Goal: Information Seeking & Learning: Learn about a topic

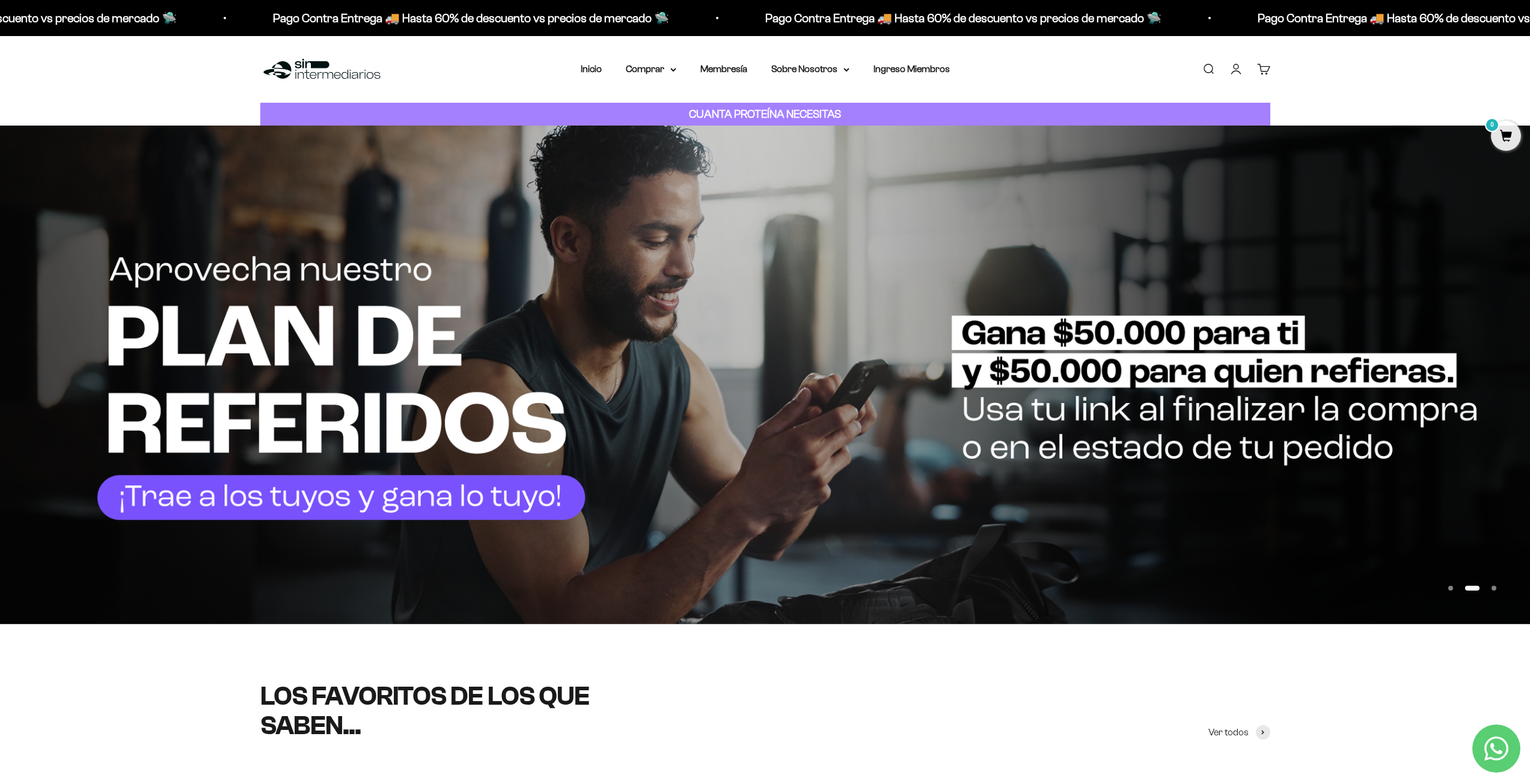
click at [170, 310] on img at bounding box center [765, 375] width 1530 height 499
click at [153, 287] on img at bounding box center [765, 375] width 1530 height 499
click at [644, 69] on summary "Comprar" at bounding box center [651, 69] width 50 height 16
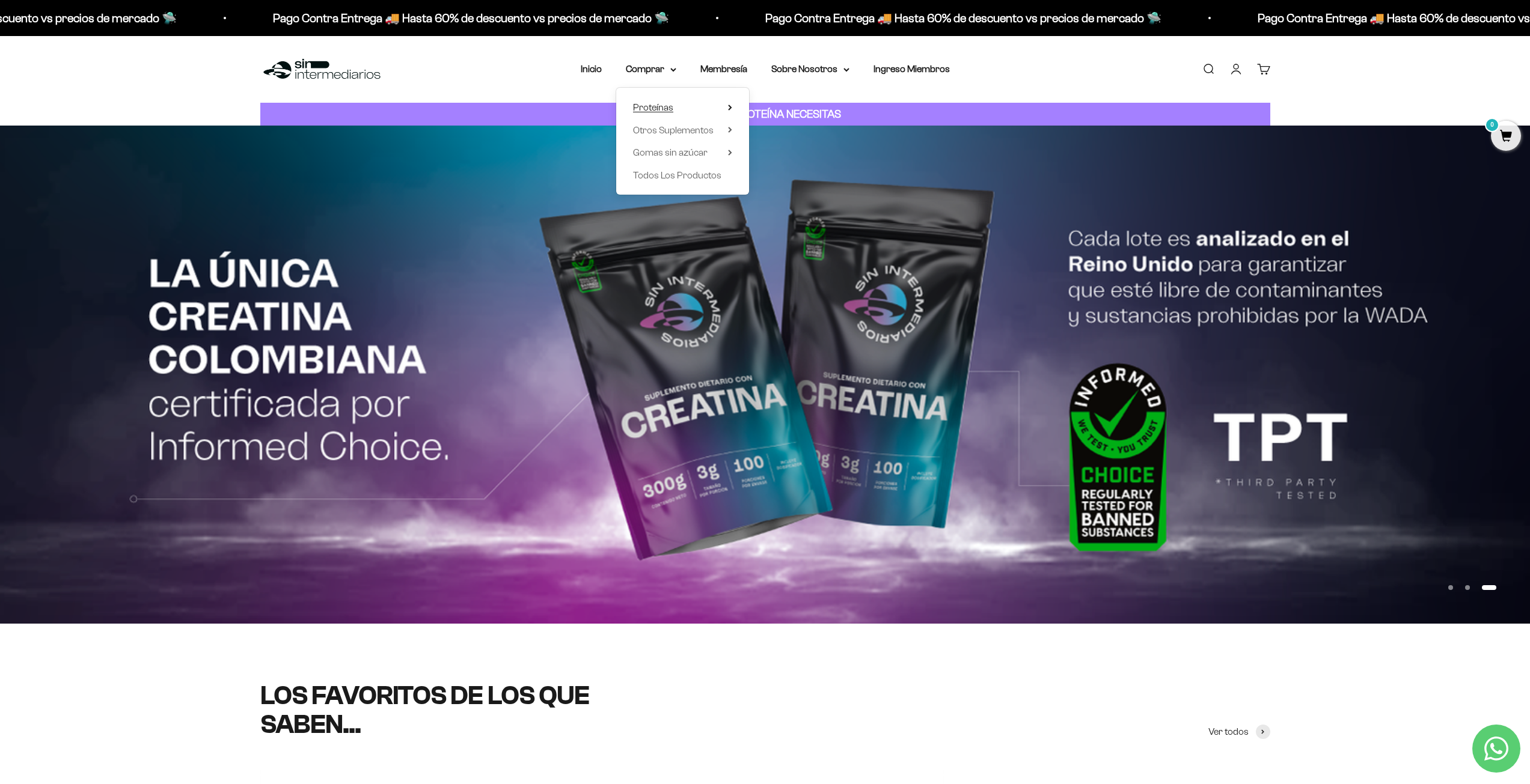
click at [700, 105] on summary "Proteínas" at bounding box center [682, 108] width 99 height 16
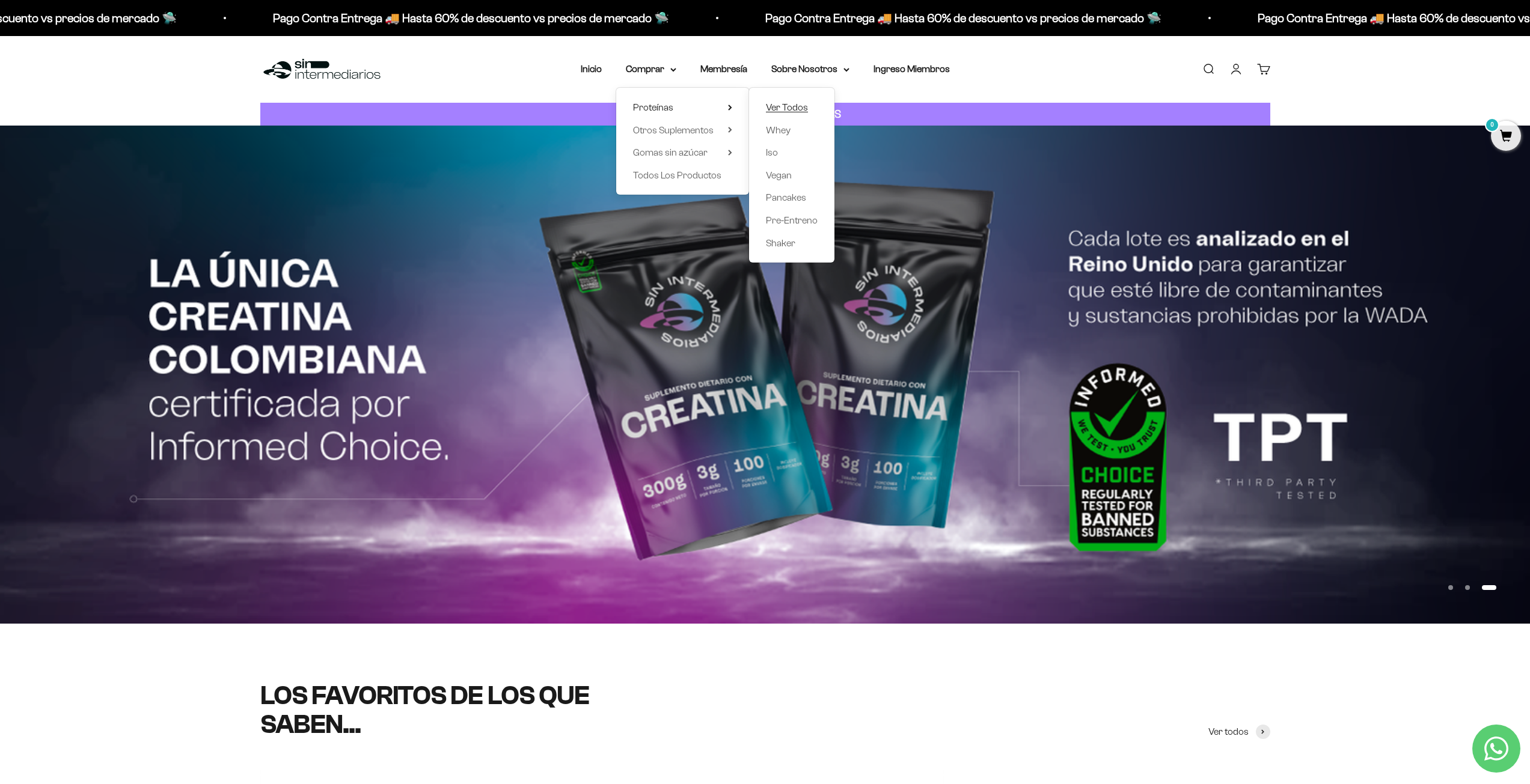
click at [788, 108] on span "Ver Todos" at bounding box center [786, 107] width 42 height 11
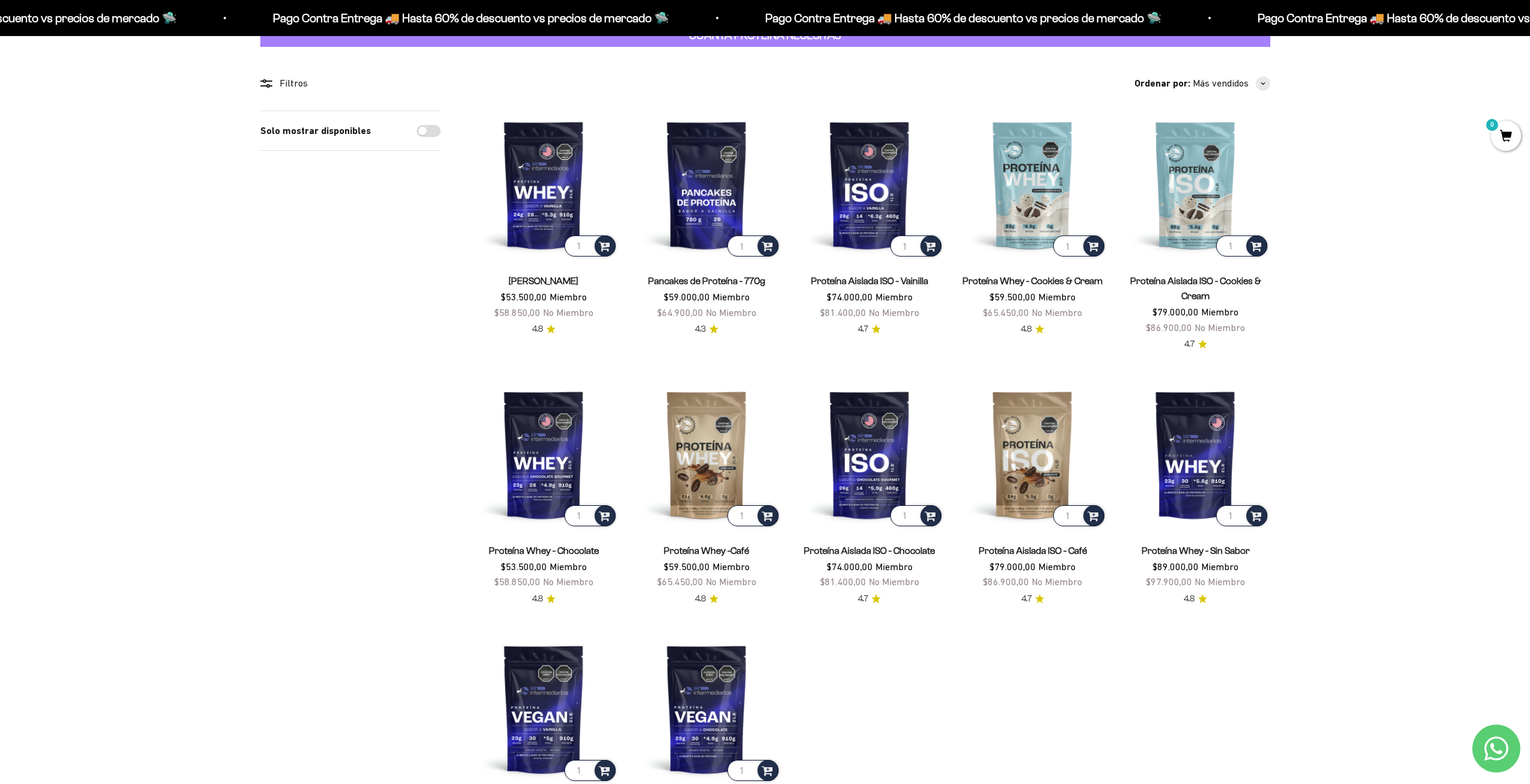
scroll to position [60, 0]
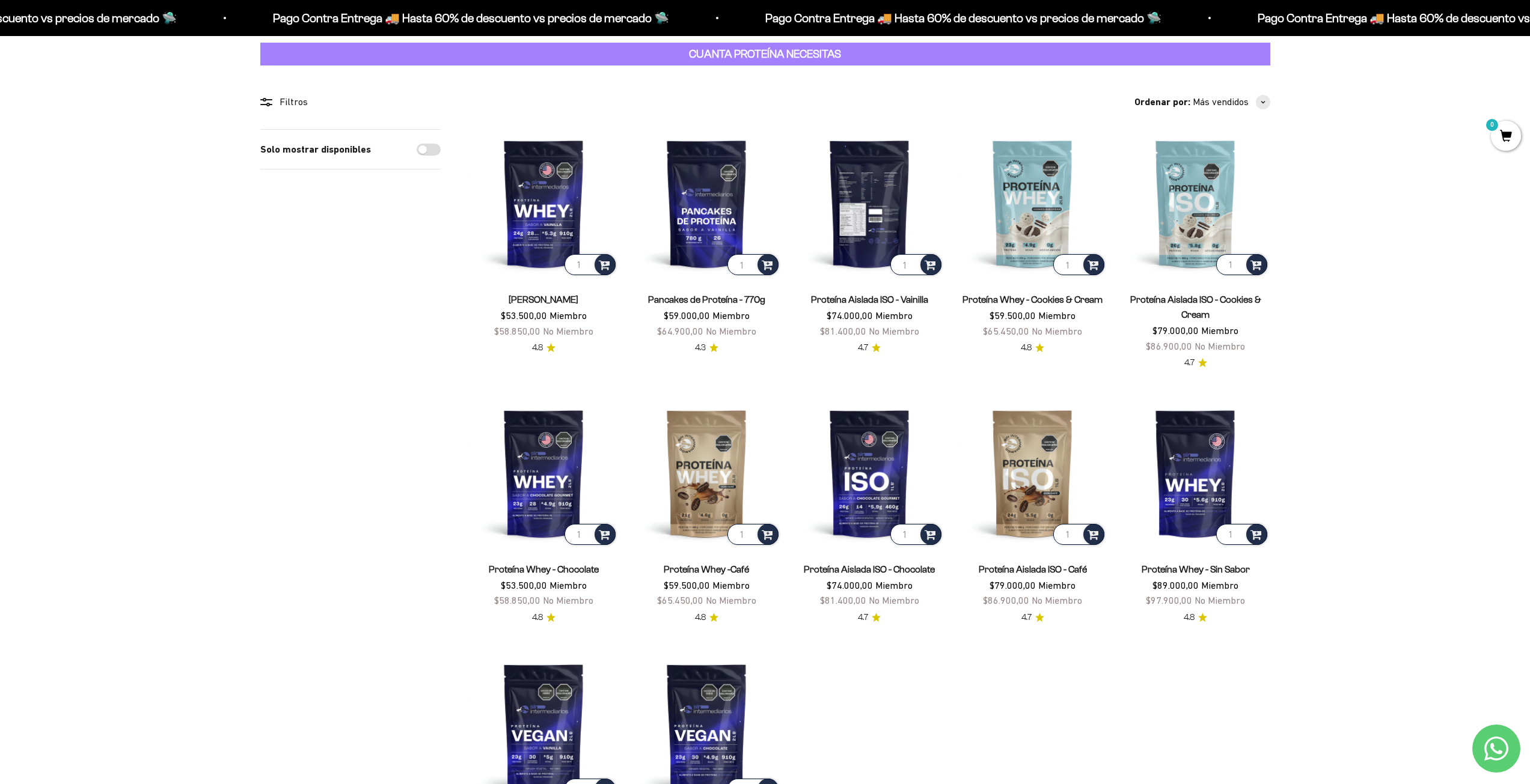
click at [838, 206] on img at bounding box center [869, 203] width 149 height 148
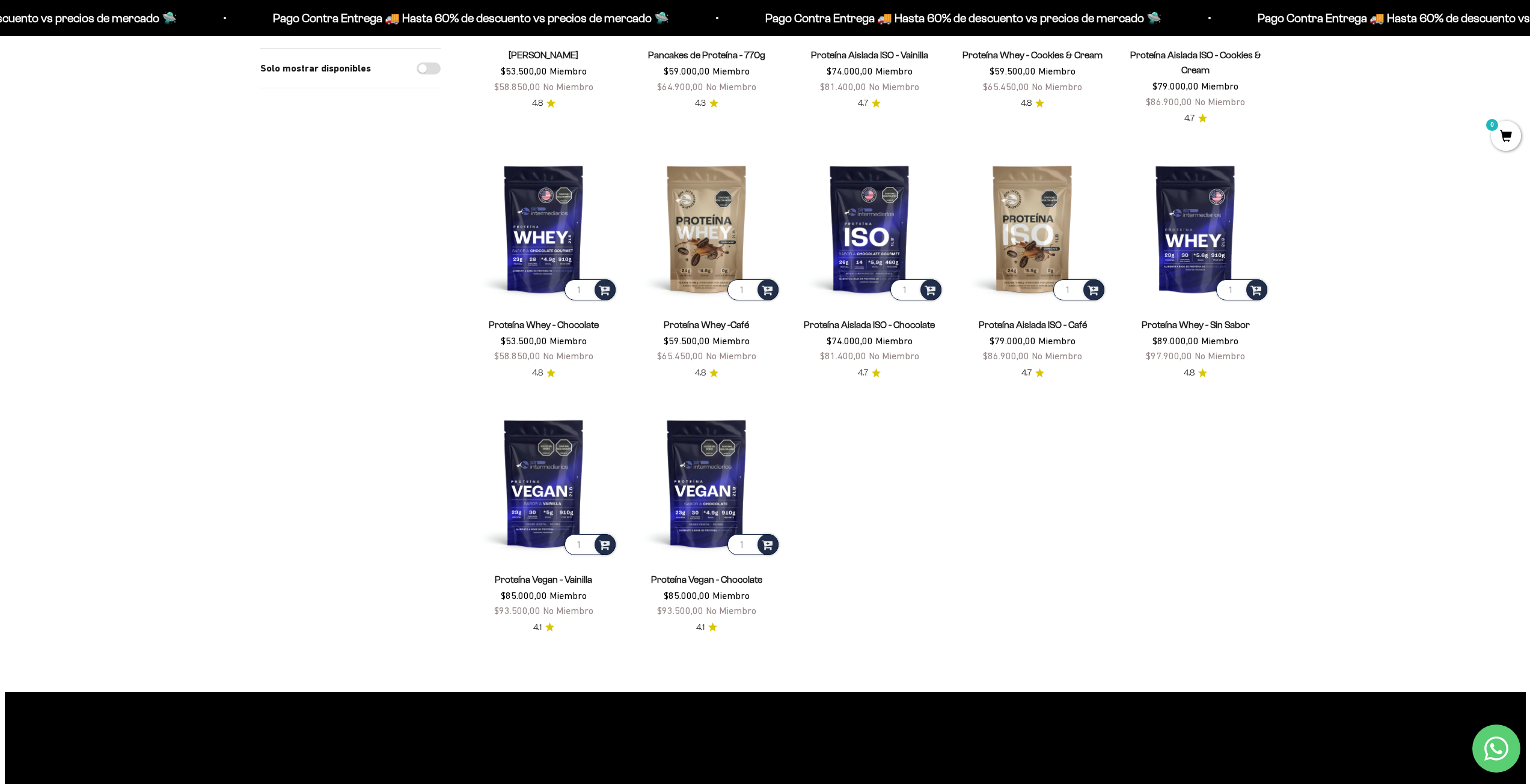
scroll to position [361, 0]
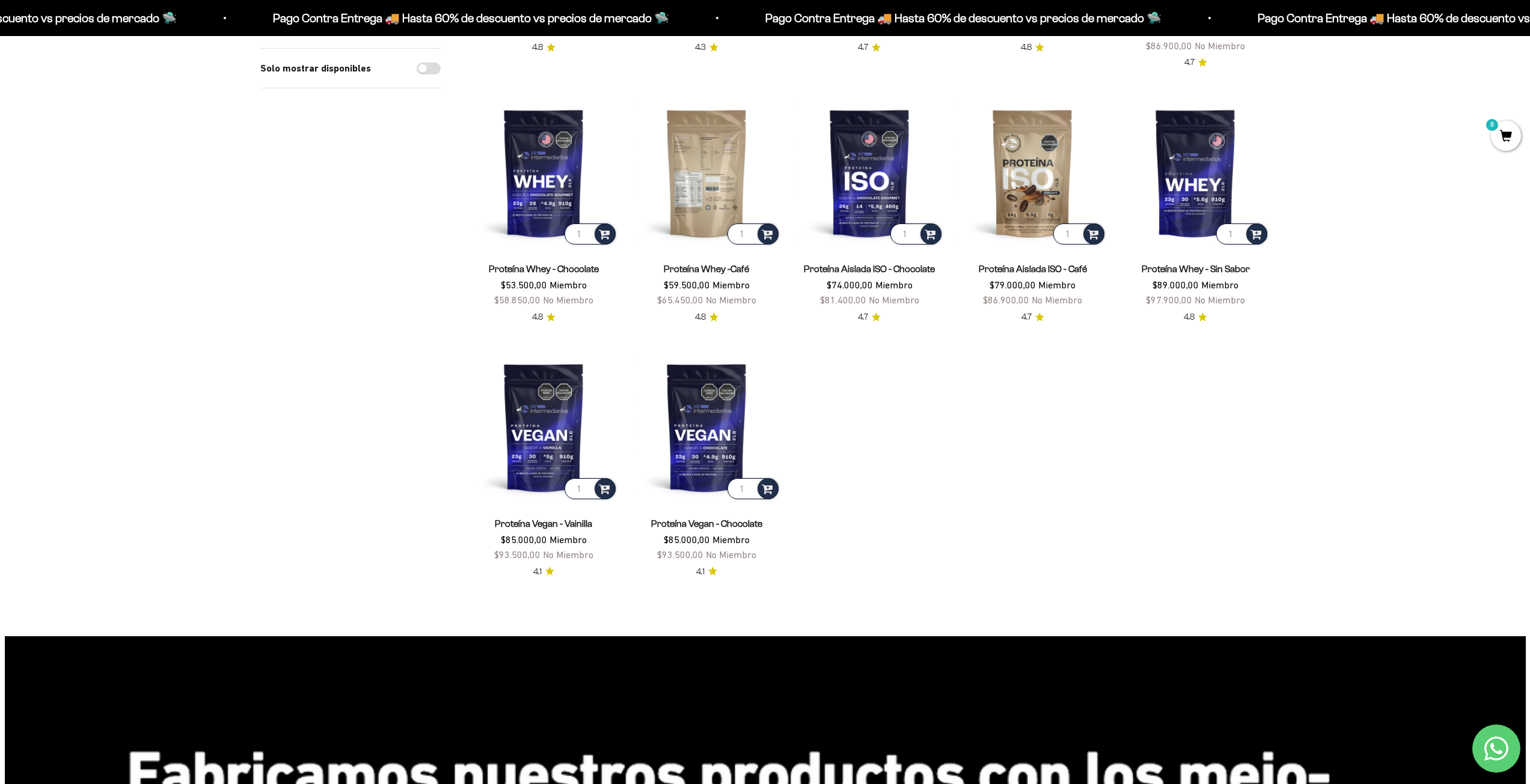
click at [722, 185] on img at bounding box center [706, 173] width 149 height 148
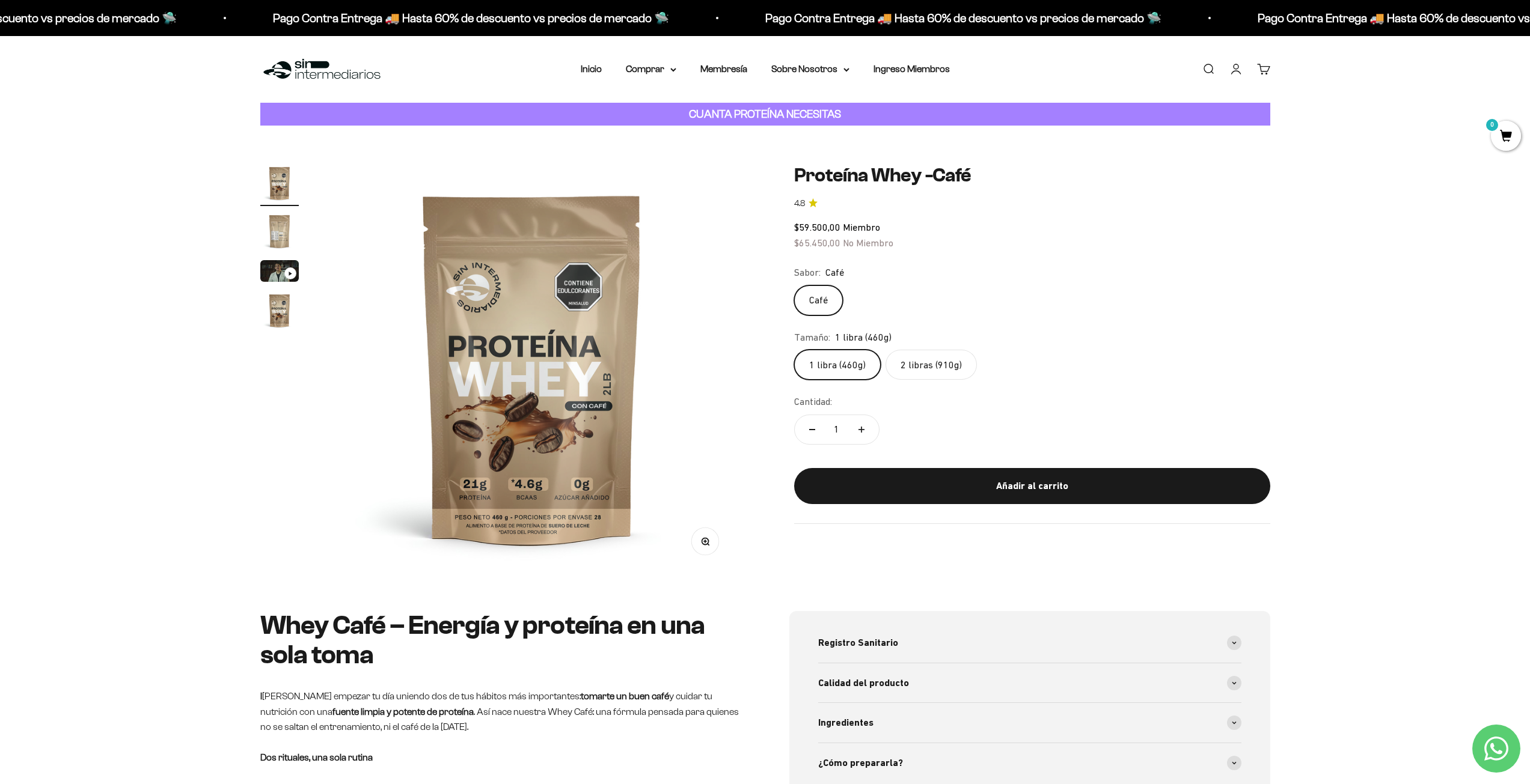
click at [956, 366] on label "2 libras (910g)" at bounding box center [931, 364] width 91 height 30
click at [794, 349] on input "2 libras (910g)" at bounding box center [793, 349] width 1 height 1
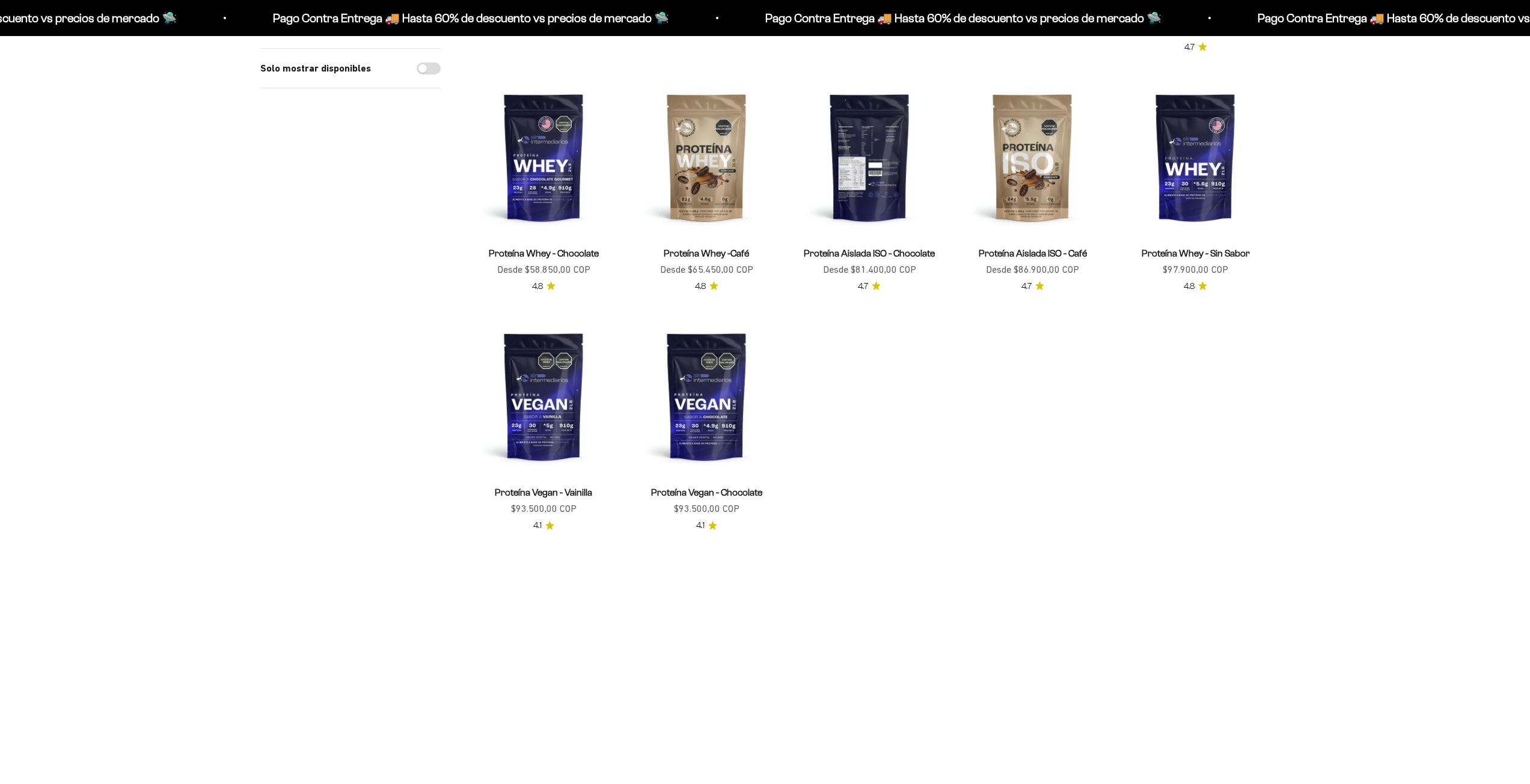
scroll to position [361, 0]
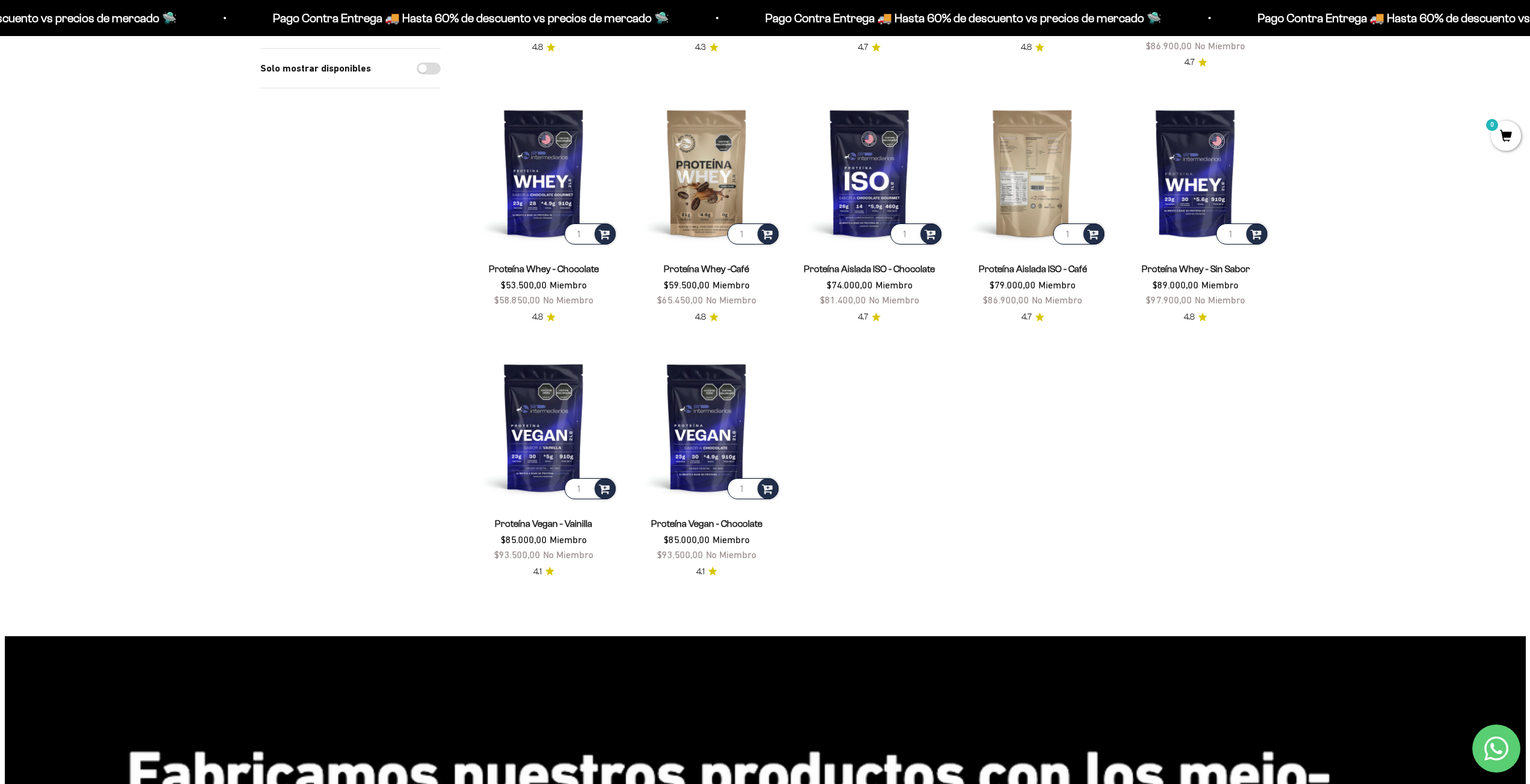
click at [1052, 184] on img at bounding box center [1032, 173] width 149 height 148
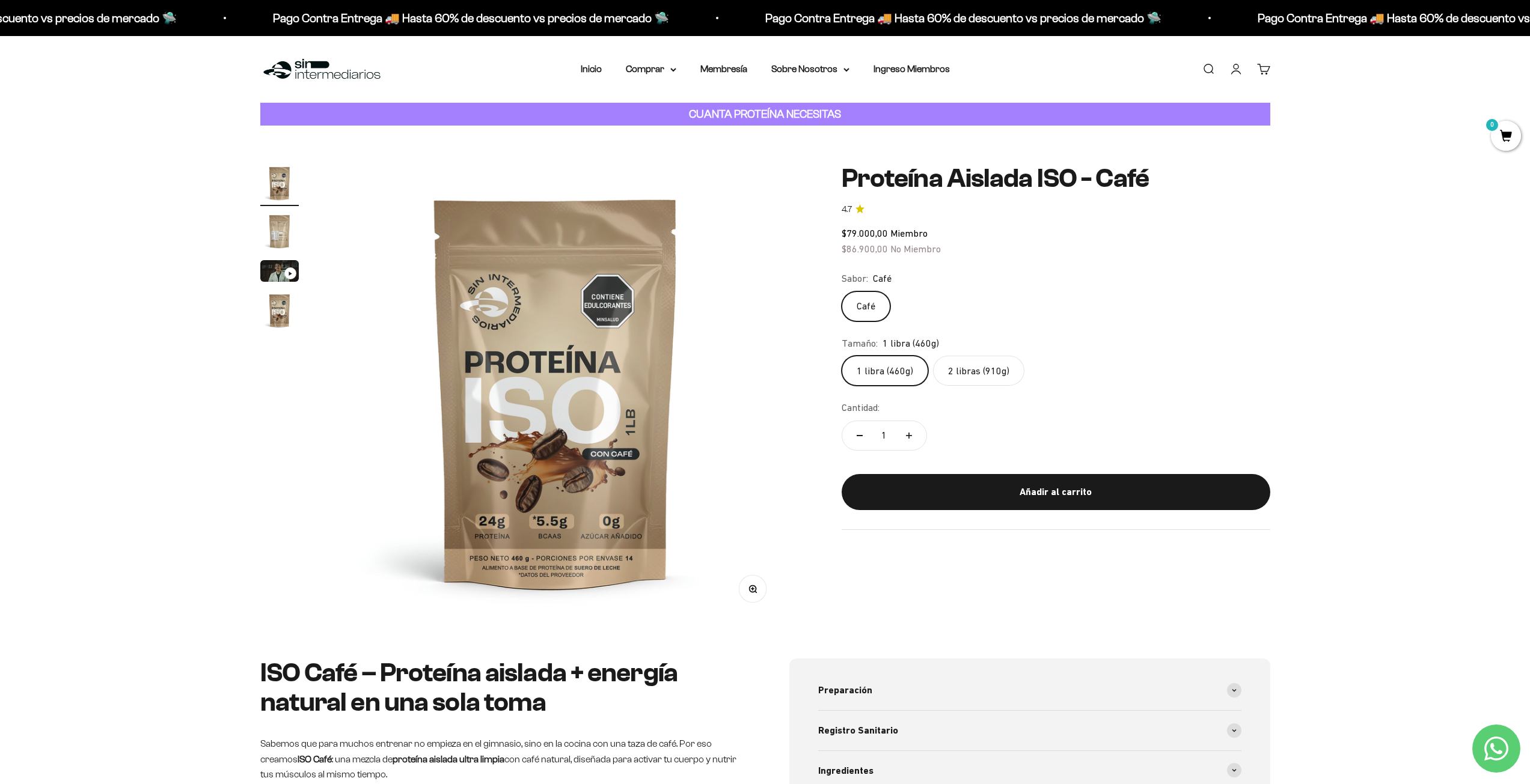
click at [992, 376] on label "2 libras (910g)" at bounding box center [979, 371] width 91 height 30
click at [842, 356] on input "2 libras (910g)" at bounding box center [841, 355] width 1 height 1
click at [884, 372] on label "1 libra (460g)" at bounding box center [884, 371] width 86 height 30
click at [842, 356] on input "1 libra (460g)" at bounding box center [841, 355] width 1 height 1
click at [972, 367] on label "2 libras (910g)" at bounding box center [979, 371] width 91 height 30
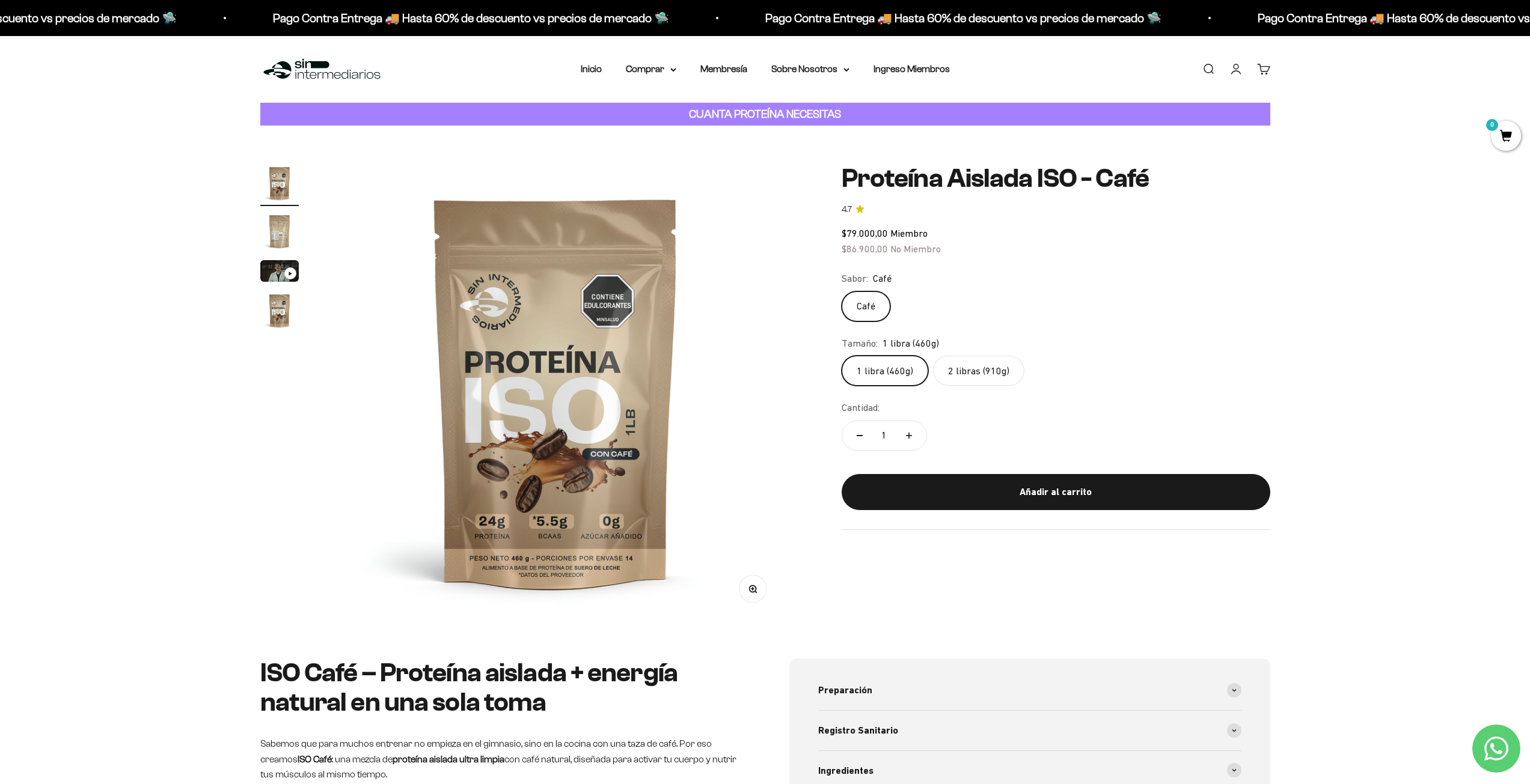
click at [842, 356] on input "2 libras (910g)" at bounding box center [841, 355] width 1 height 1
click at [891, 374] on label "1 libra (460g)" at bounding box center [884, 371] width 86 height 30
click at [842, 356] on input "1 libra (460g)" at bounding box center [841, 355] width 1 height 1
click at [951, 372] on label "2 libras (910g)" at bounding box center [979, 371] width 91 height 30
click at [842, 356] on input "2 libras (910g)" at bounding box center [841, 355] width 1 height 1
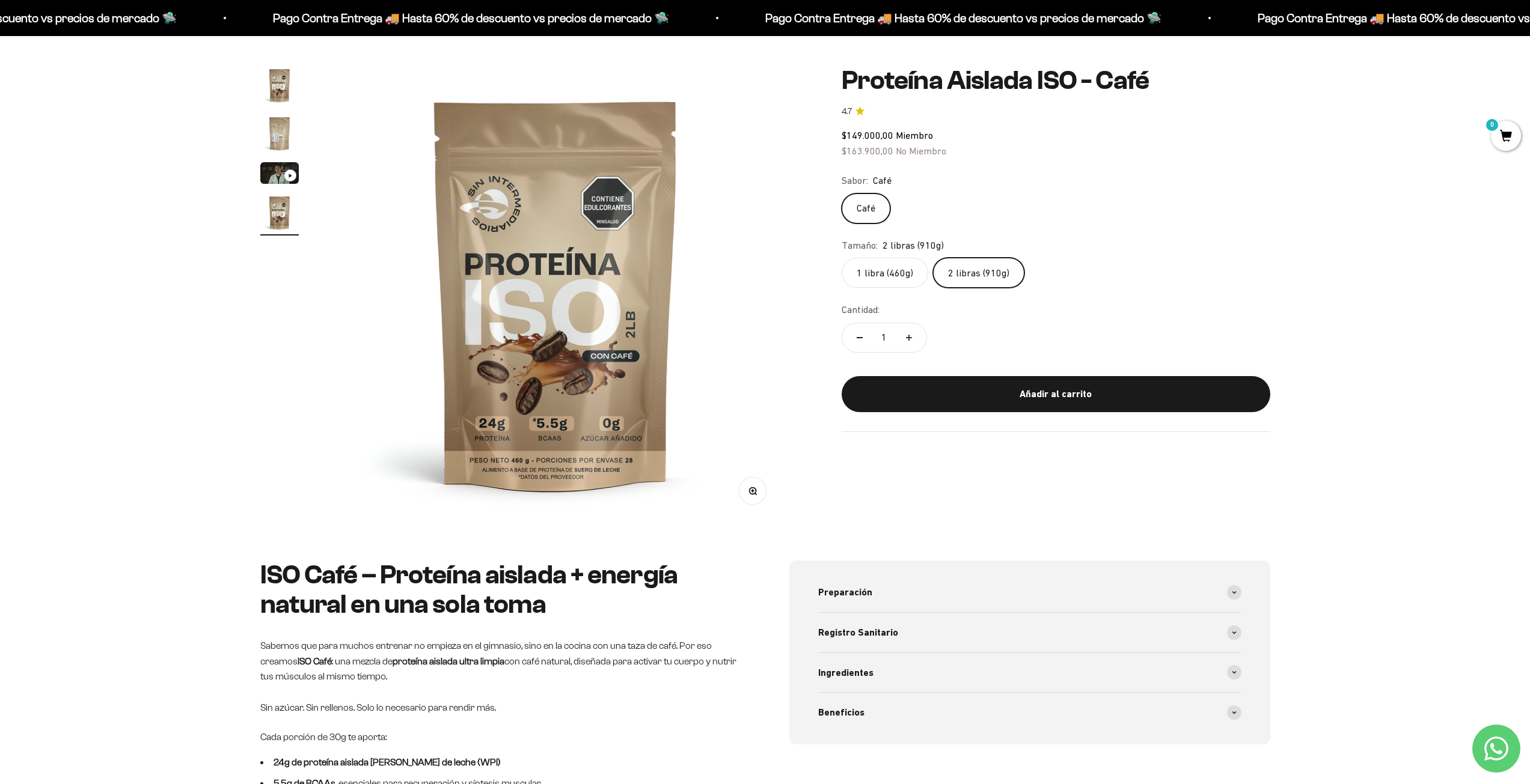
scroll to position [120, 0]
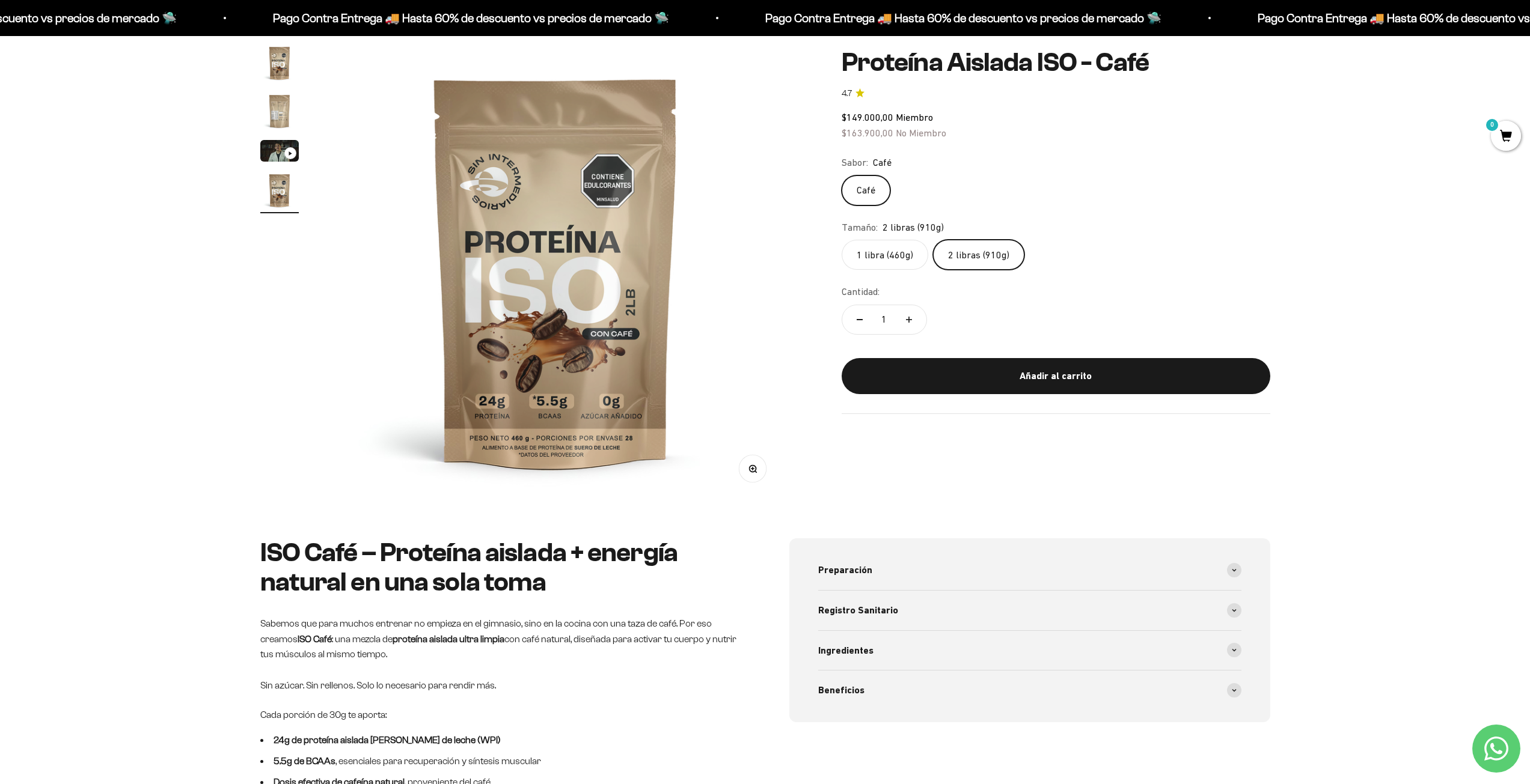
click at [266, 97] on img "Ir al artículo 2" at bounding box center [280, 112] width 39 height 39
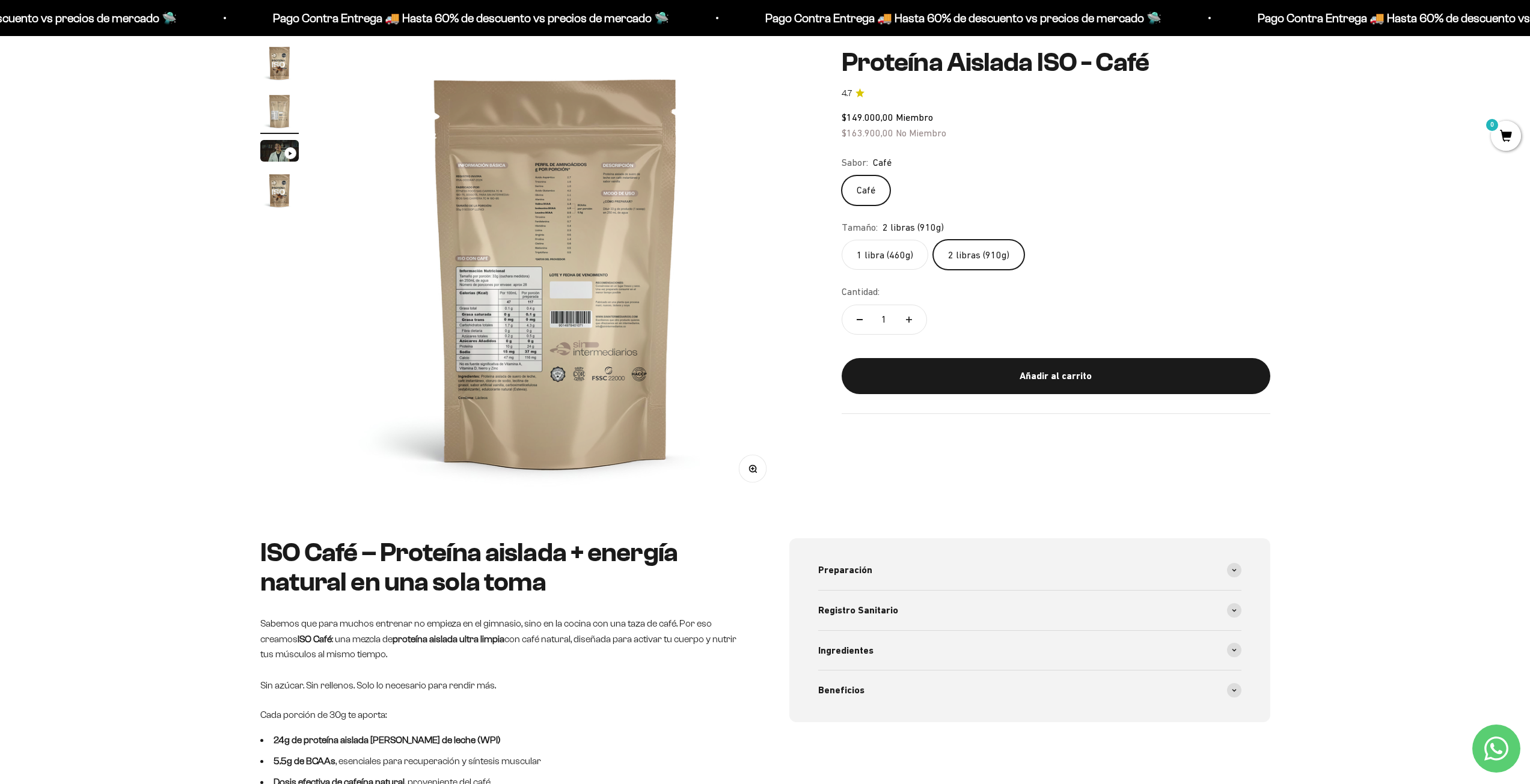
click at [505, 283] on img at bounding box center [556, 272] width 456 height 456
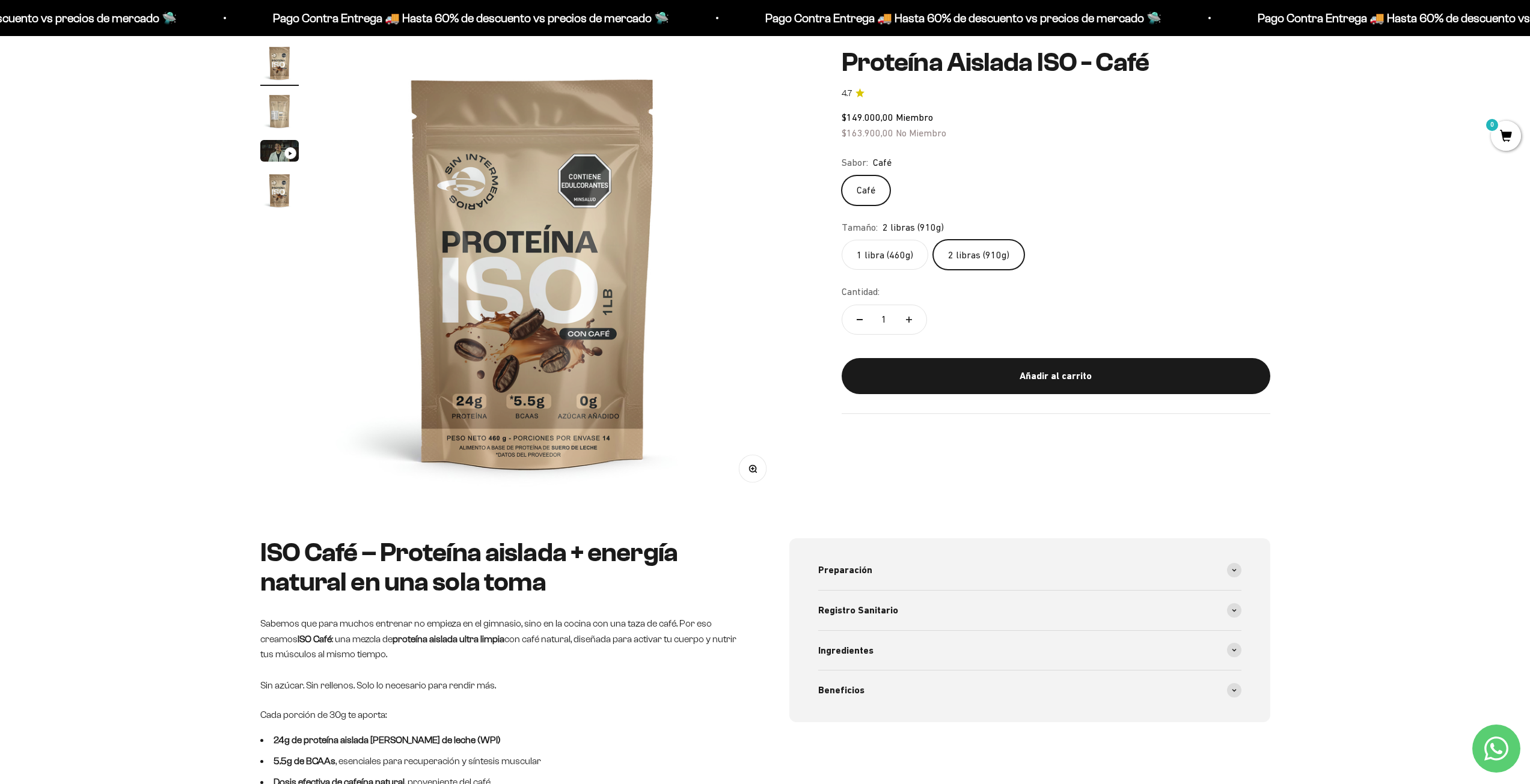
scroll to position [0, 0]
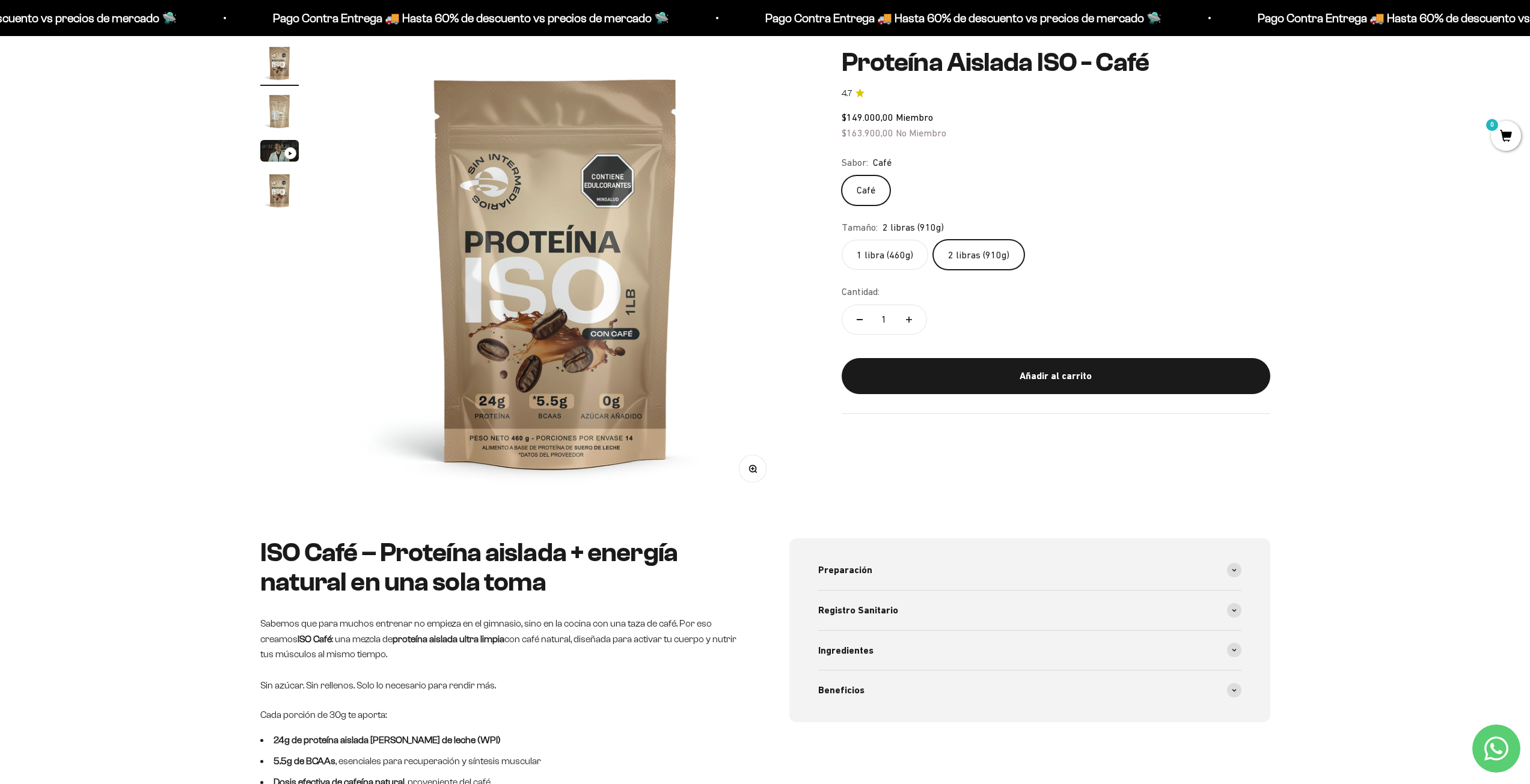
click at [285, 114] on img "Ir al artículo 2" at bounding box center [280, 112] width 39 height 39
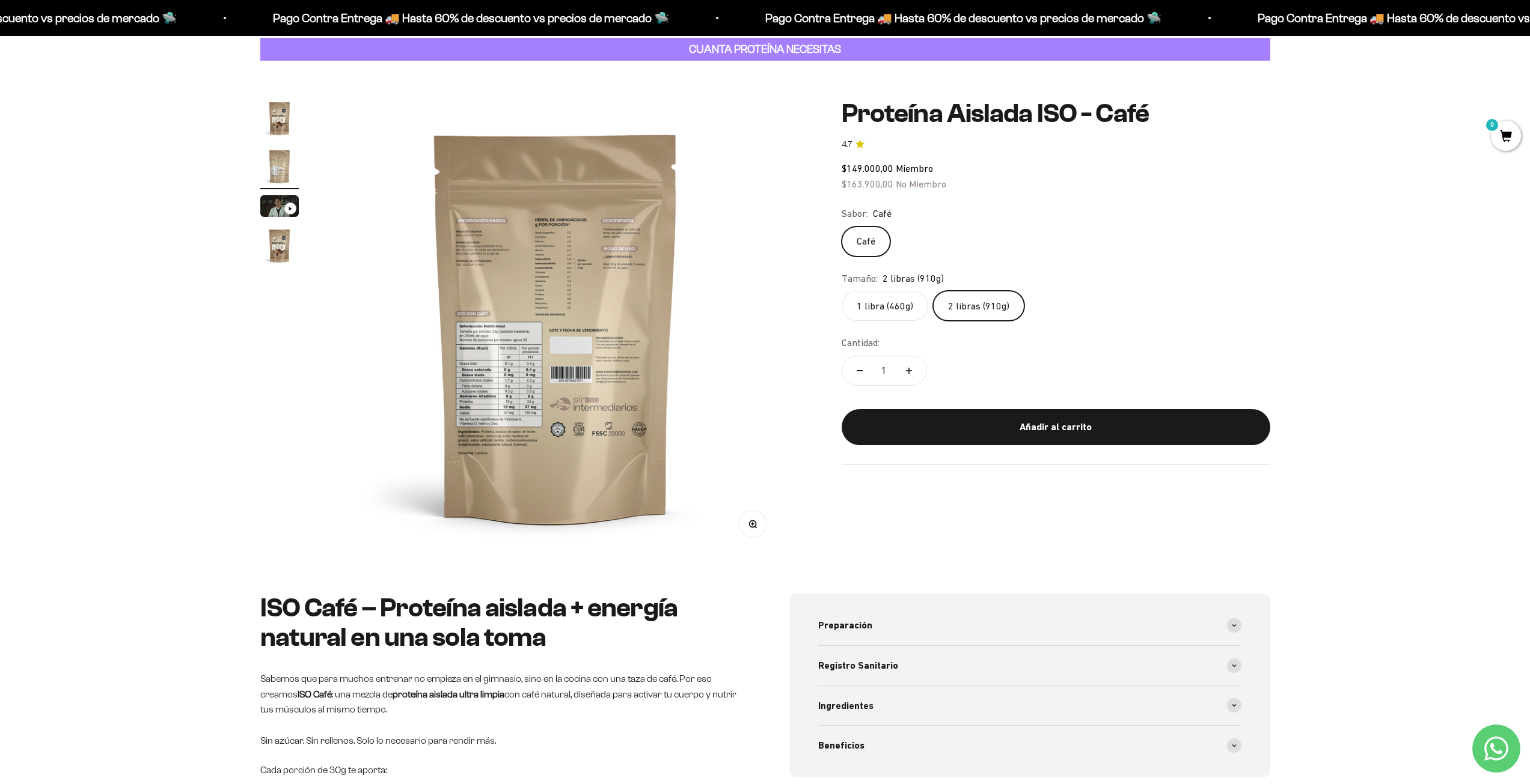
scroll to position [60, 0]
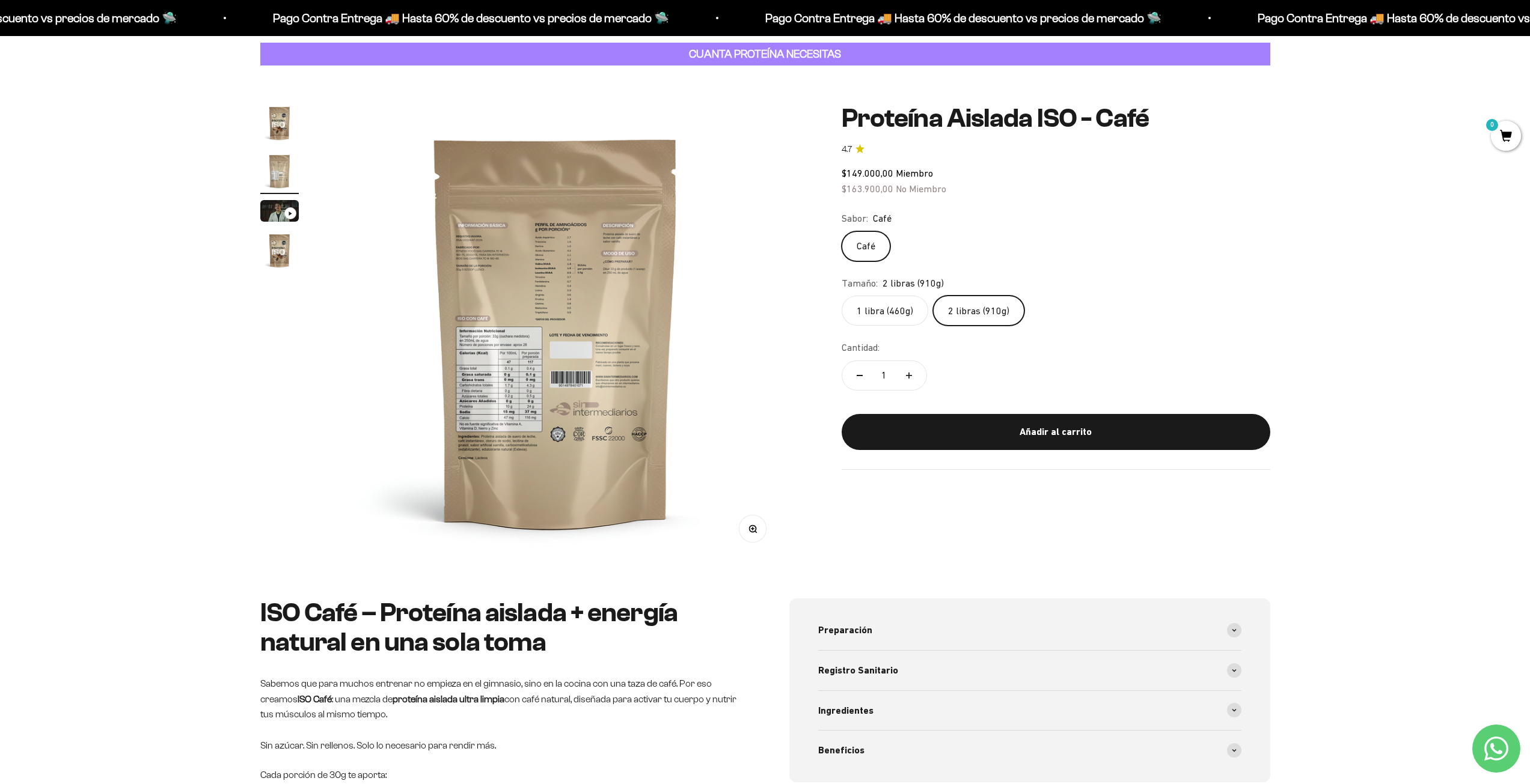
click at [757, 539] on button "Zoom" at bounding box center [752, 529] width 27 height 27
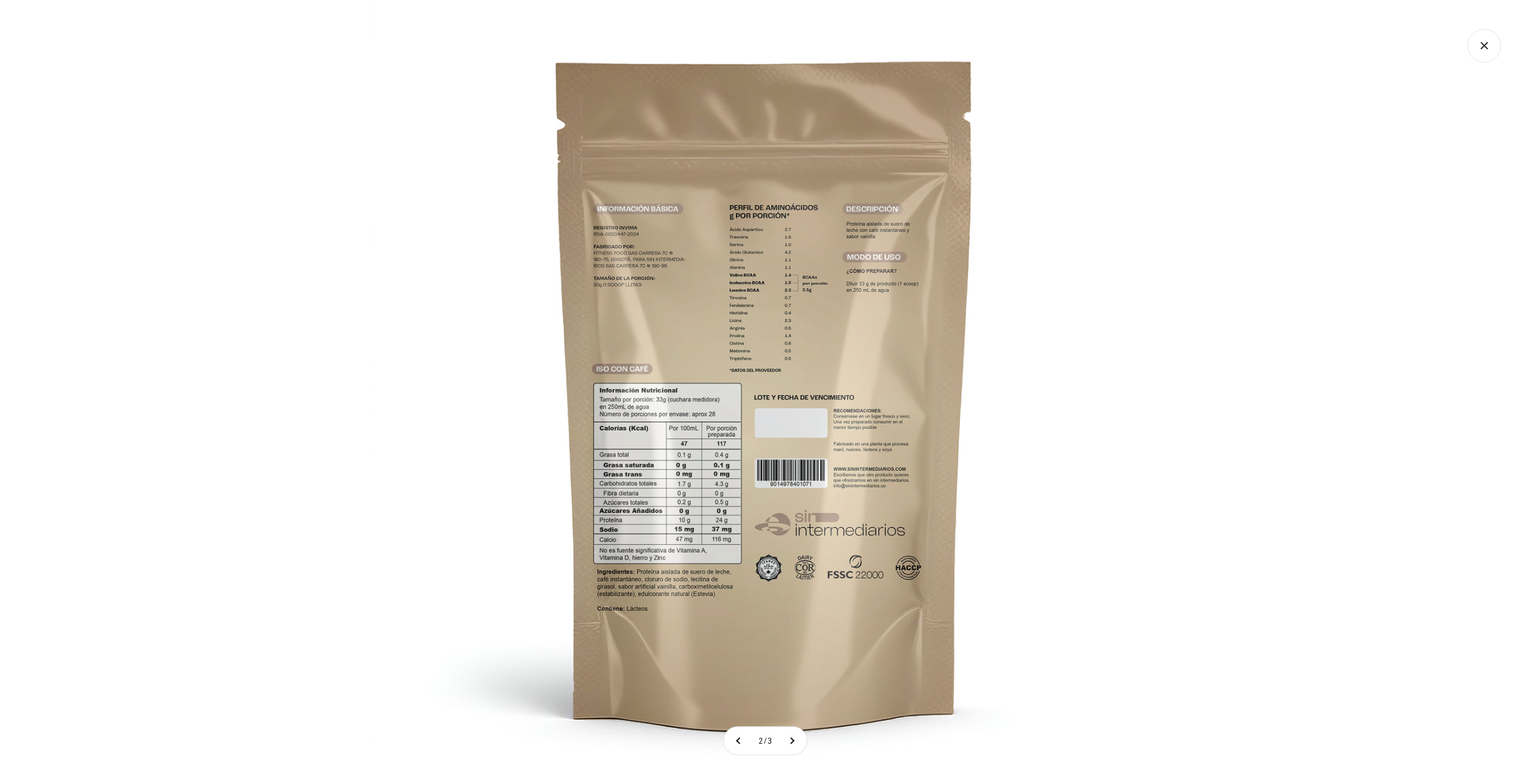
click at [715, 468] on img at bounding box center [765, 392] width 784 height 784
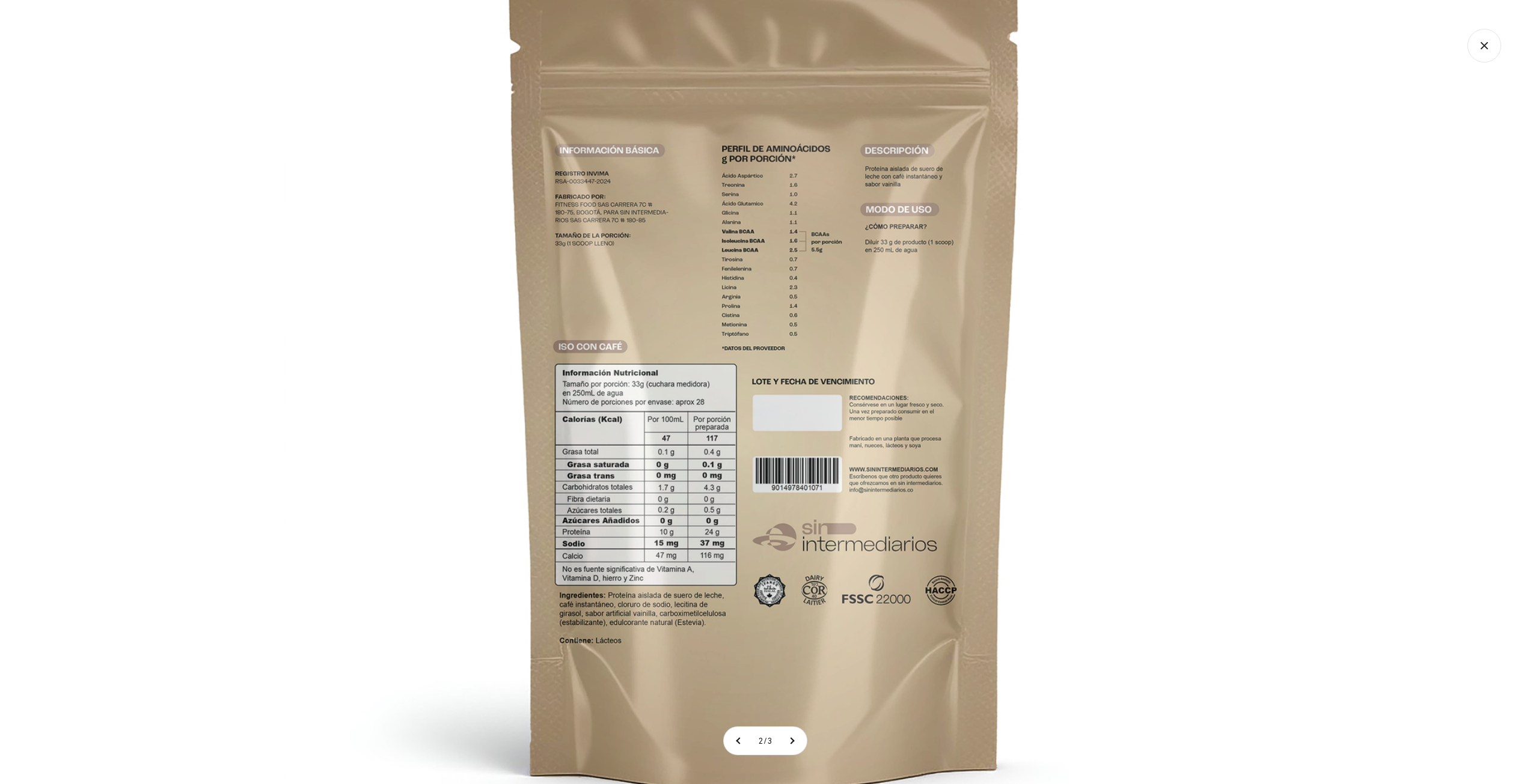
click at [715, 468] on img at bounding box center [765, 375] width 962 height 962
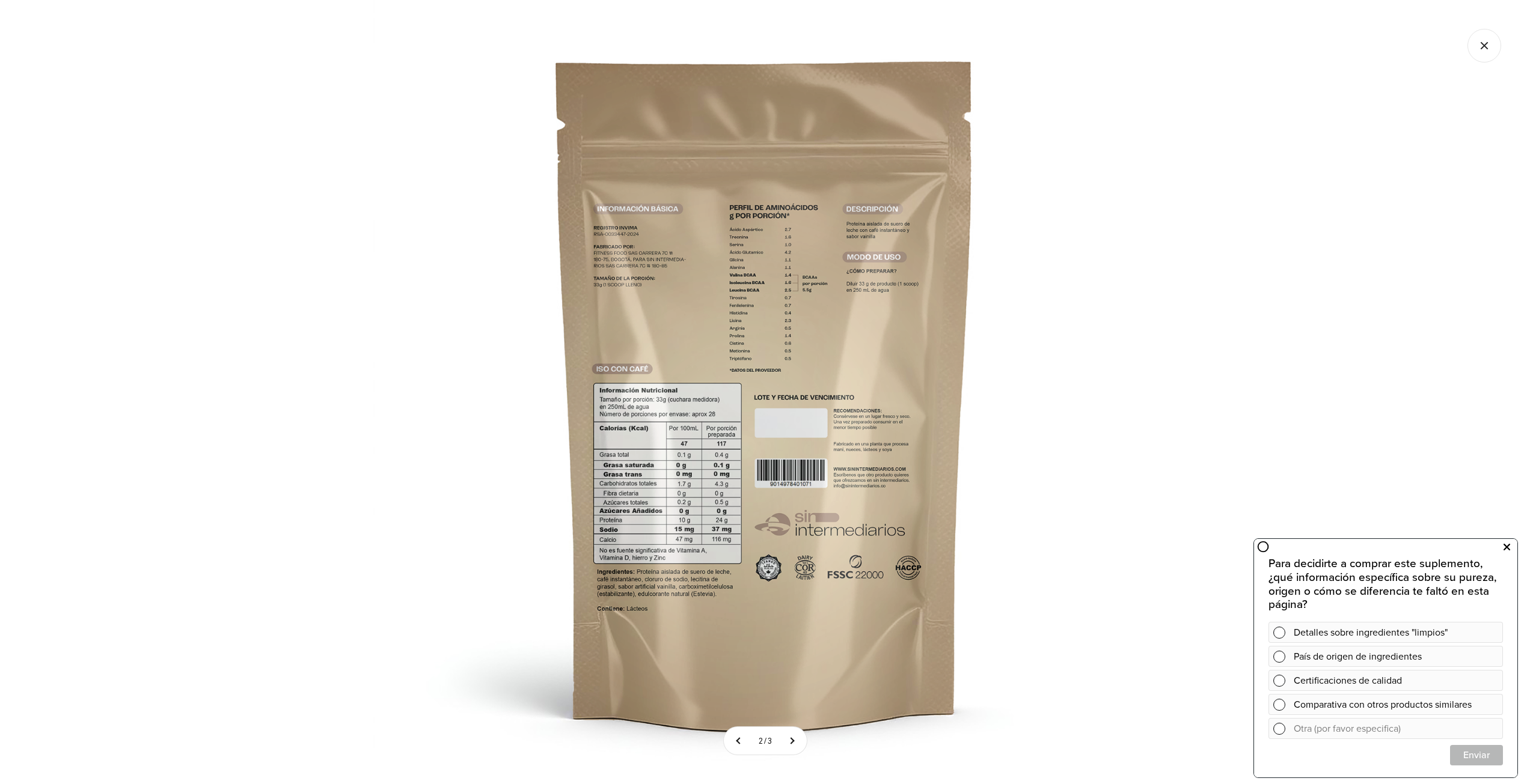
click at [1513, 550] on button at bounding box center [1507, 547] width 21 height 19
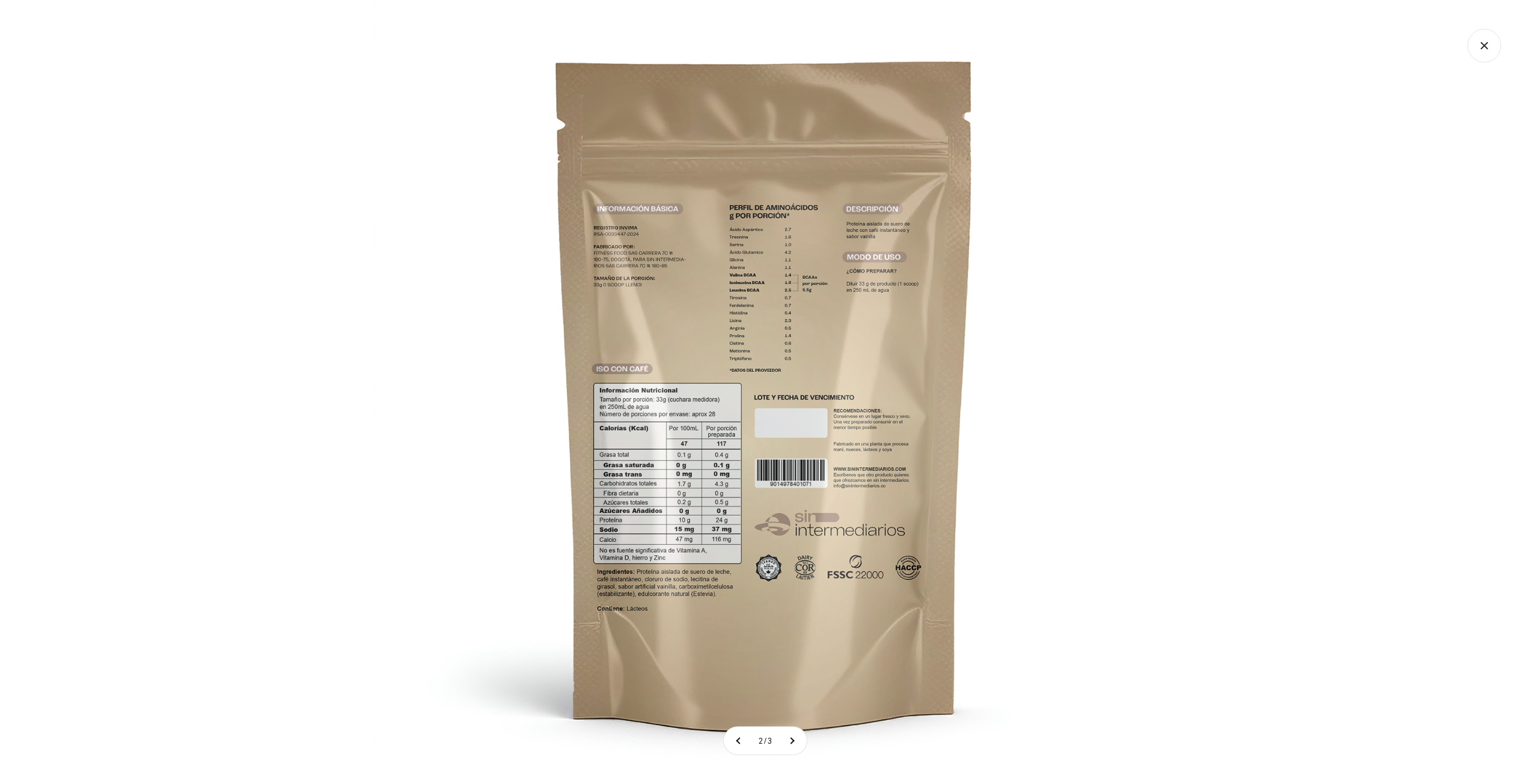
click at [1181, 462] on div at bounding box center [765, 392] width 1530 height 784
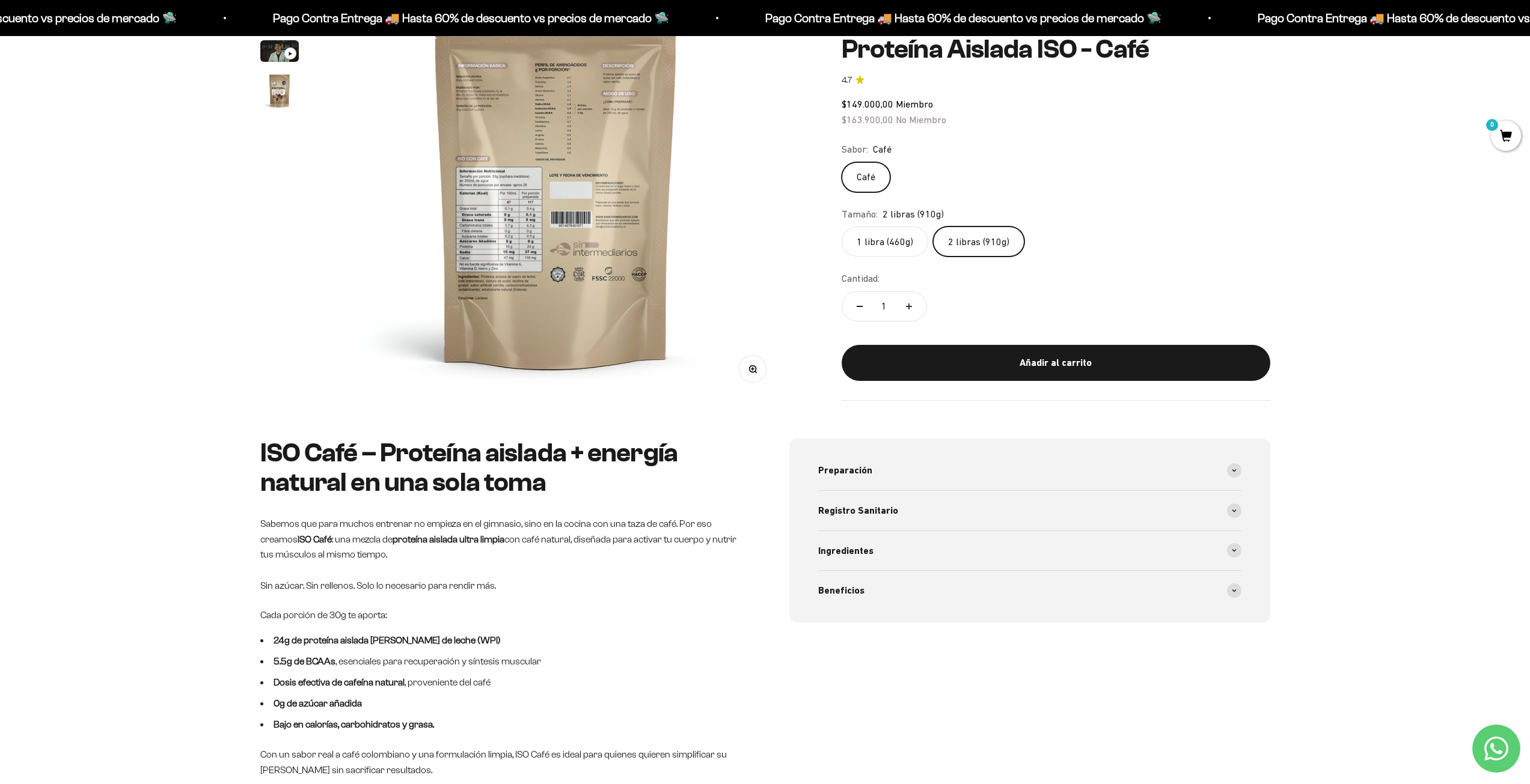
scroll to position [480, 0]
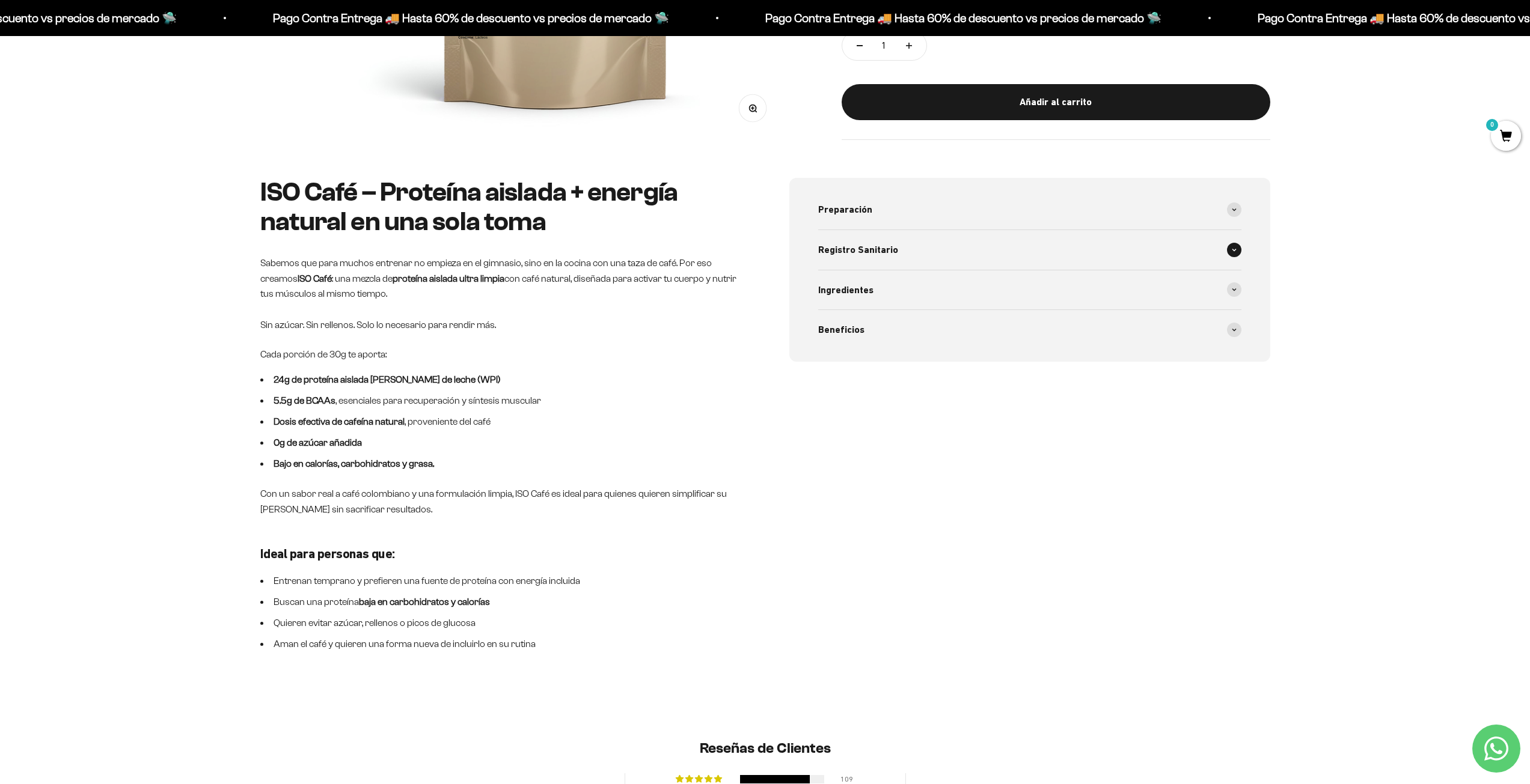
click at [883, 239] on div "Registro Sanitario" at bounding box center [1030, 249] width 423 height 40
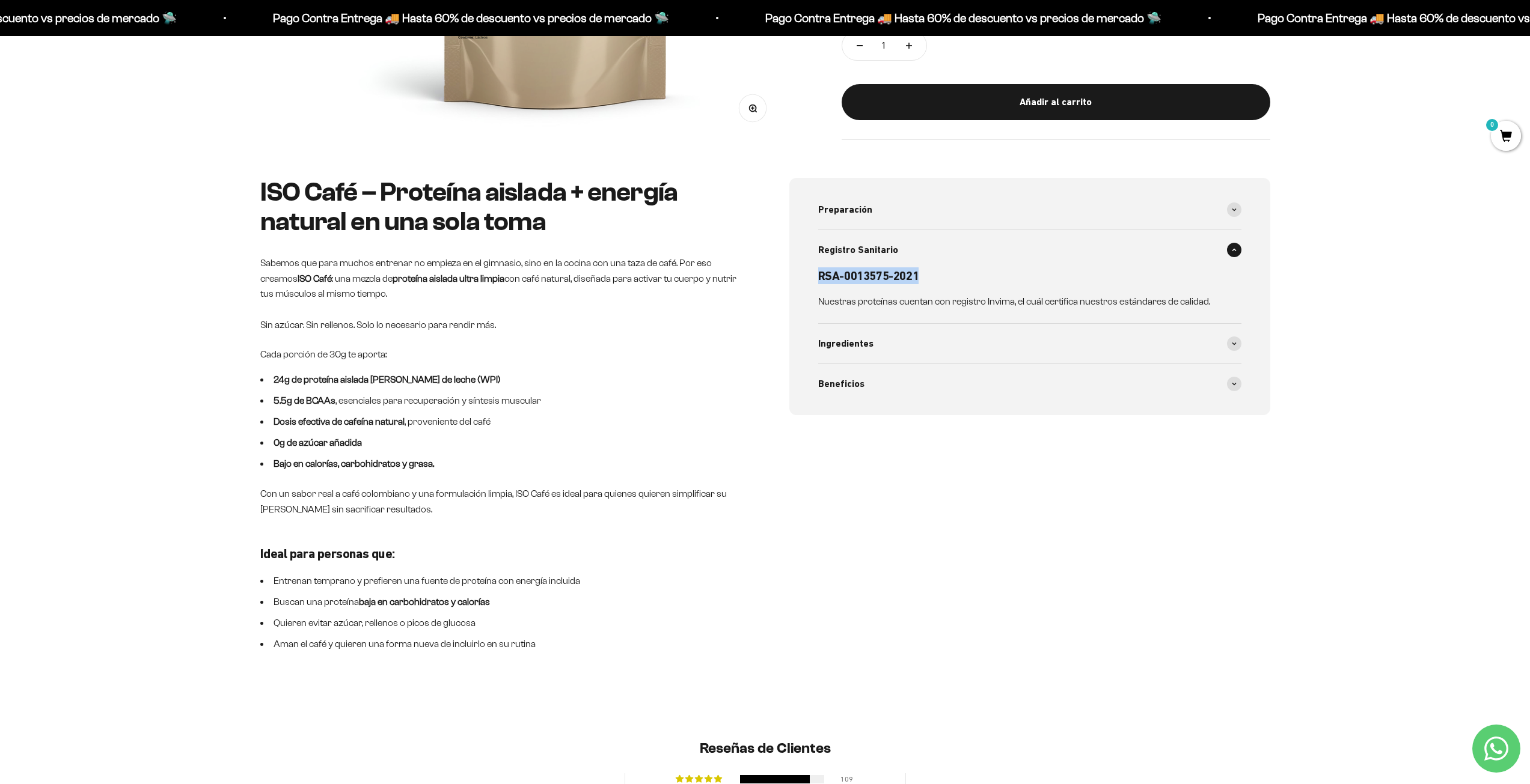
drag, startPoint x: 926, startPoint y: 269, endPoint x: 818, endPoint y: 278, distance: 108.4
click at [818, 278] on h6 "RSA-0013575-2021" at bounding box center [1022, 276] width 409 height 16
copy h6 "RSA-0013575-2021"
click at [700, 266] on p "Sabemos que para muchos entrenar no empieza en el gimnasio, sino en la cocina c…" at bounding box center [500, 293] width 481 height 77
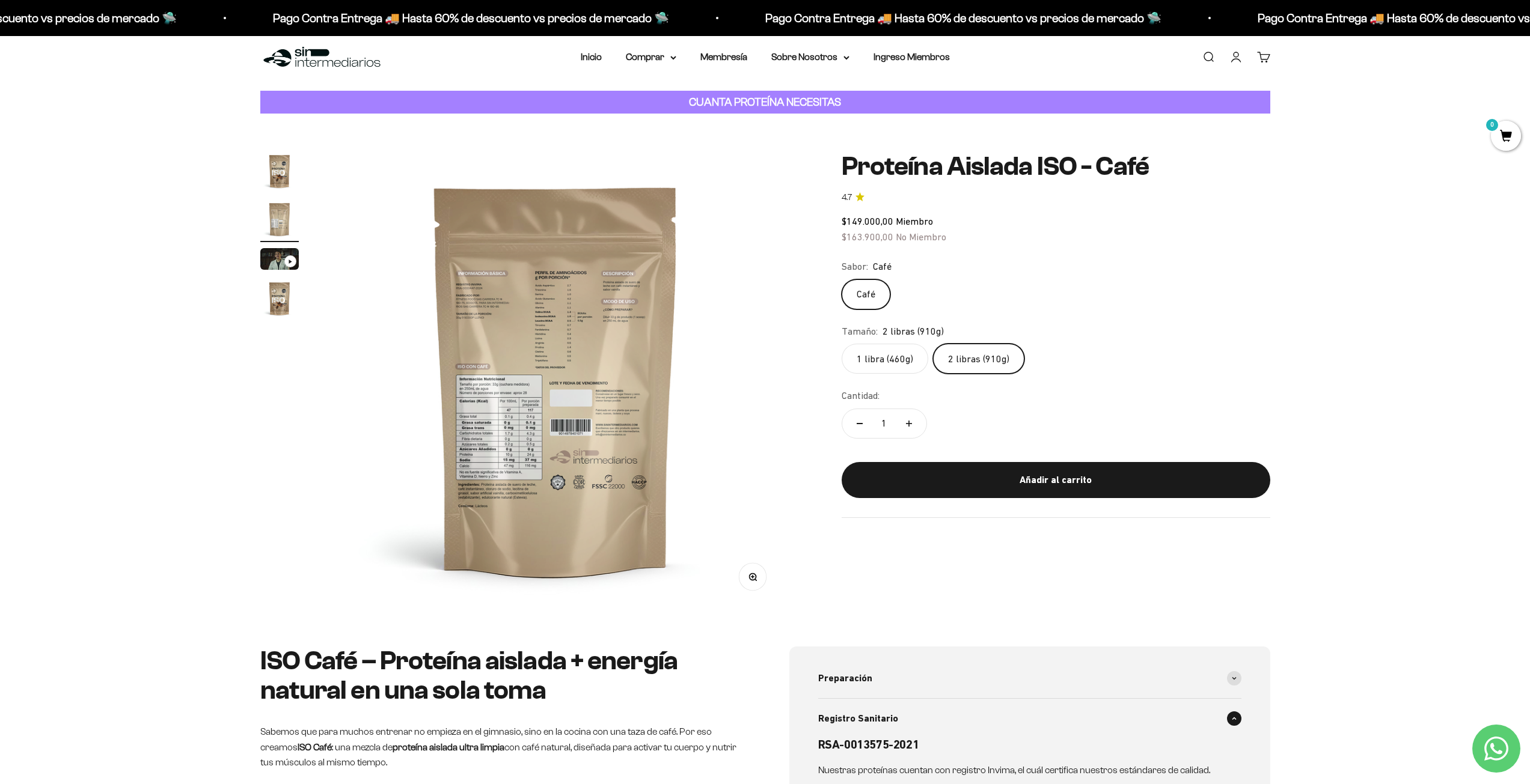
scroll to position [0, 0]
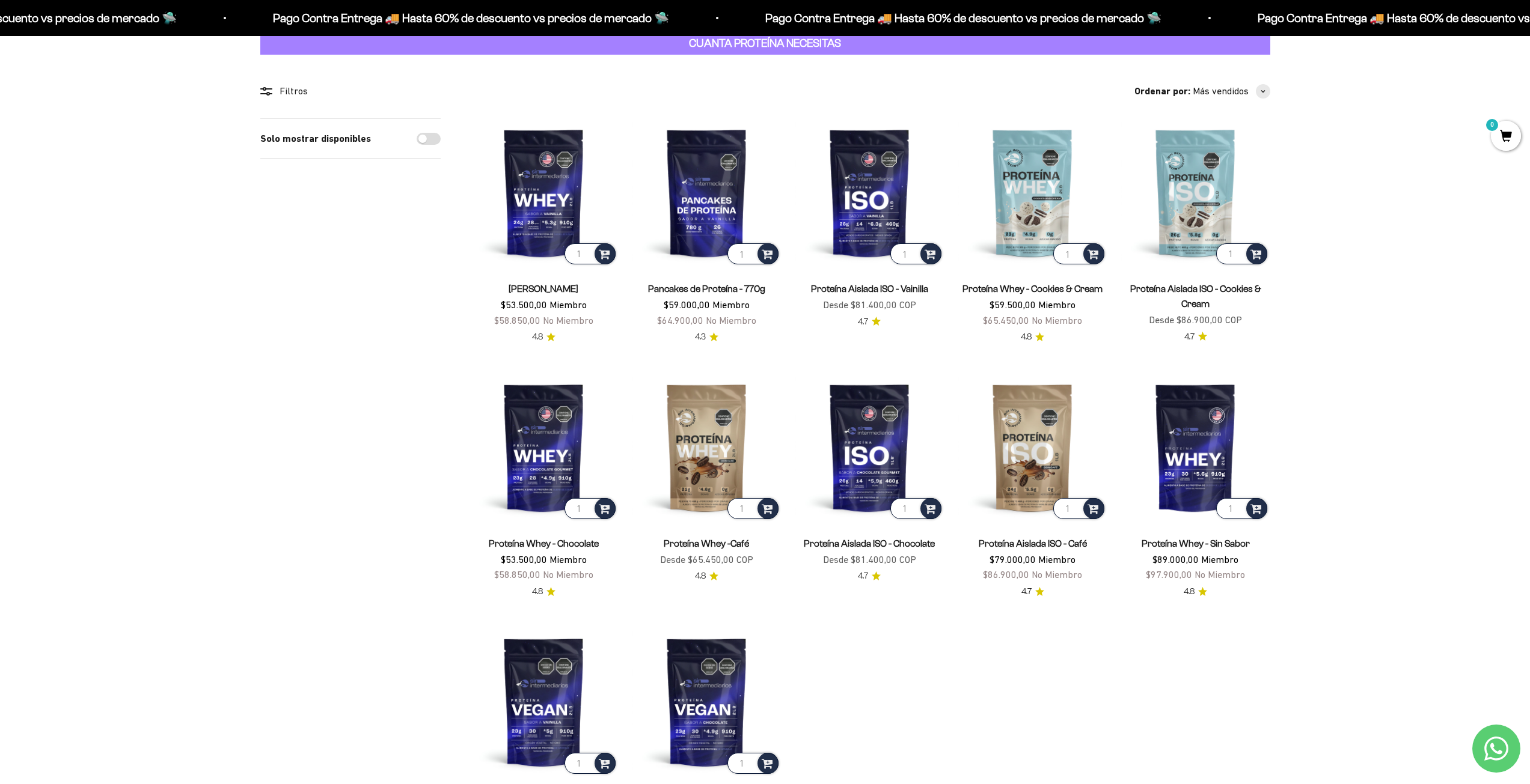
scroll to position [60, 0]
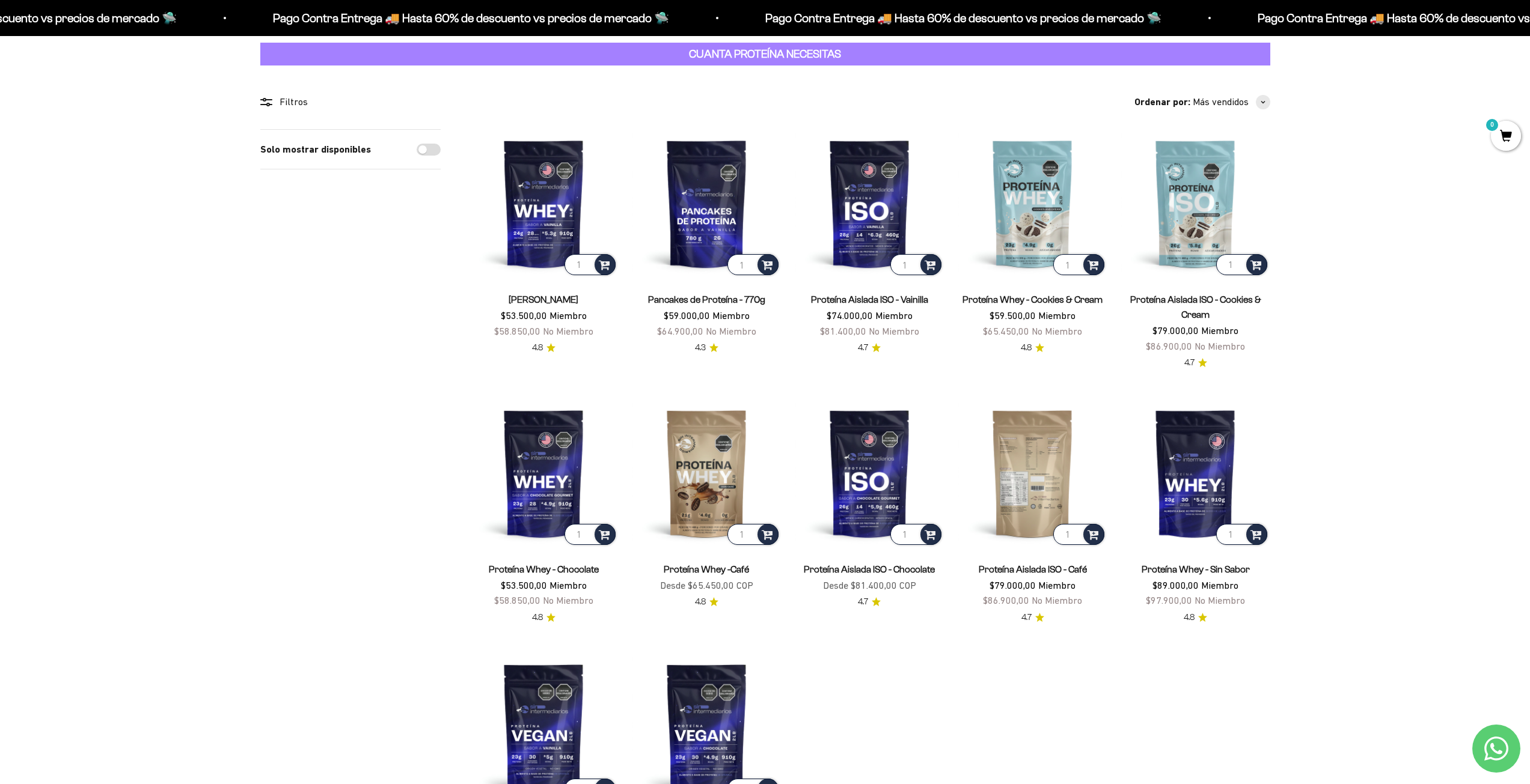
click at [1048, 450] on img at bounding box center [1032, 473] width 149 height 148
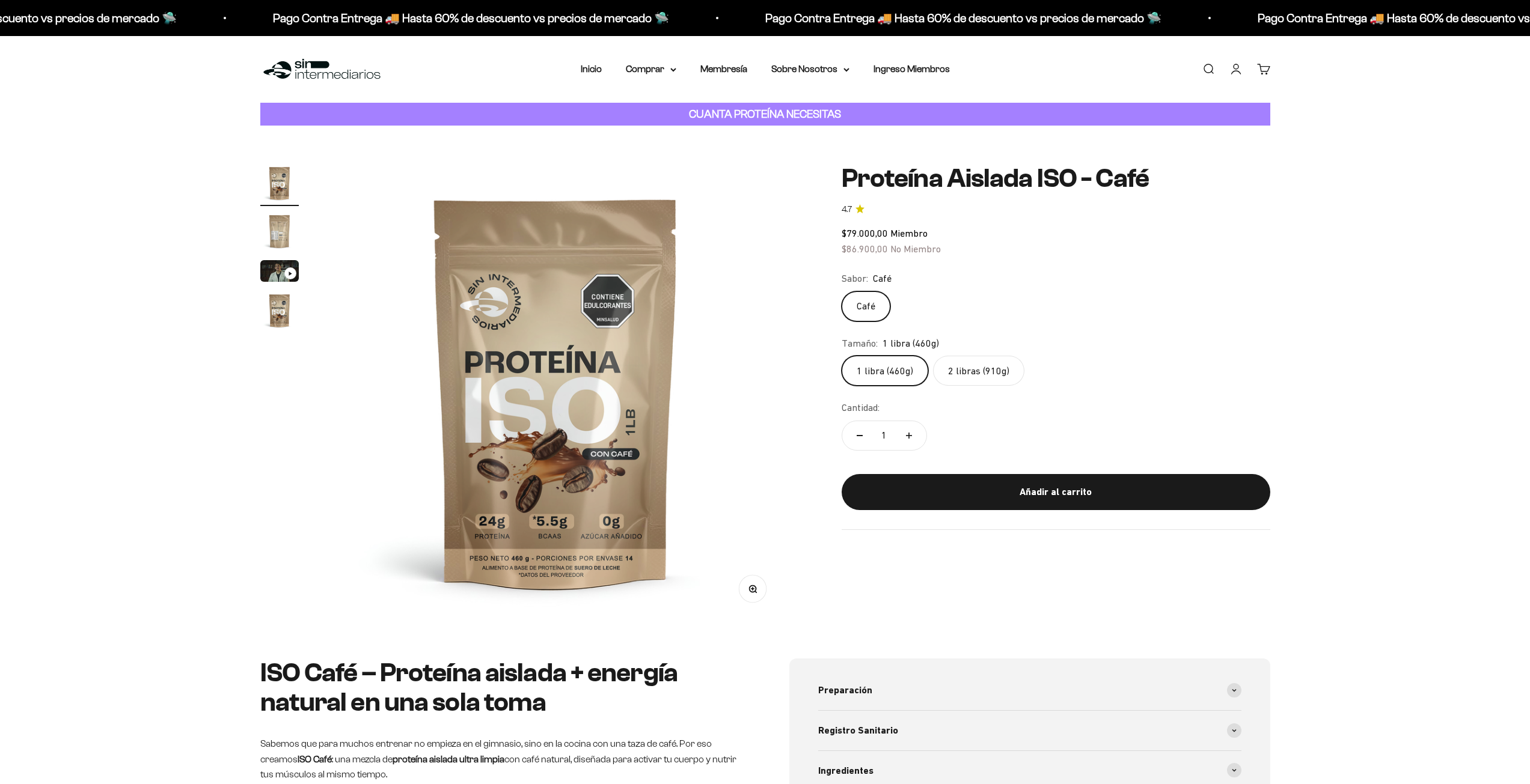
click at [962, 376] on label "2 libras (910g)" at bounding box center [979, 371] width 91 height 30
click at [842, 356] on input "2 libras (910g)" at bounding box center [841, 355] width 1 height 1
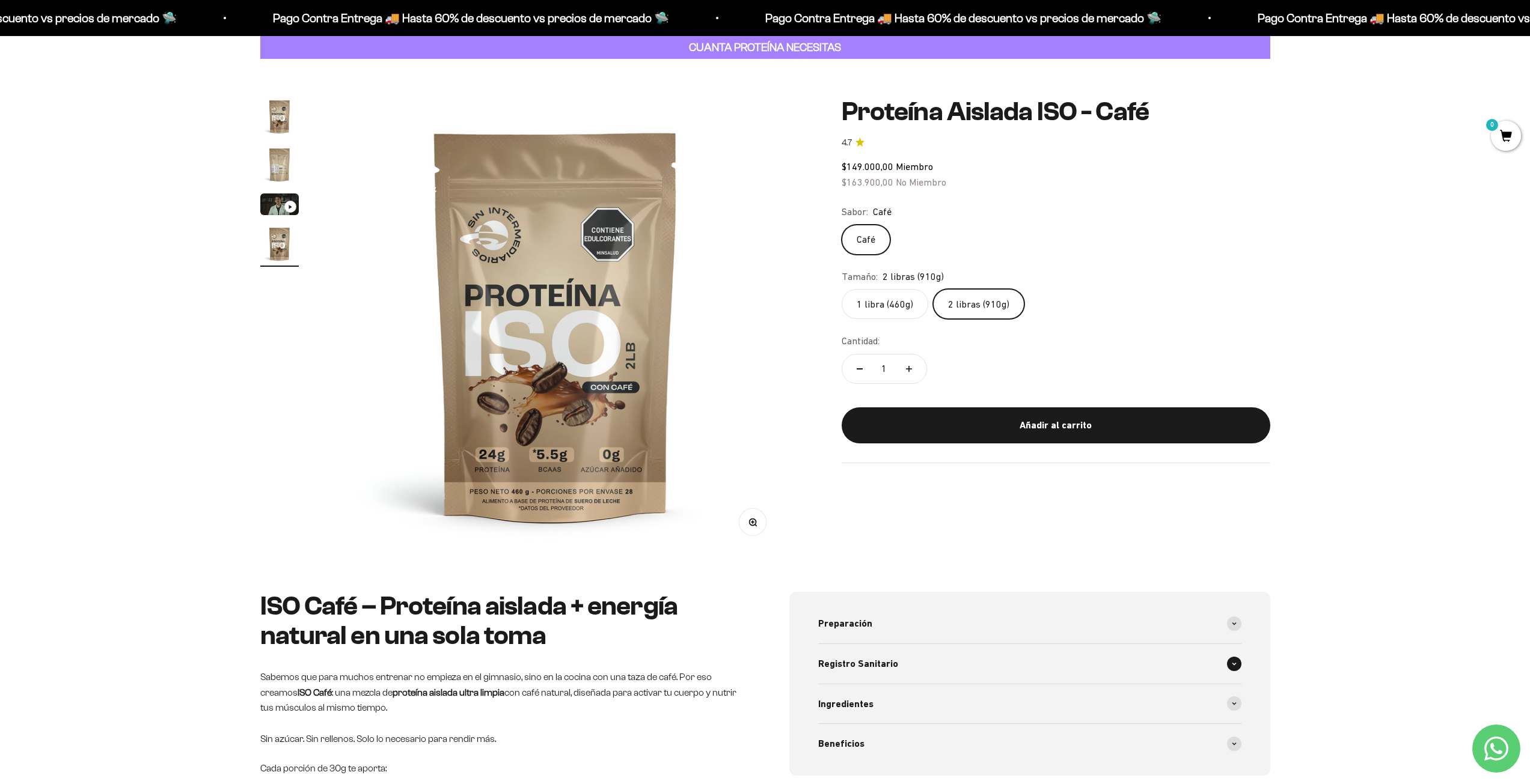
scroll to position [60, 0]
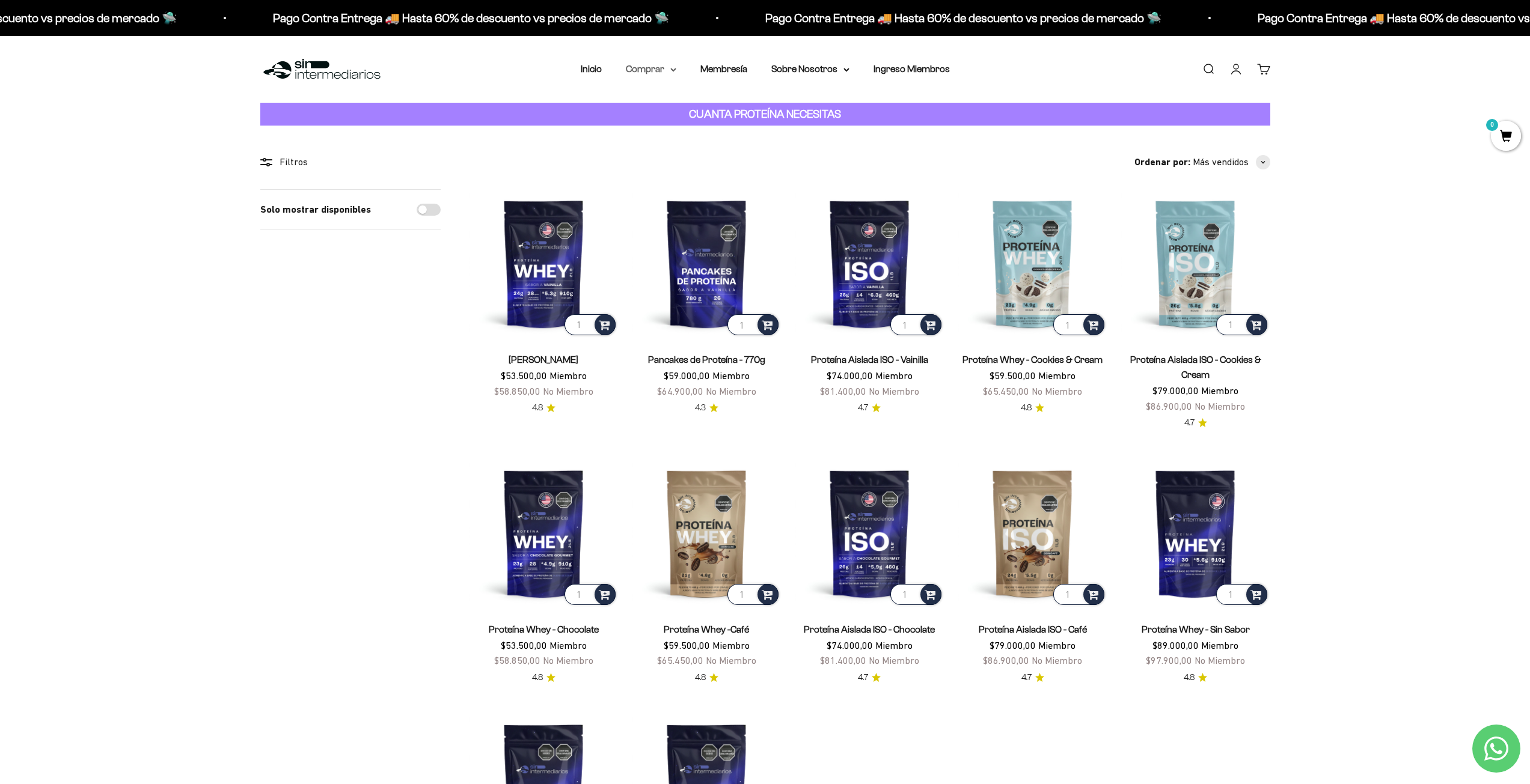
click at [669, 72] on summary "Comprar" at bounding box center [651, 69] width 50 height 16
click at [674, 128] on span "Otros Suplementos" at bounding box center [673, 130] width 81 height 11
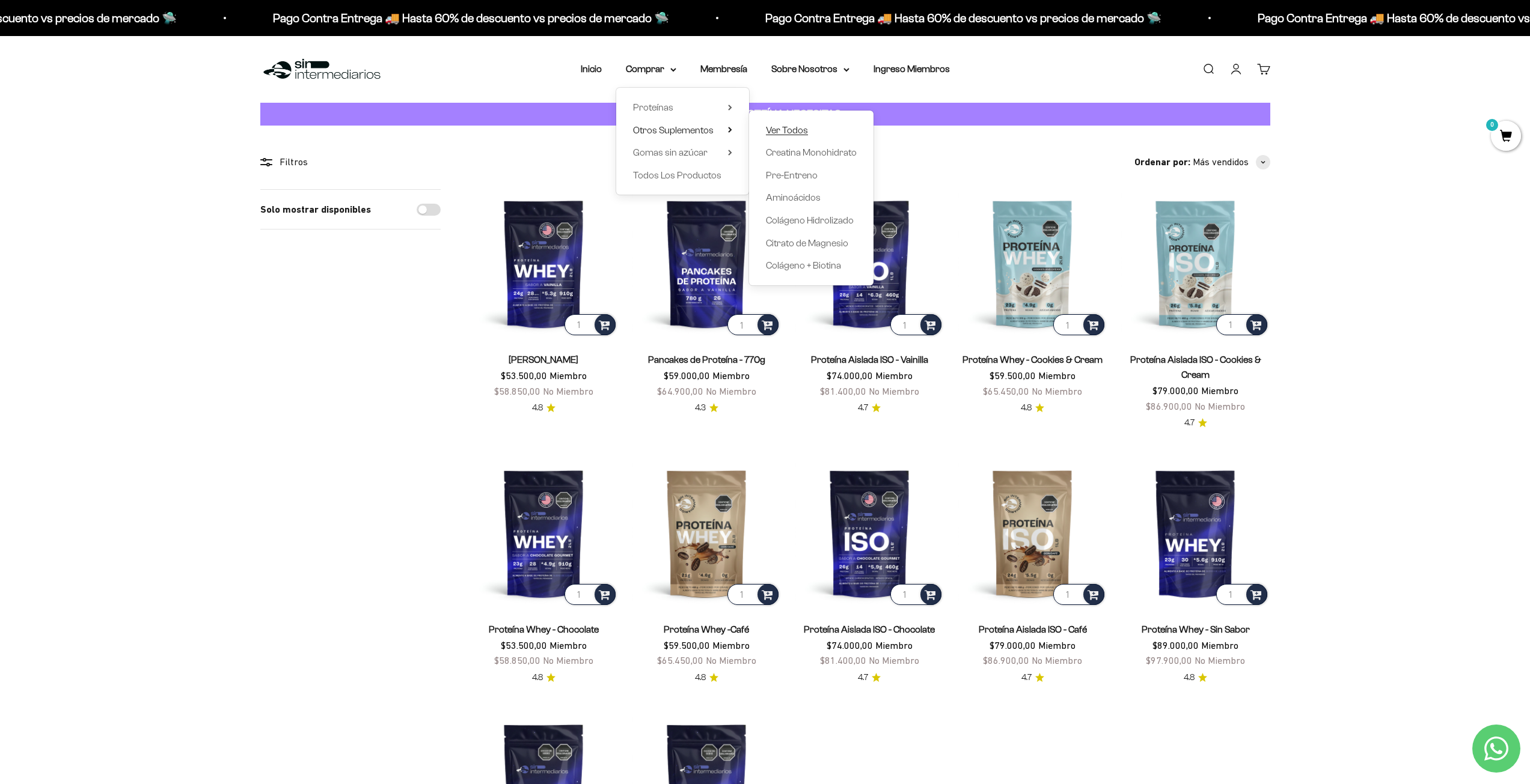
click at [817, 125] on link "Ver Todos" at bounding box center [812, 130] width 91 height 16
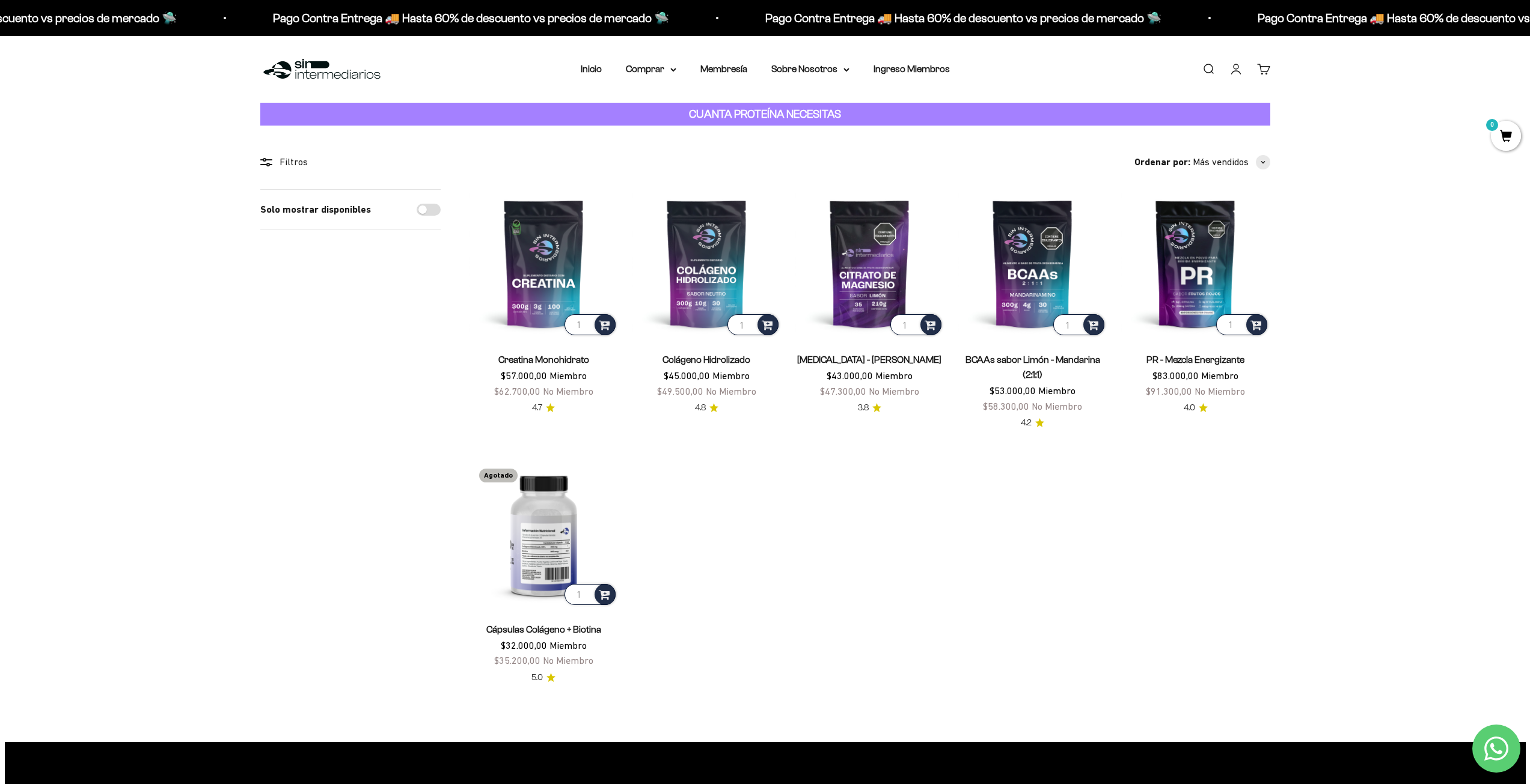
click at [528, 512] on img at bounding box center [544, 533] width 149 height 148
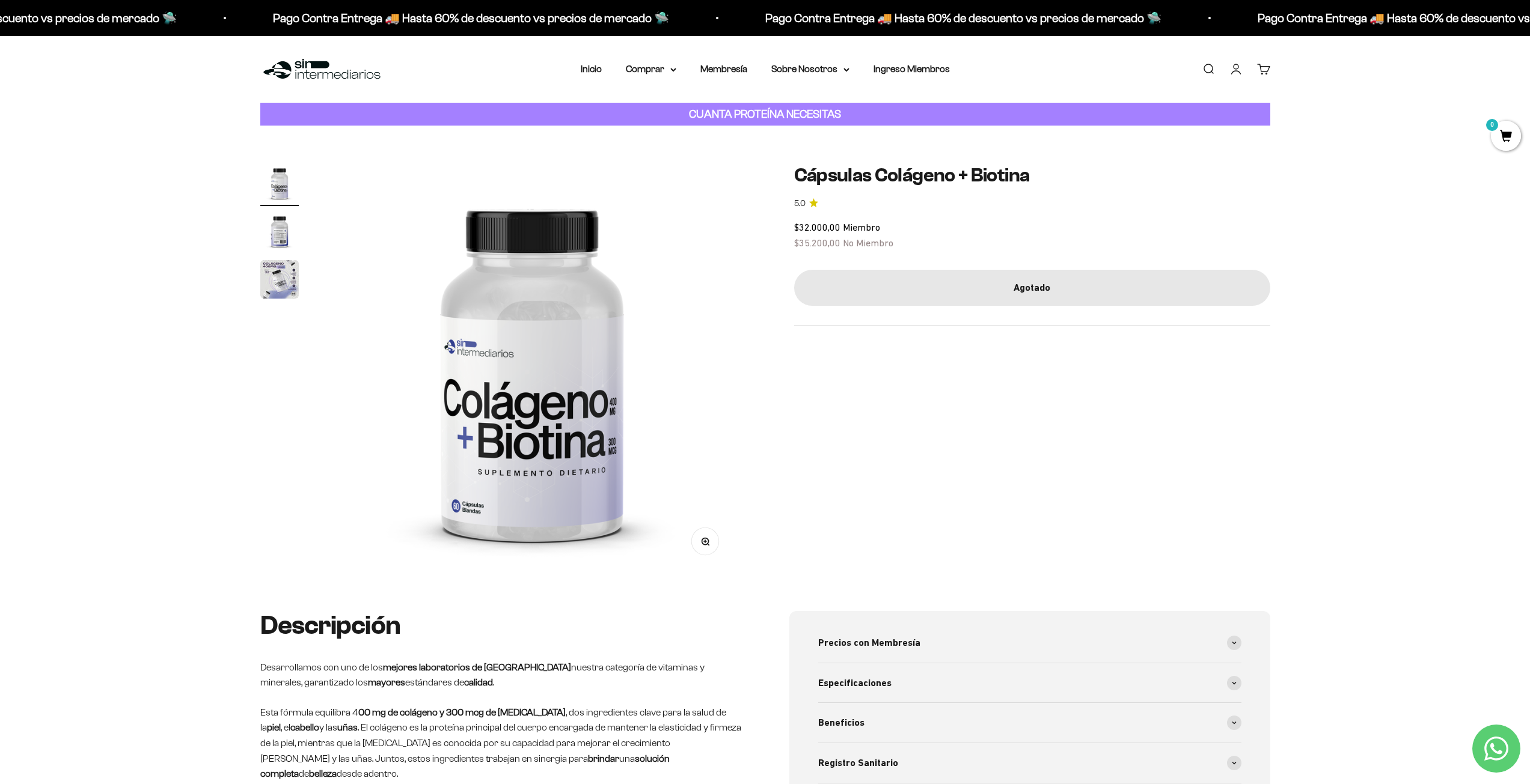
click at [279, 231] on img "Ir al artículo 2" at bounding box center [280, 232] width 39 height 39
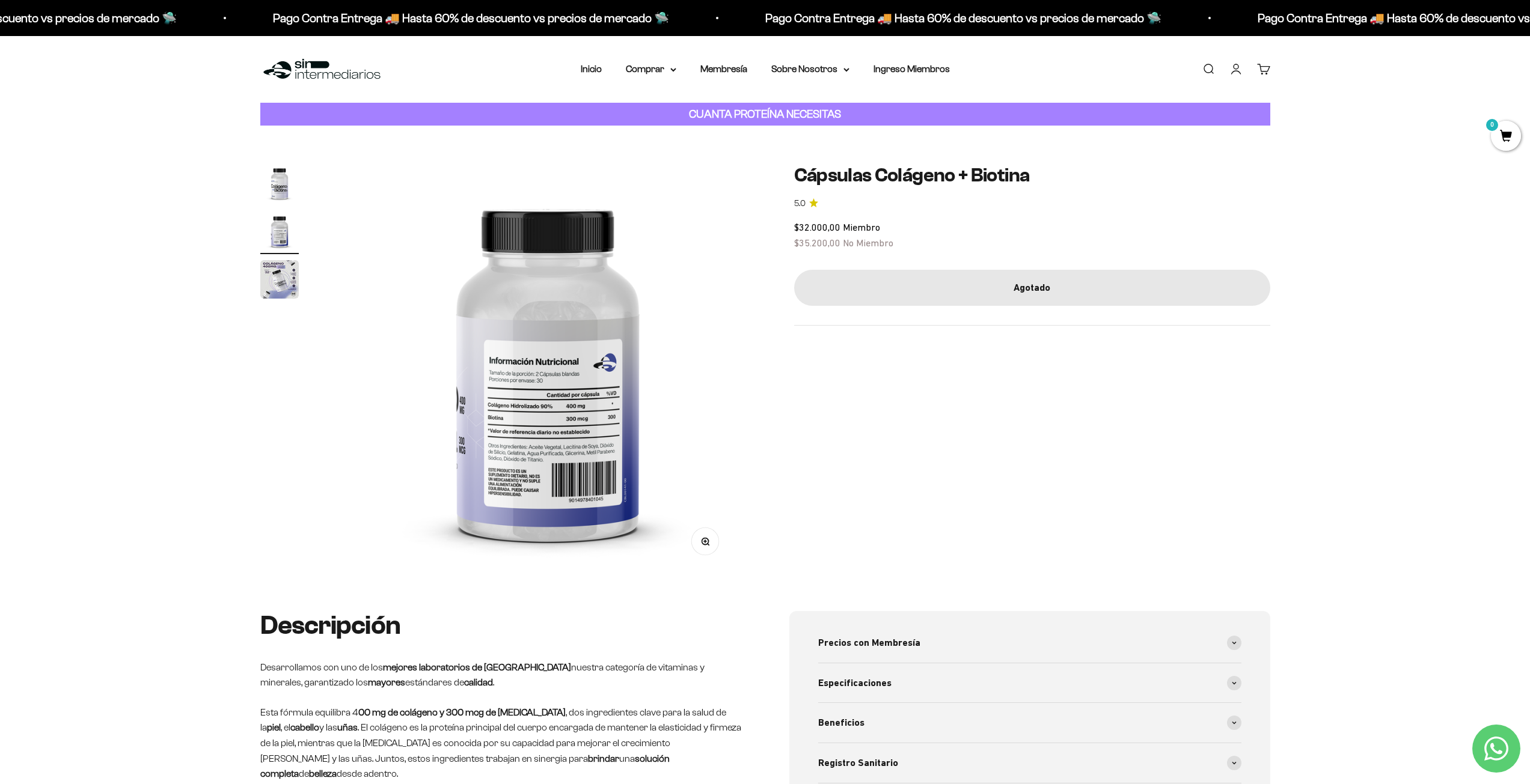
scroll to position [0, 423]
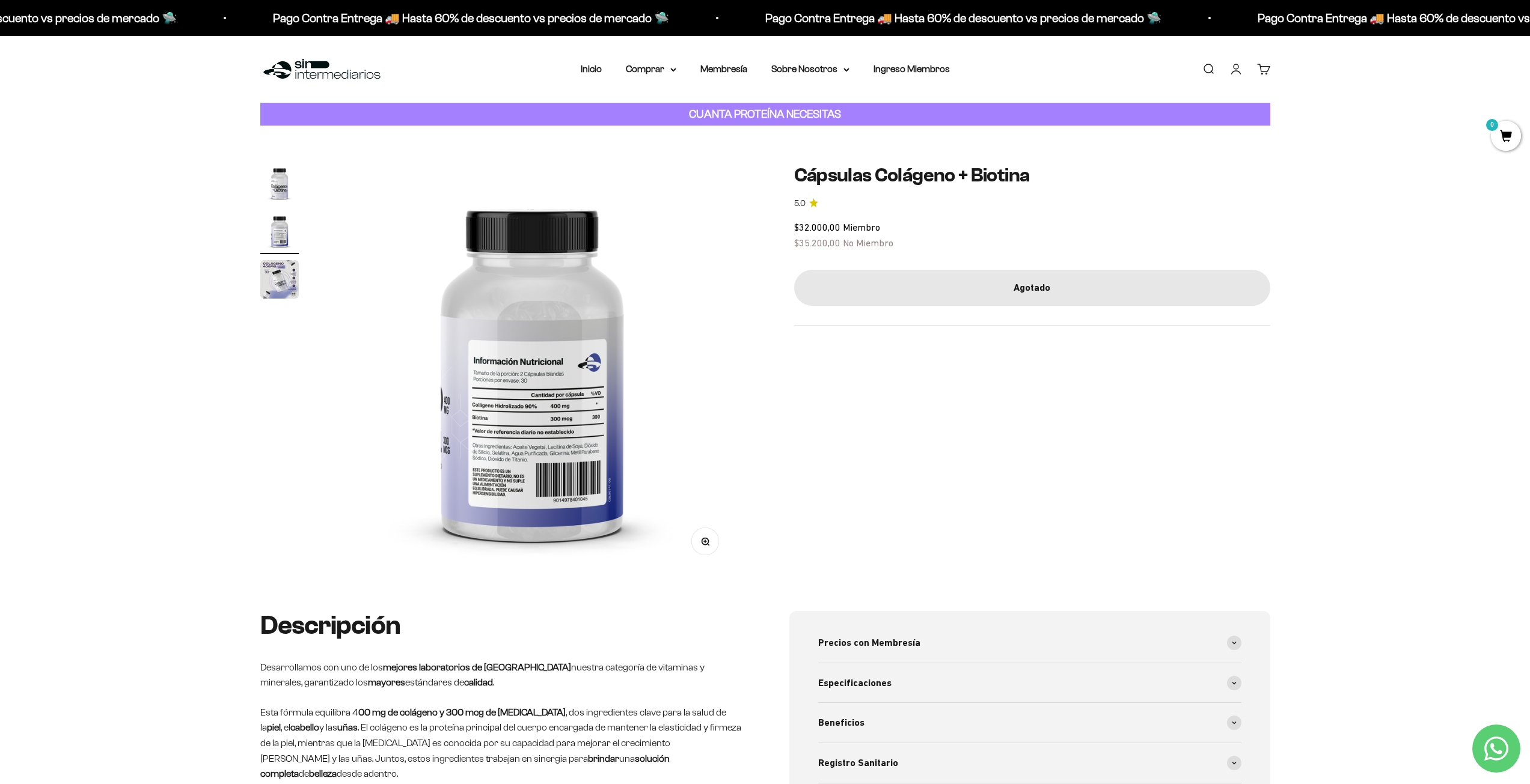
click at [276, 278] on img "Ir al artículo 3" at bounding box center [280, 279] width 39 height 39
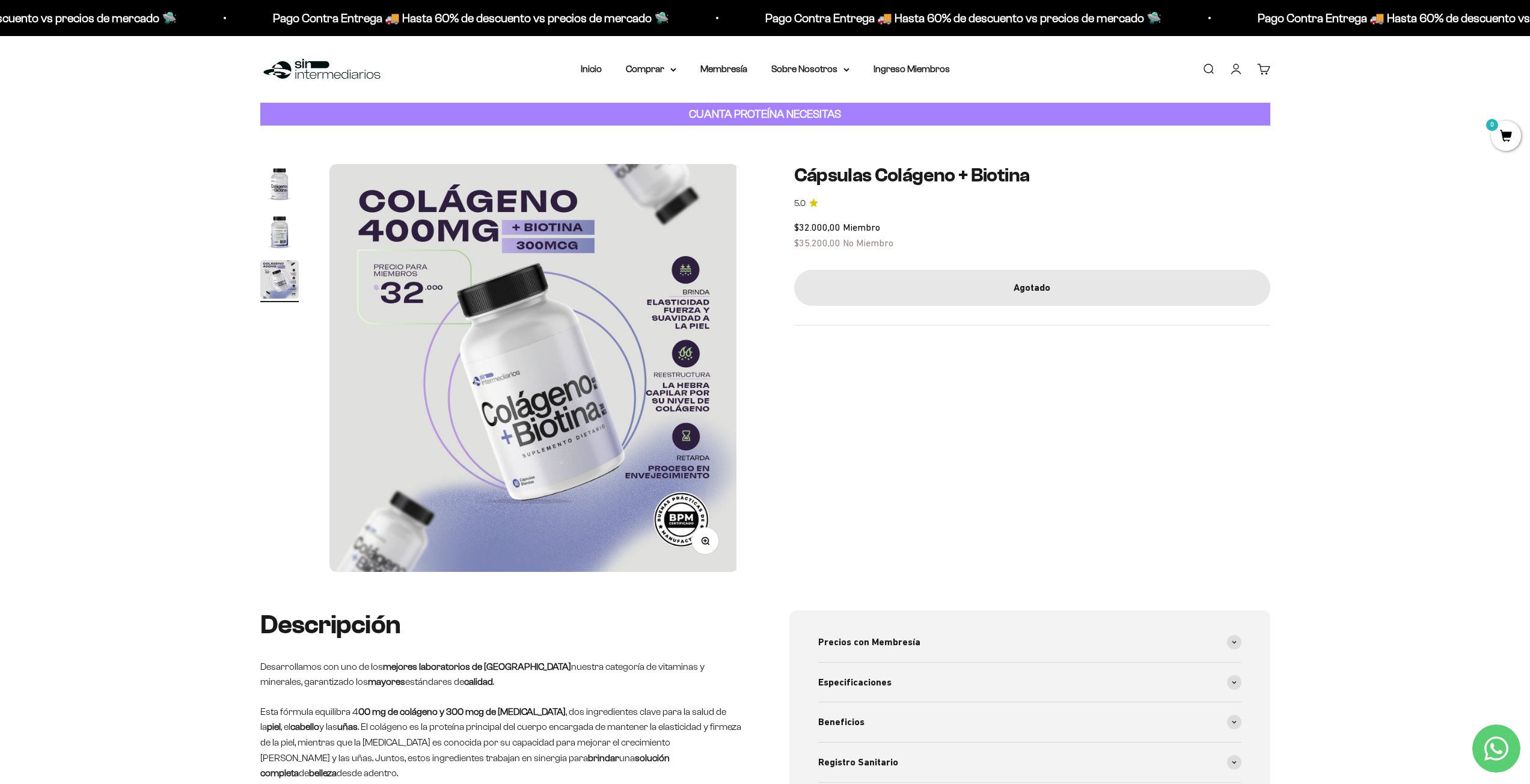
scroll to position [0, 847]
click at [271, 187] on img "Ir al artículo 1" at bounding box center [280, 183] width 39 height 39
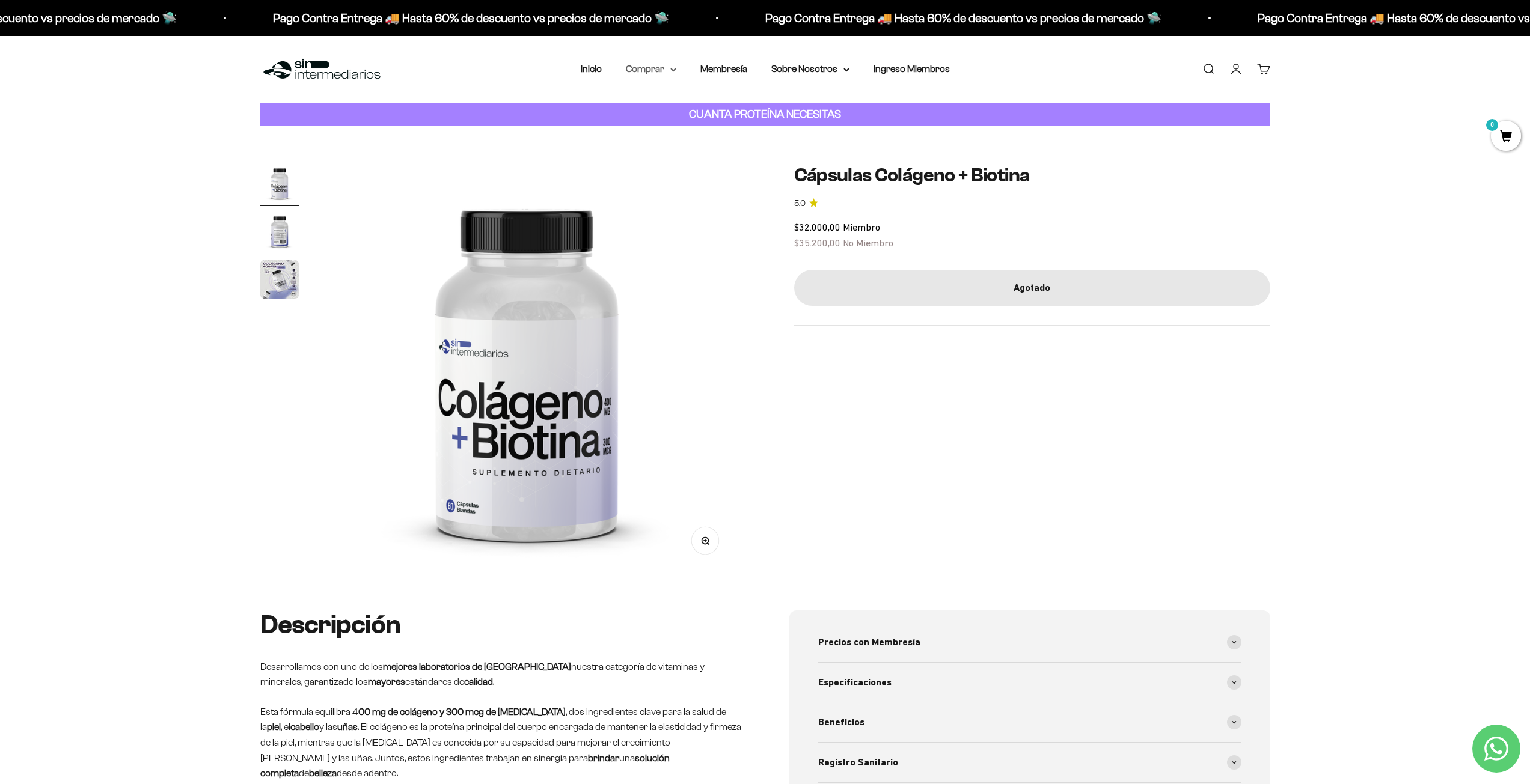
scroll to position [0, 0]
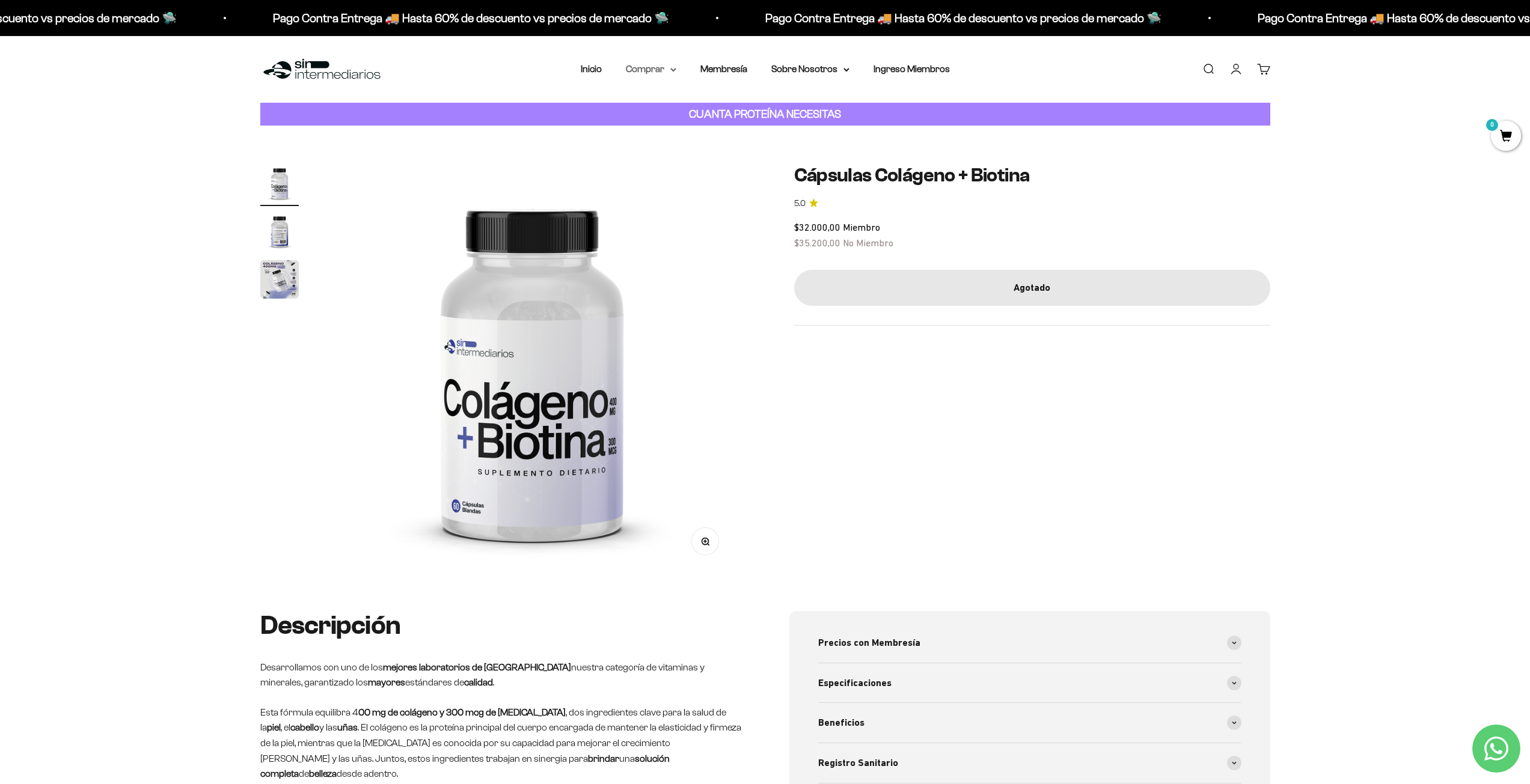
click at [652, 73] on summary "Comprar" at bounding box center [651, 69] width 50 height 16
click at [698, 131] on span "Otros Suplementos" at bounding box center [673, 130] width 81 height 11
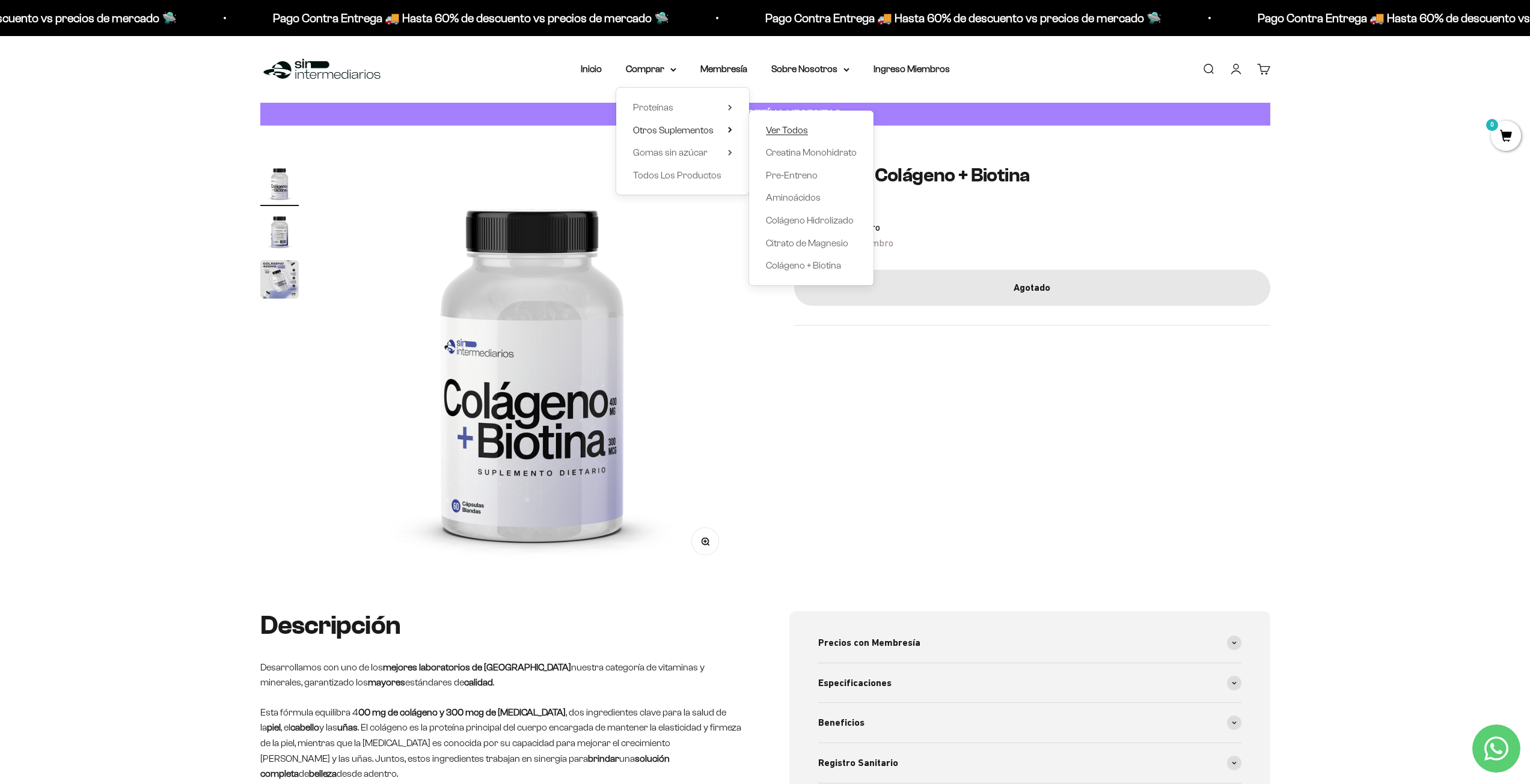
click at [802, 135] on span "Ver Todos" at bounding box center [786, 130] width 42 height 11
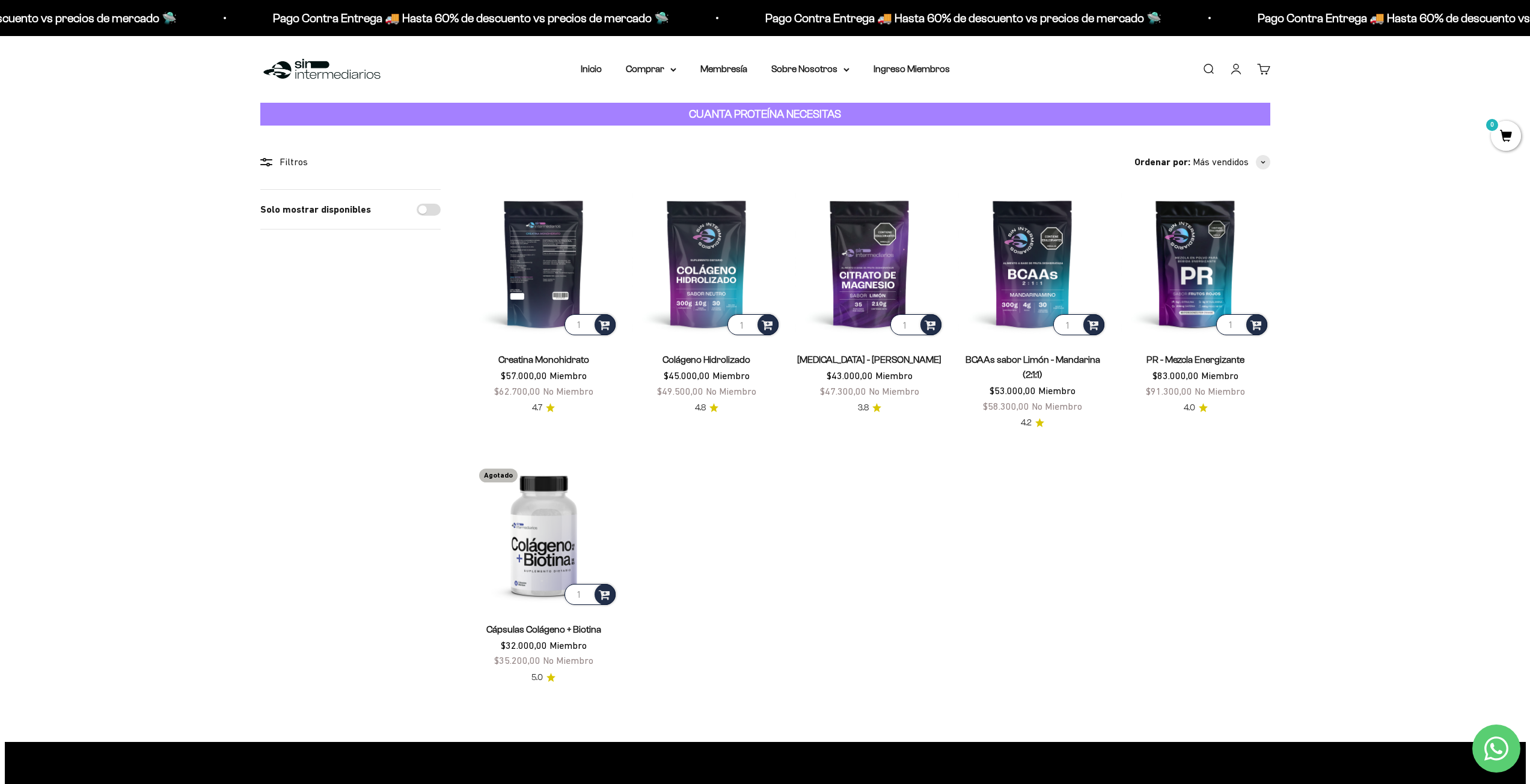
click at [573, 257] on img at bounding box center [544, 263] width 149 height 148
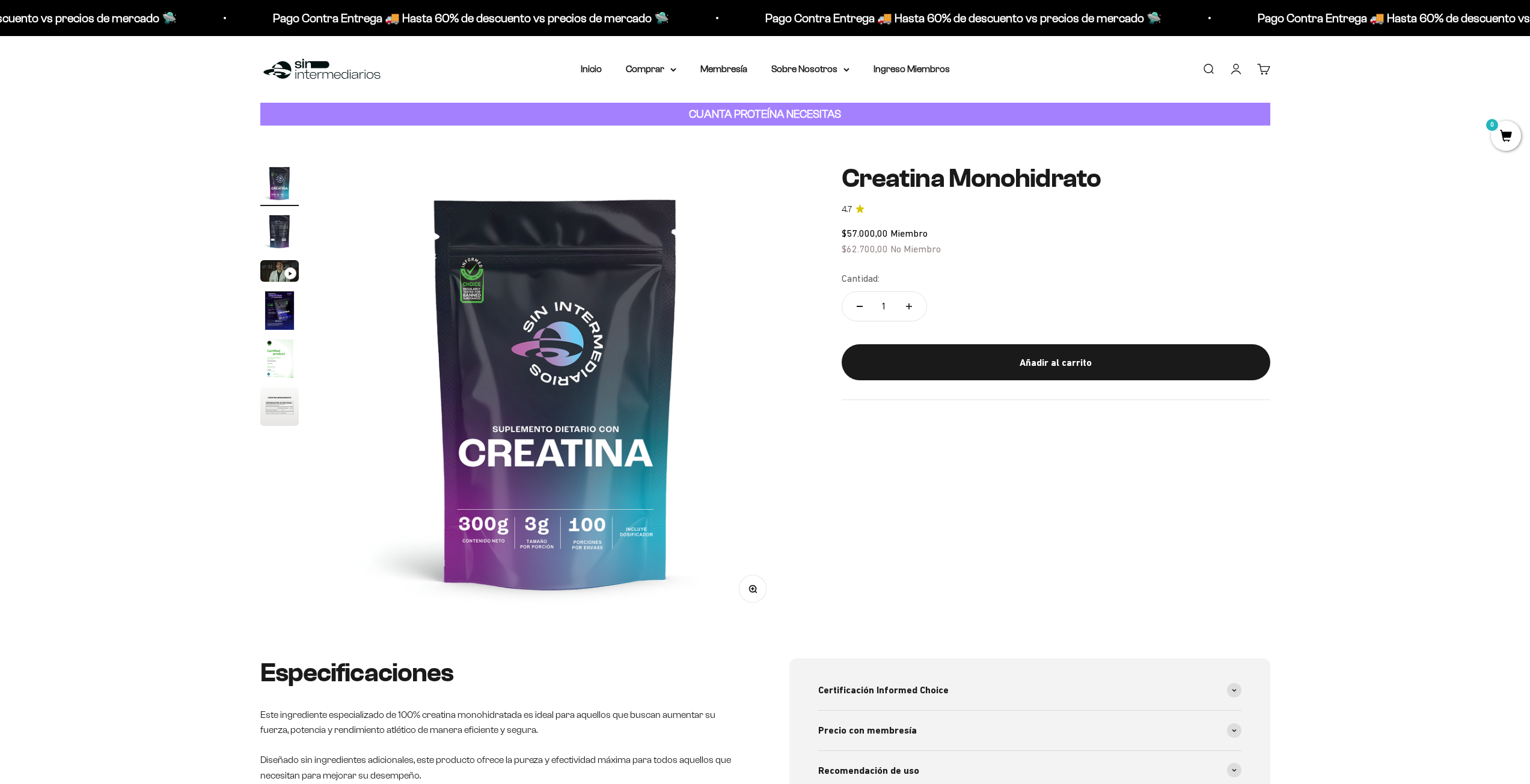
click at [288, 237] on img "Ir al artículo 2" at bounding box center [280, 232] width 39 height 39
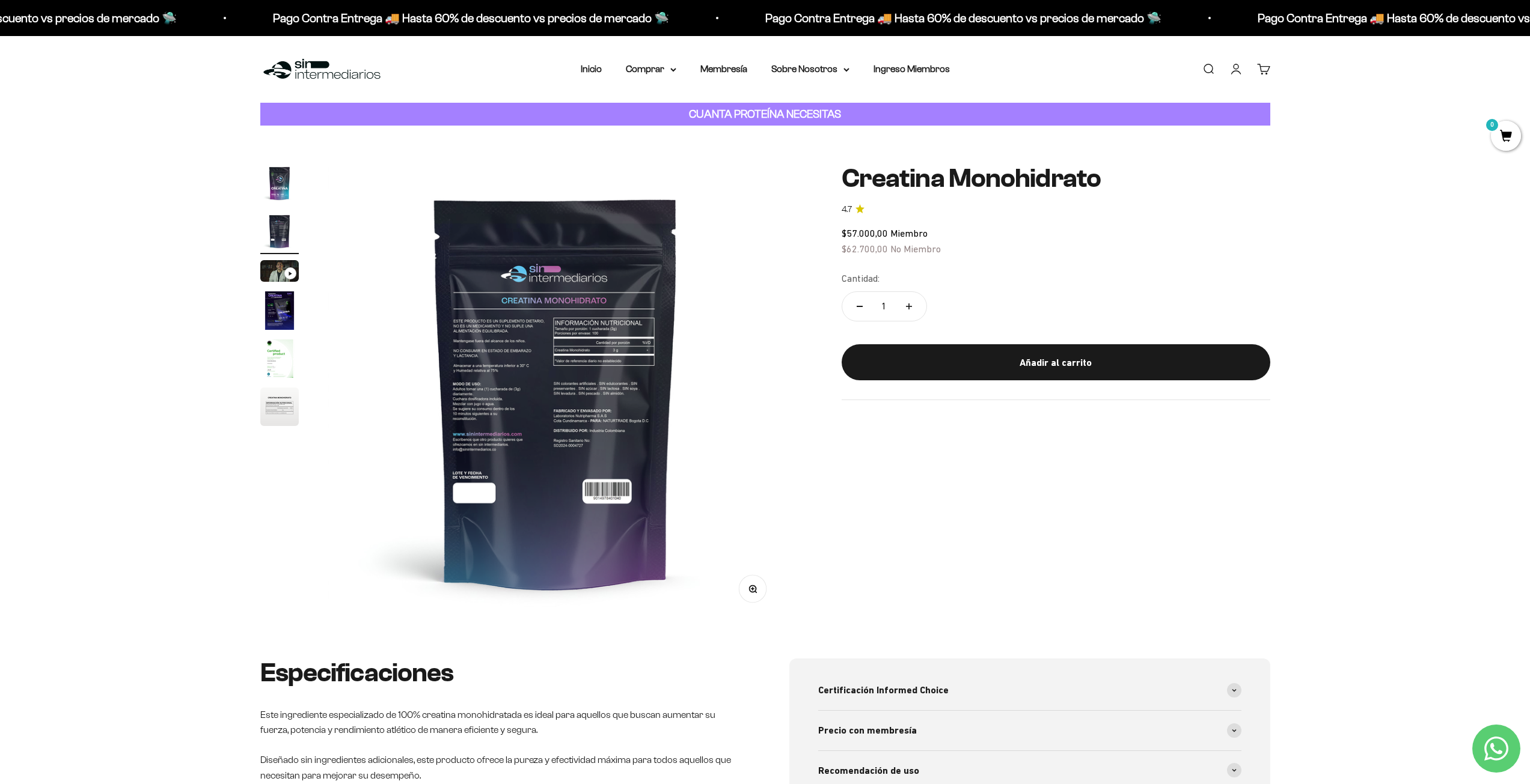
click at [291, 187] on img "Ir al artículo 1" at bounding box center [280, 183] width 39 height 39
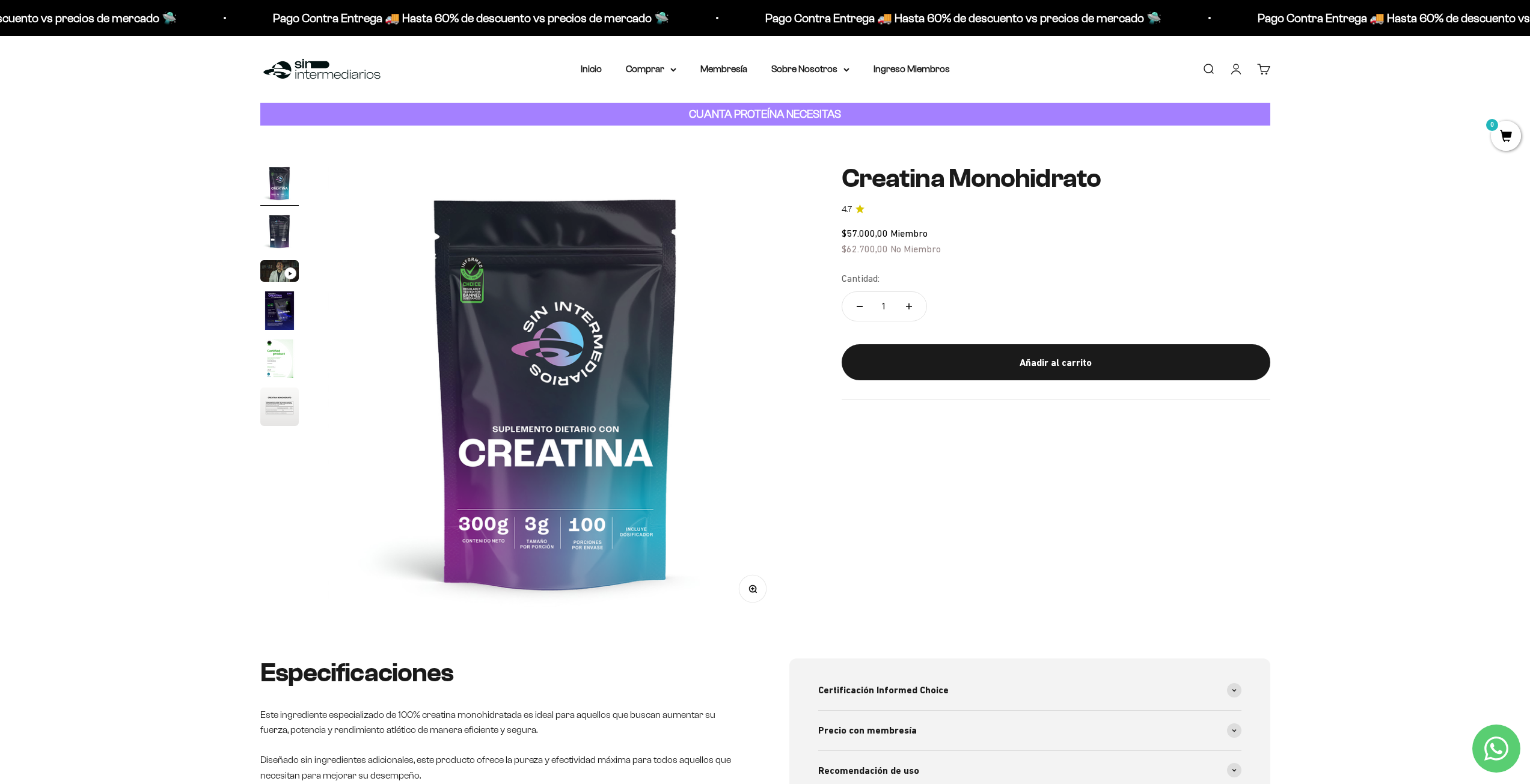
click at [290, 303] on img "Ir al artículo 4" at bounding box center [280, 310] width 39 height 39
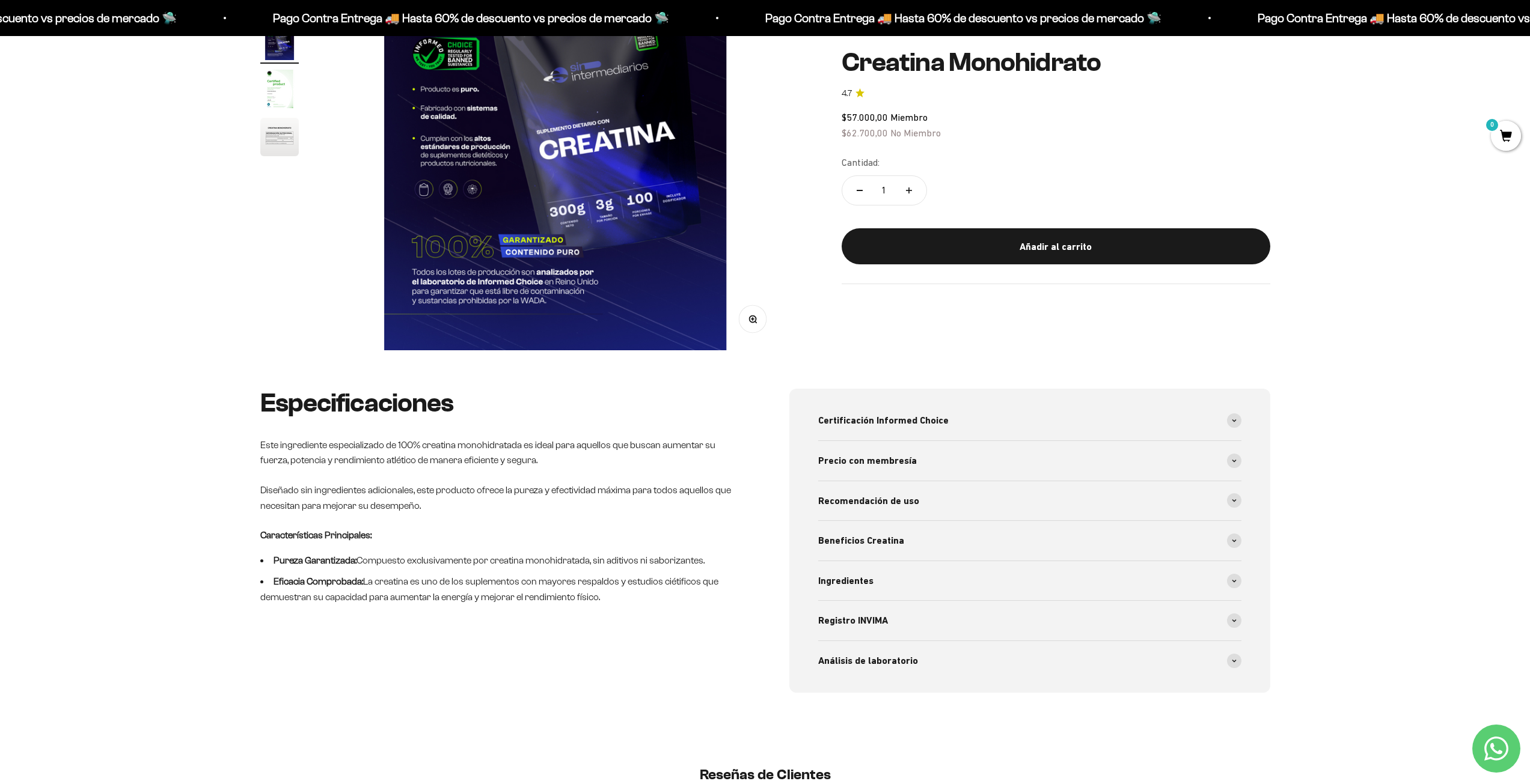
scroll to position [301, 0]
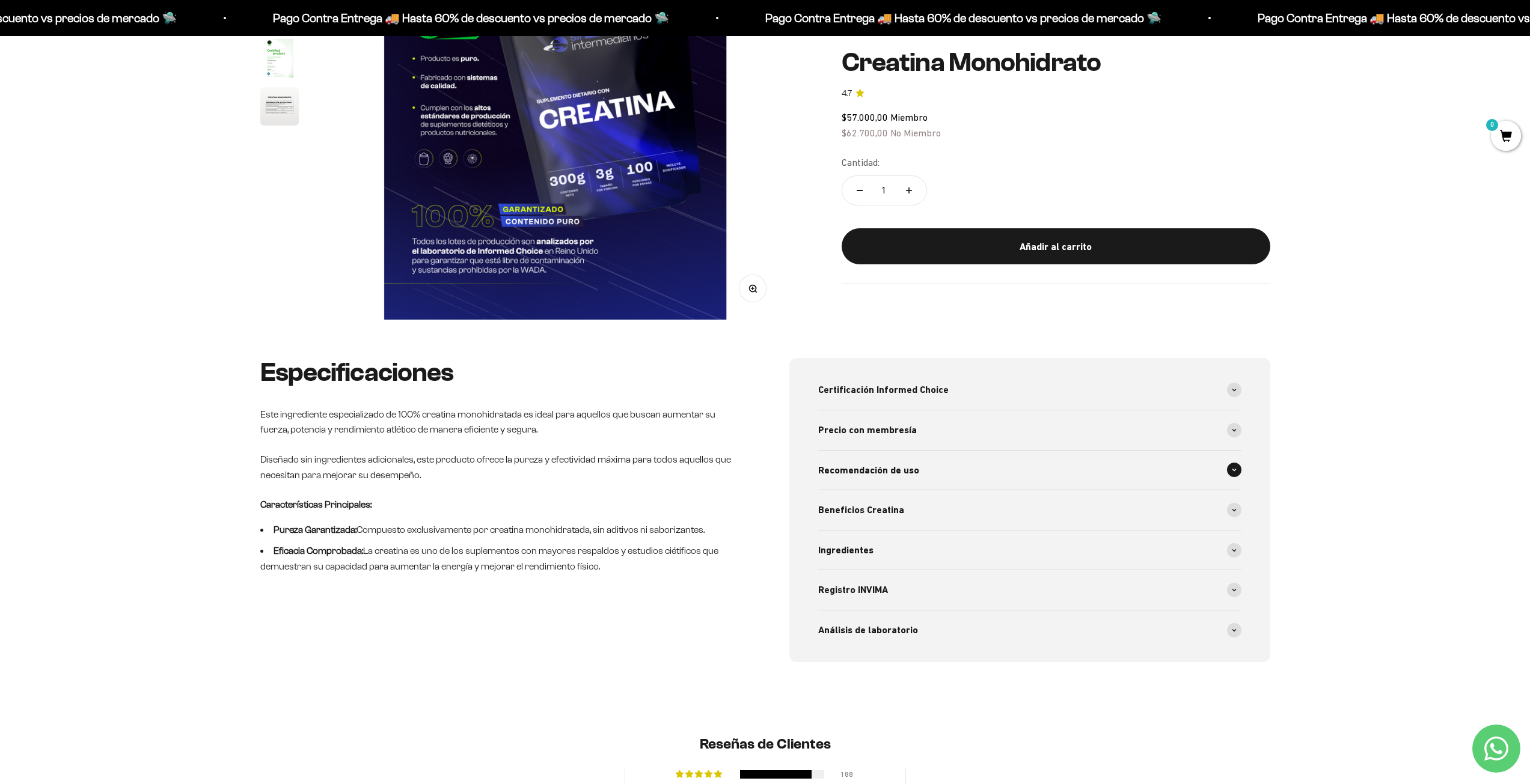
click at [934, 468] on div "Recomendación de uso" at bounding box center [1030, 470] width 423 height 40
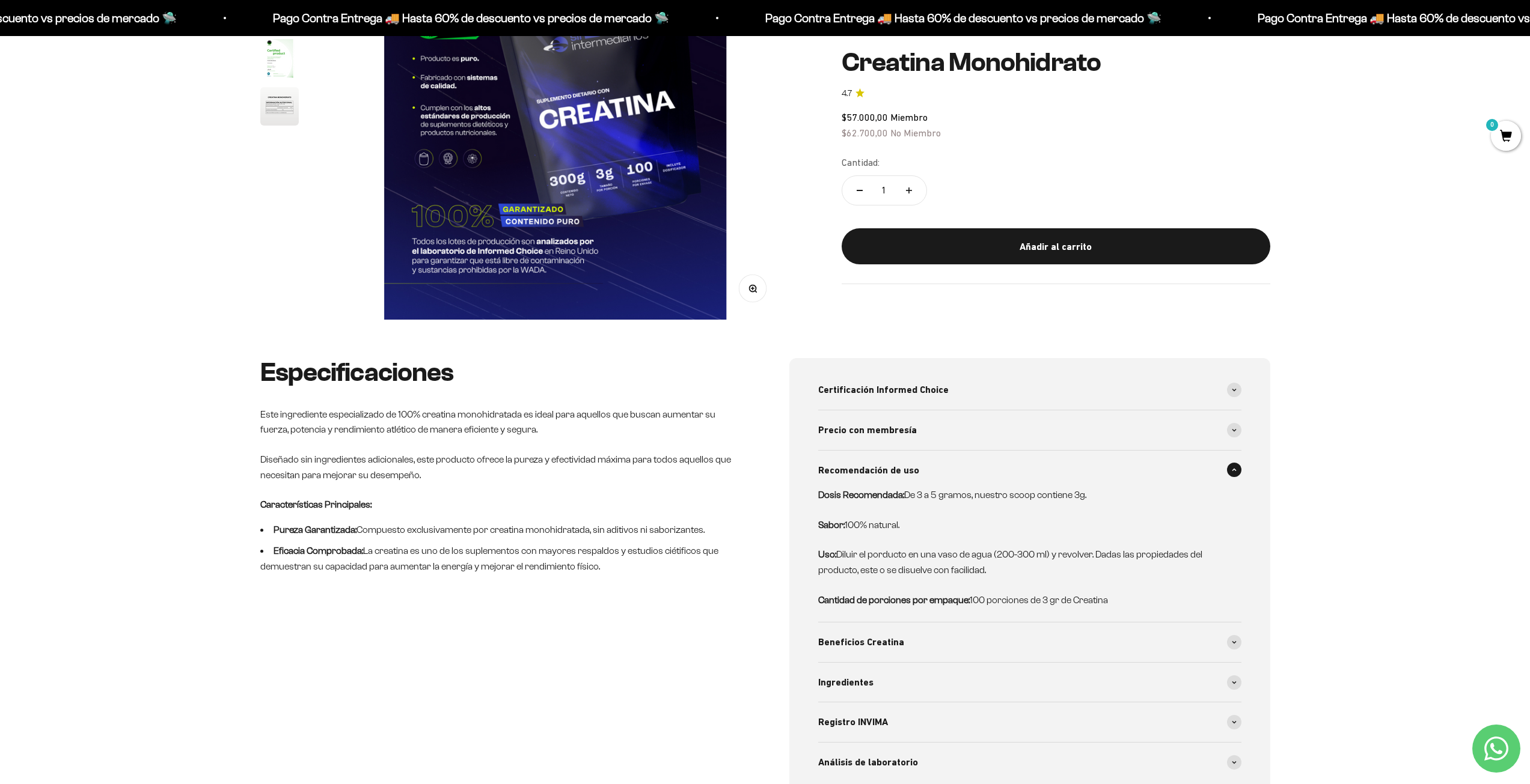
click at [934, 468] on div "Recomendación de uso" at bounding box center [1030, 470] width 423 height 40
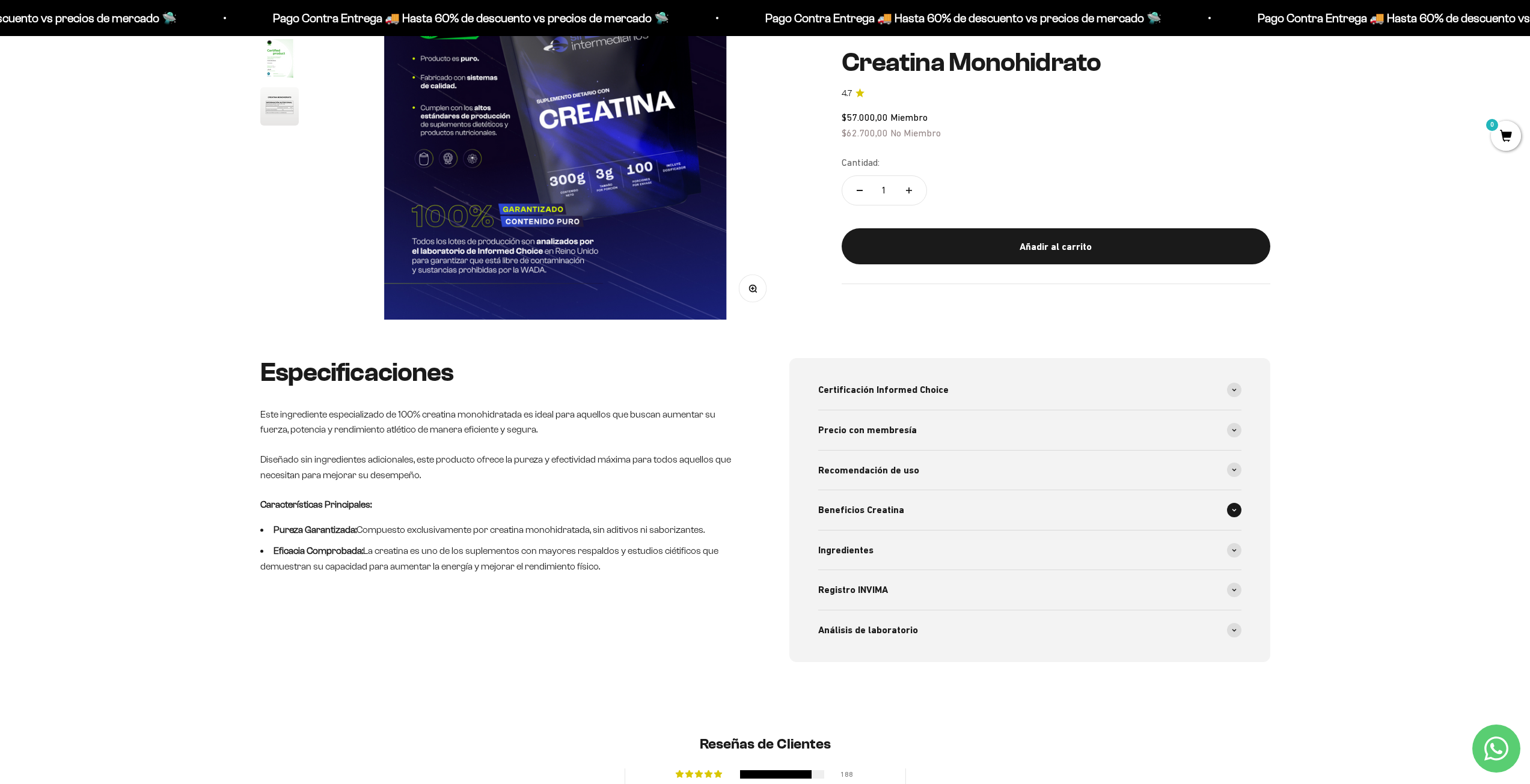
click at [938, 508] on div "Beneficios Creatina" at bounding box center [1030, 509] width 423 height 40
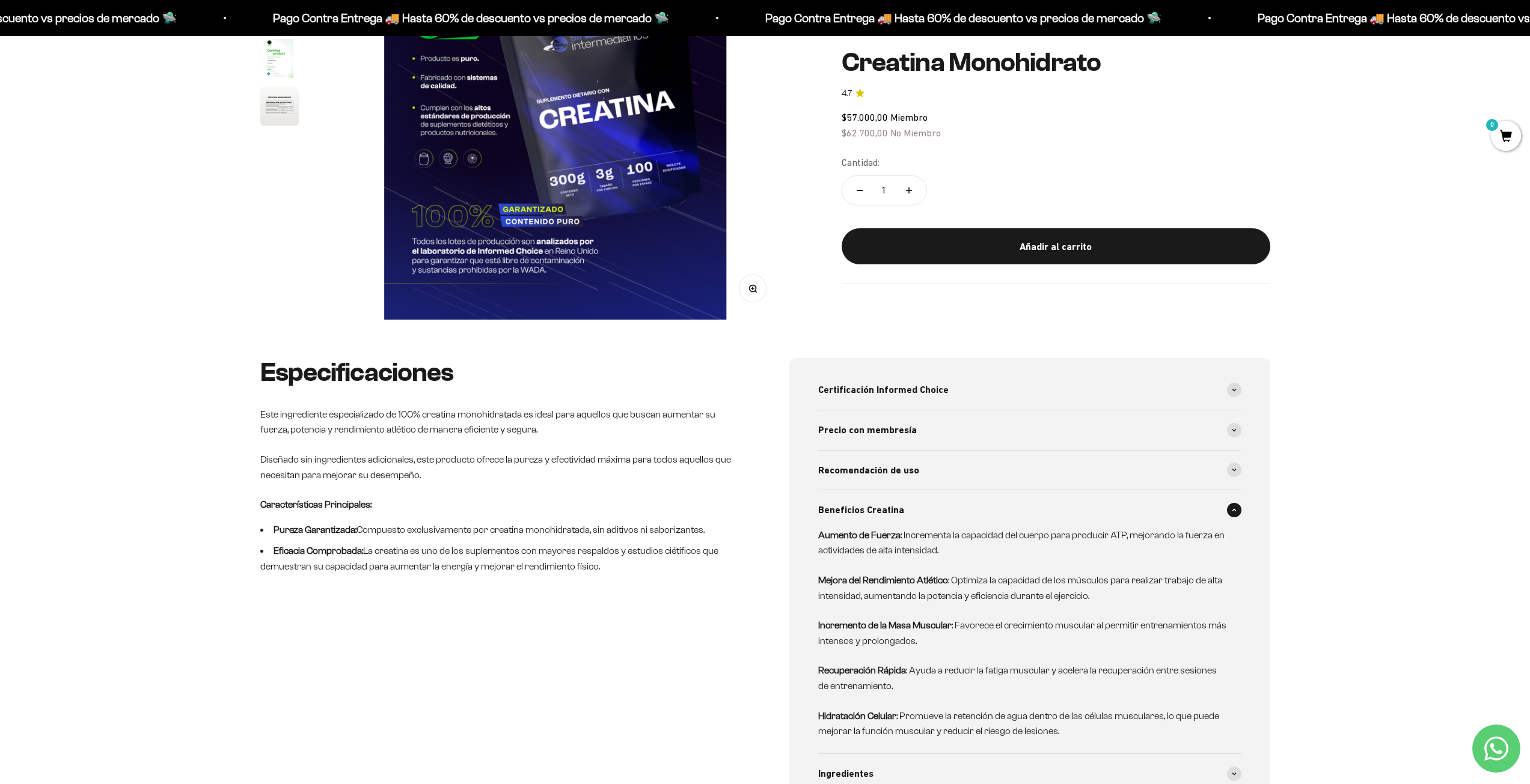
click at [941, 506] on div "Beneficios Creatina" at bounding box center [1030, 509] width 423 height 40
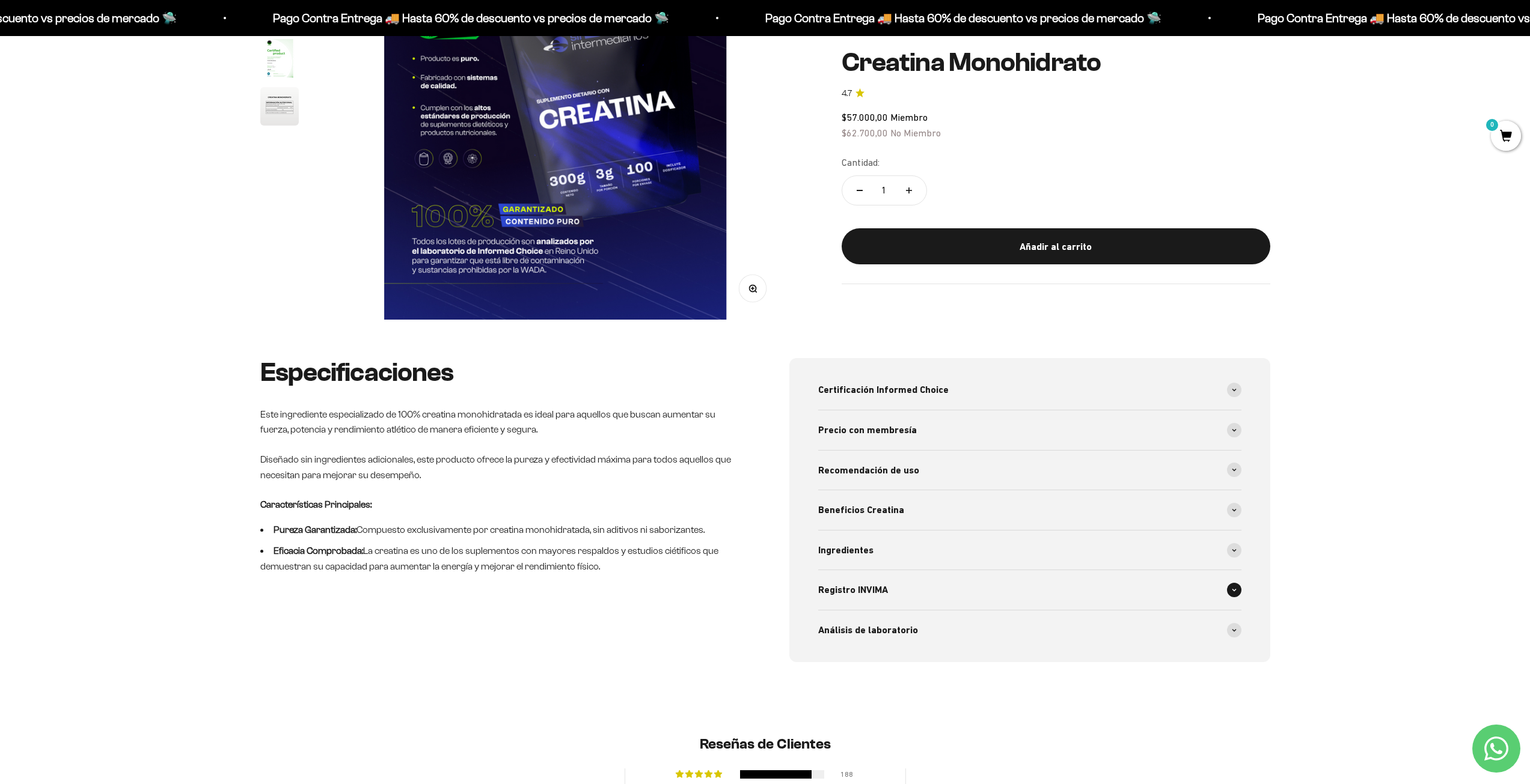
click at [934, 598] on div "Registro INVIMA" at bounding box center [1030, 590] width 423 height 40
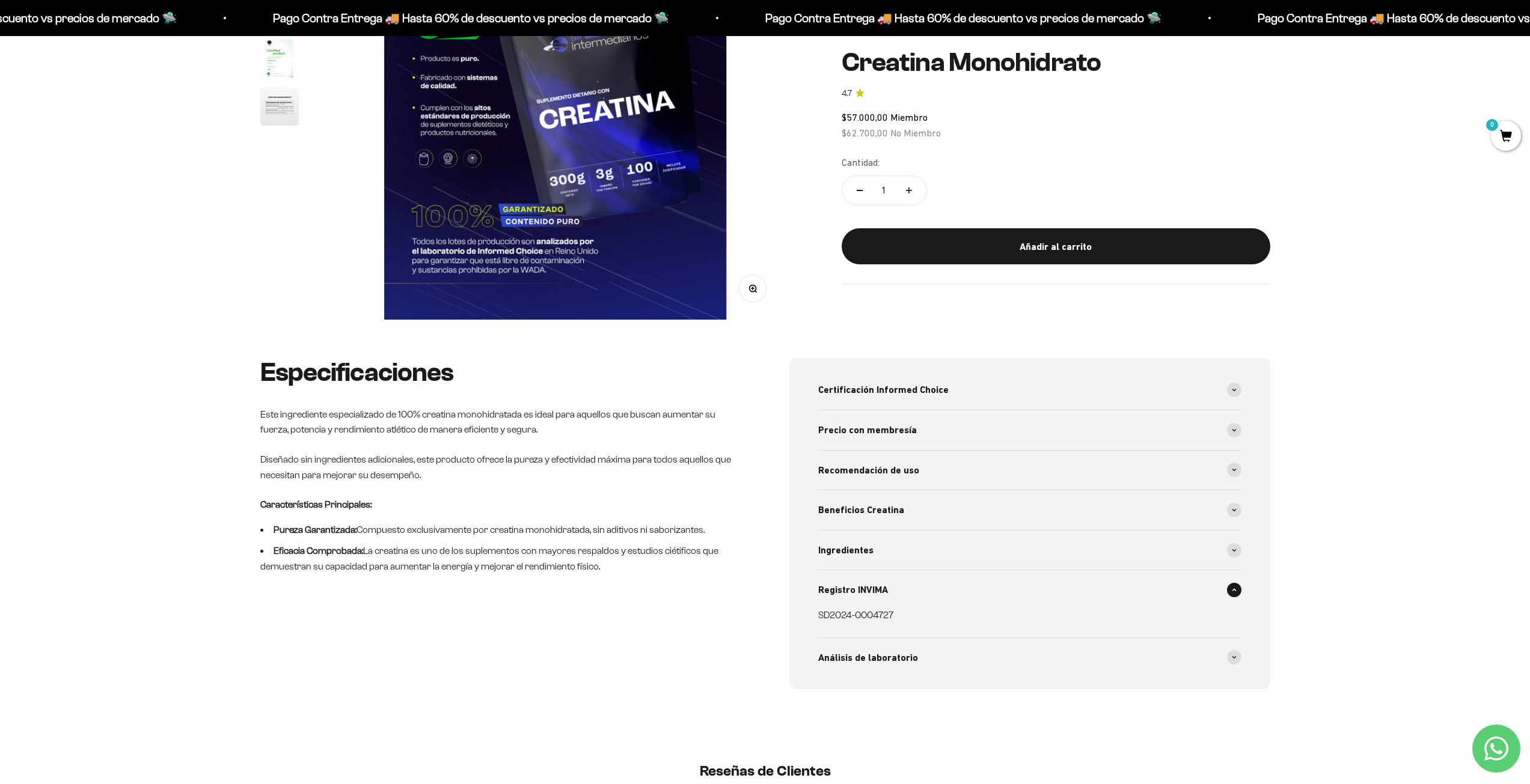
click at [934, 598] on div "Registro INVIMA" at bounding box center [1030, 590] width 423 height 40
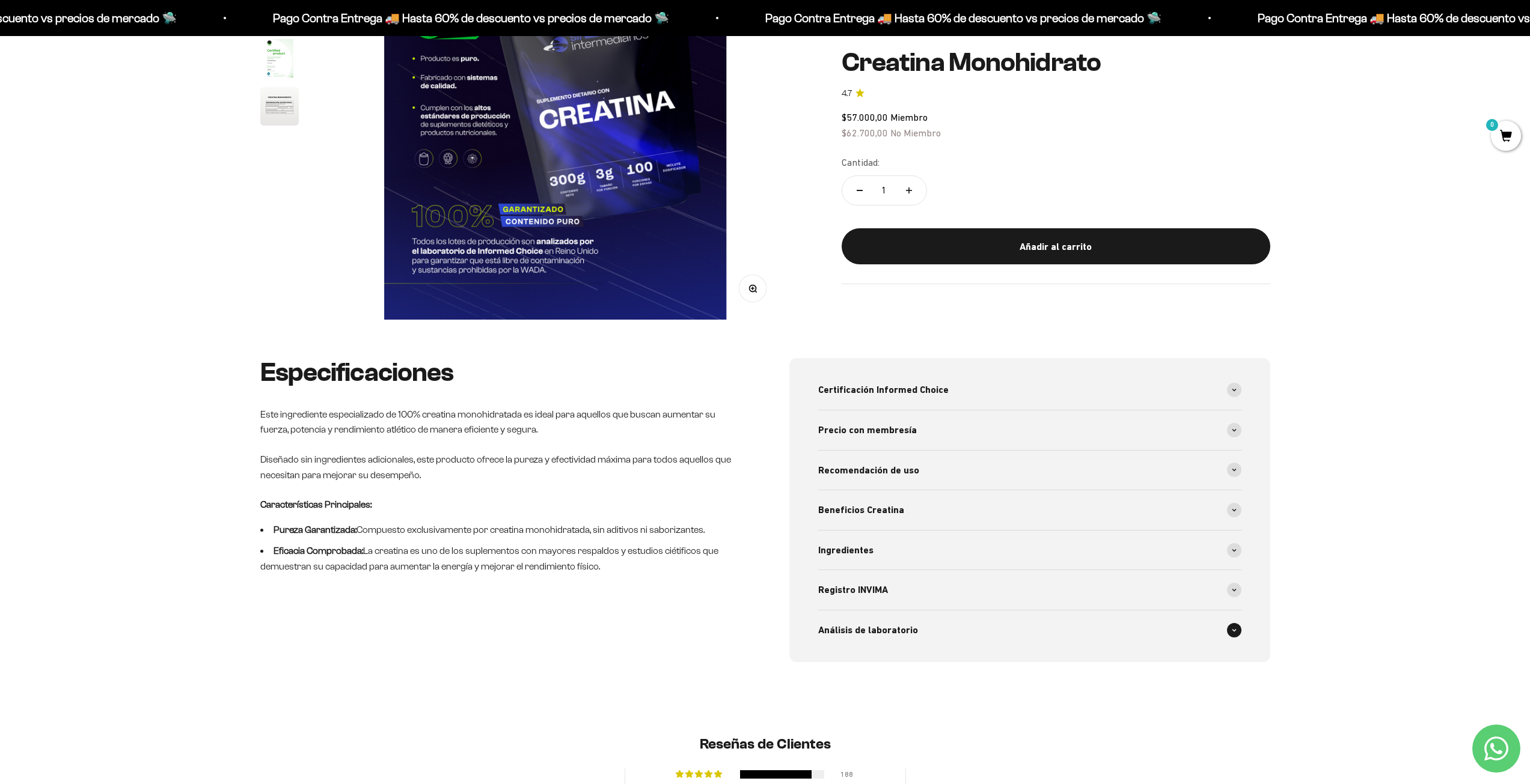
click at [928, 623] on div "Análisis de laboratorio" at bounding box center [1030, 630] width 423 height 40
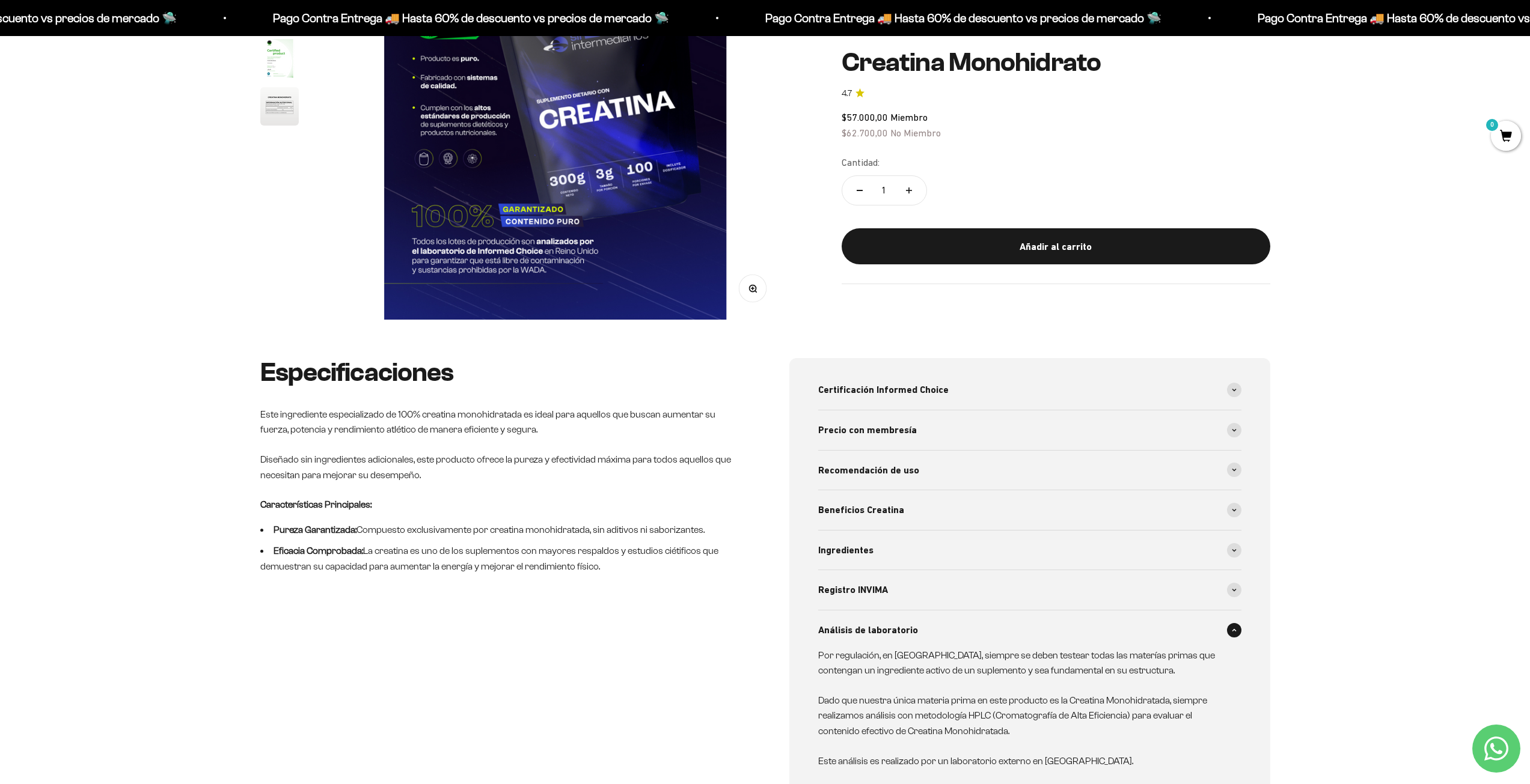
click at [928, 623] on div "Análisis de laboratorio" at bounding box center [1030, 630] width 423 height 40
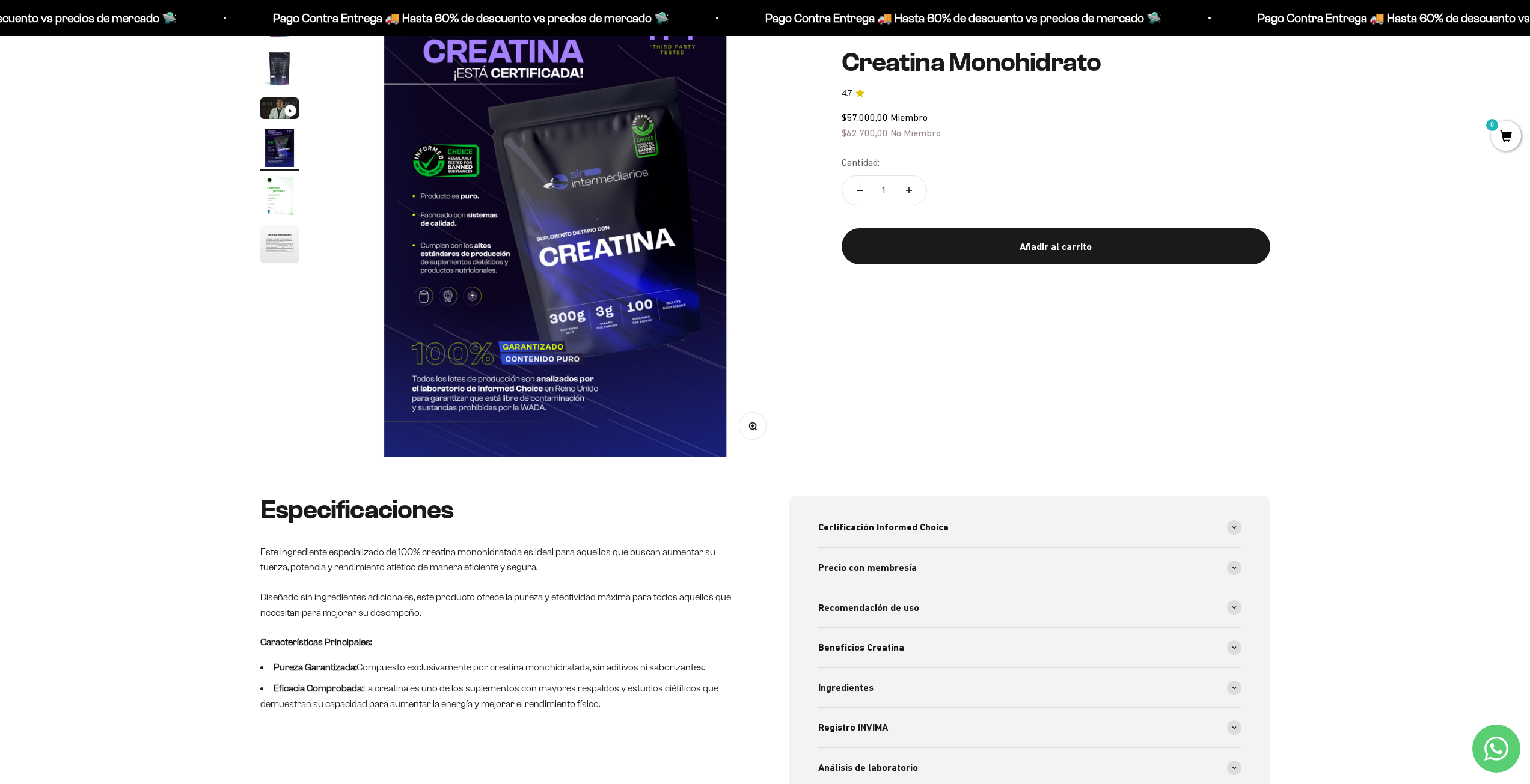
scroll to position [0, 0]
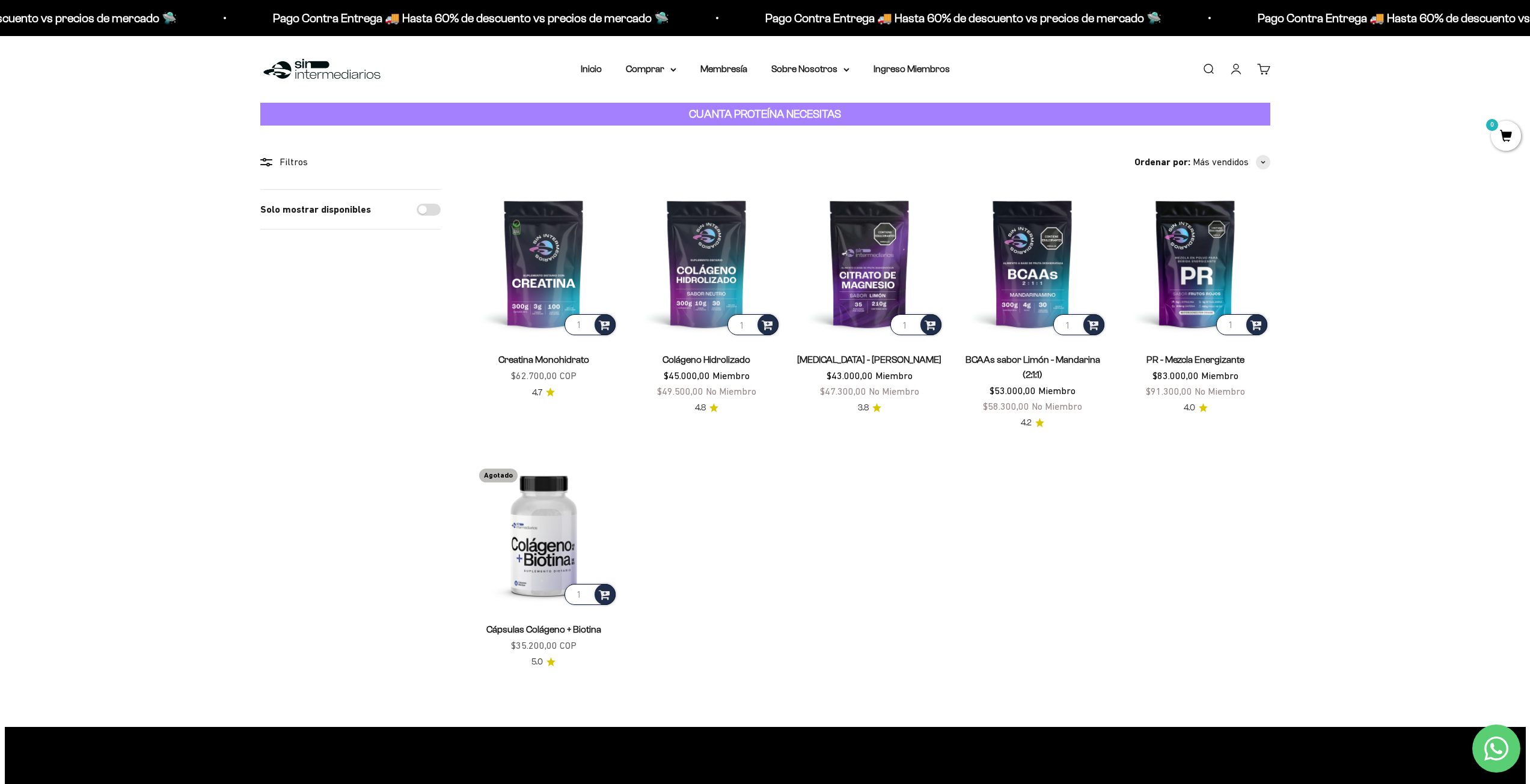
click at [695, 361] on link "Colágeno Hidrolizado" at bounding box center [706, 359] width 87 height 11
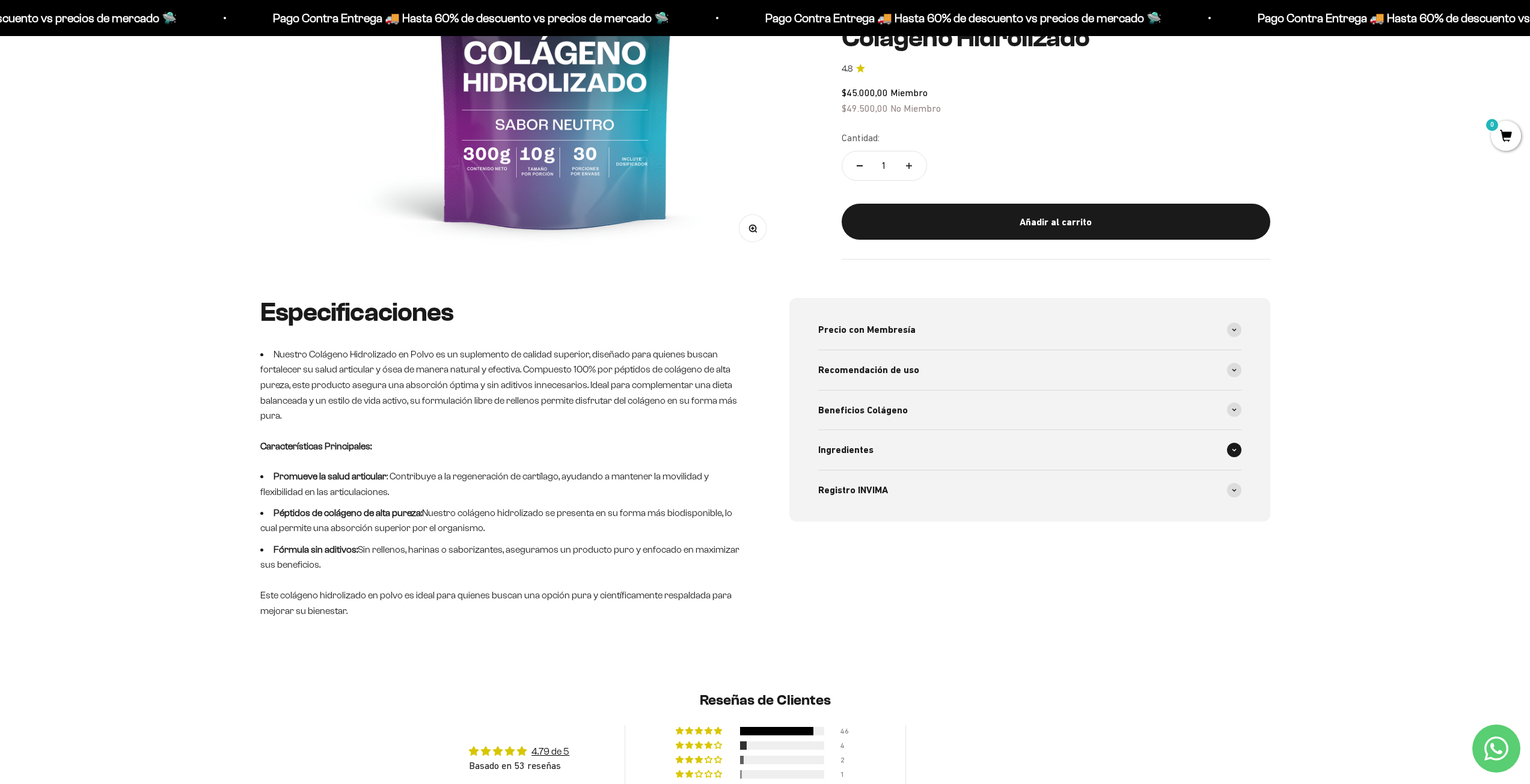
click at [924, 457] on div "Ingredientes" at bounding box center [1030, 449] width 423 height 40
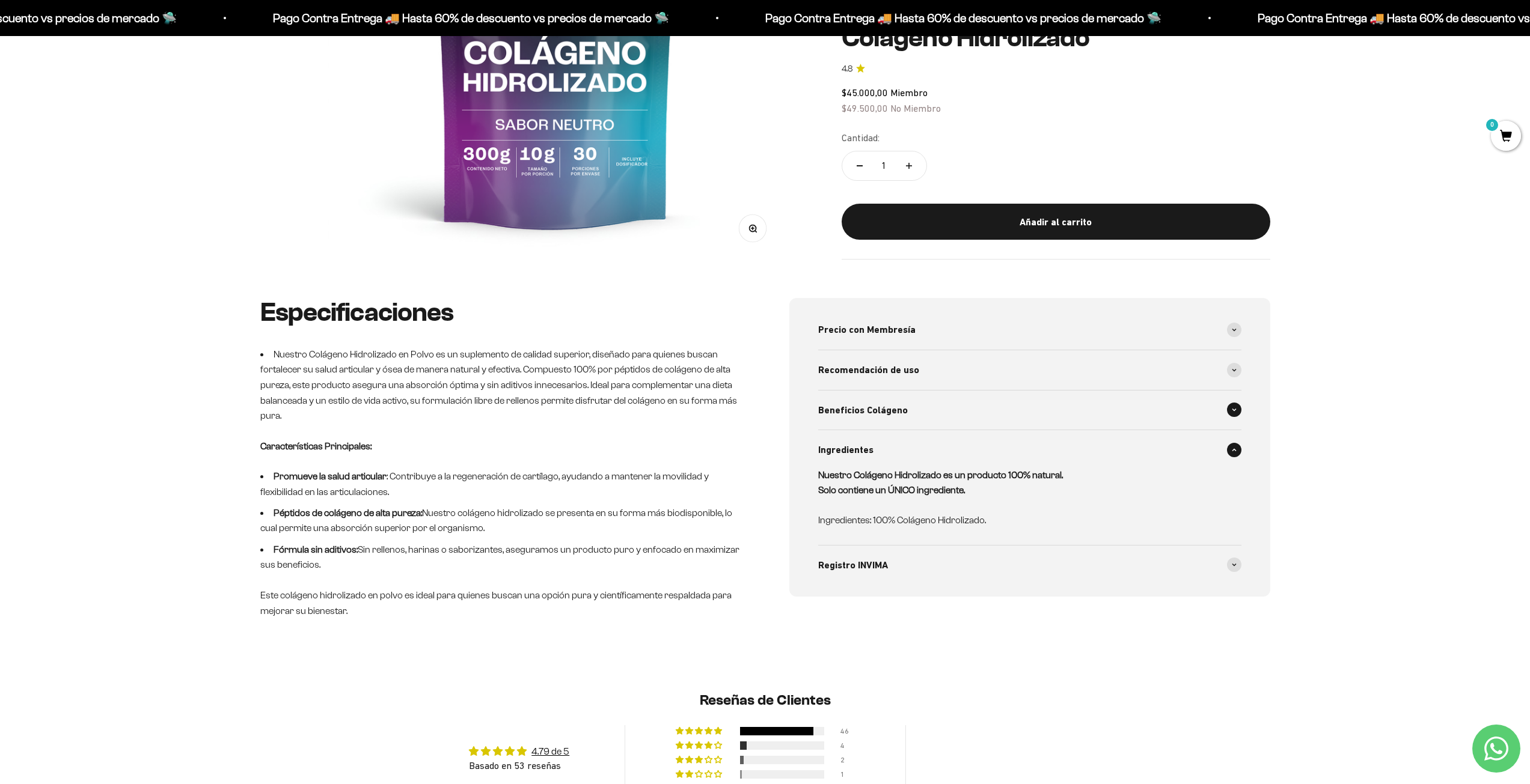
click at [944, 412] on div "Beneficios Colágeno" at bounding box center [1030, 410] width 423 height 40
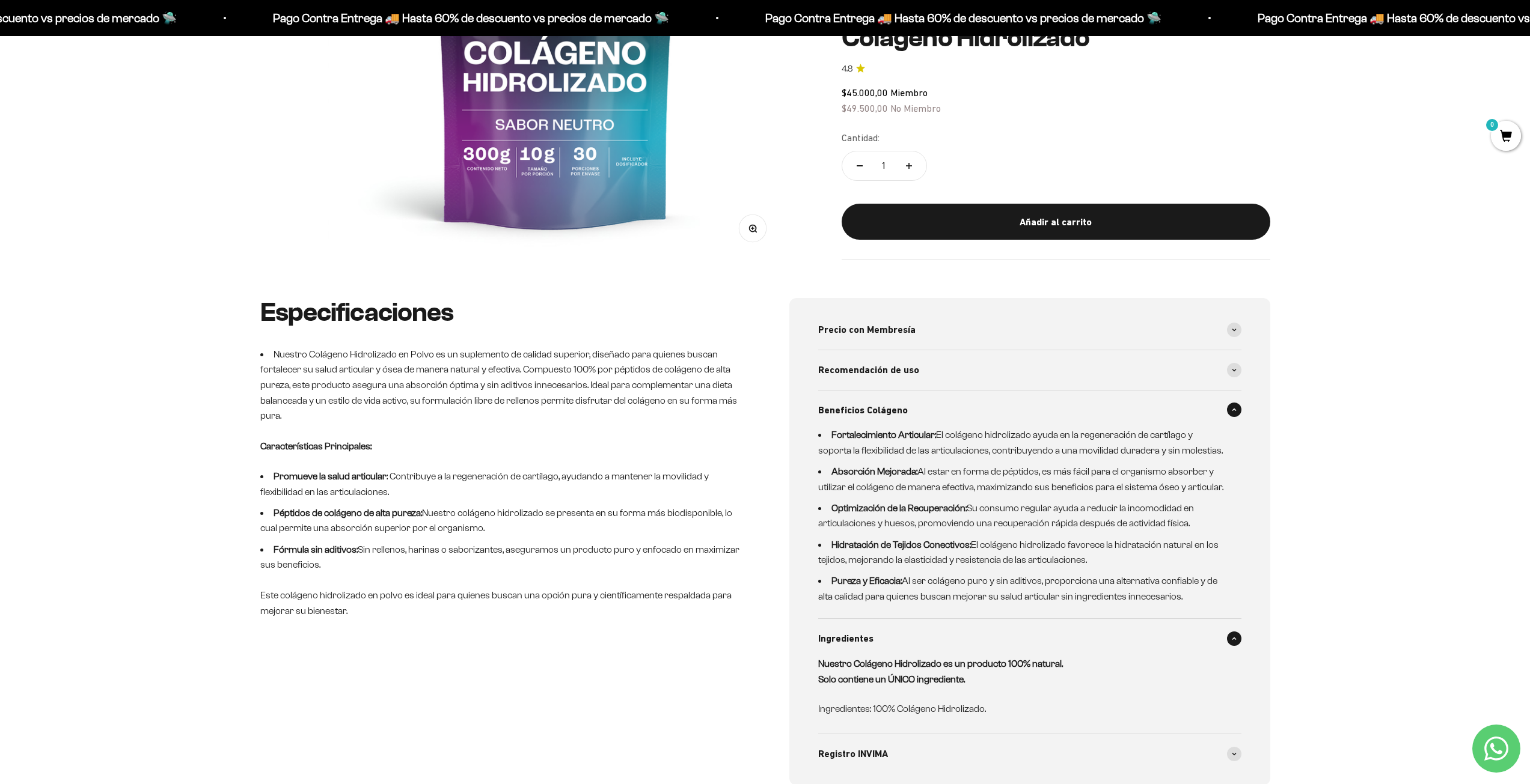
click at [954, 404] on div "Beneficios Colágeno" at bounding box center [1030, 410] width 423 height 40
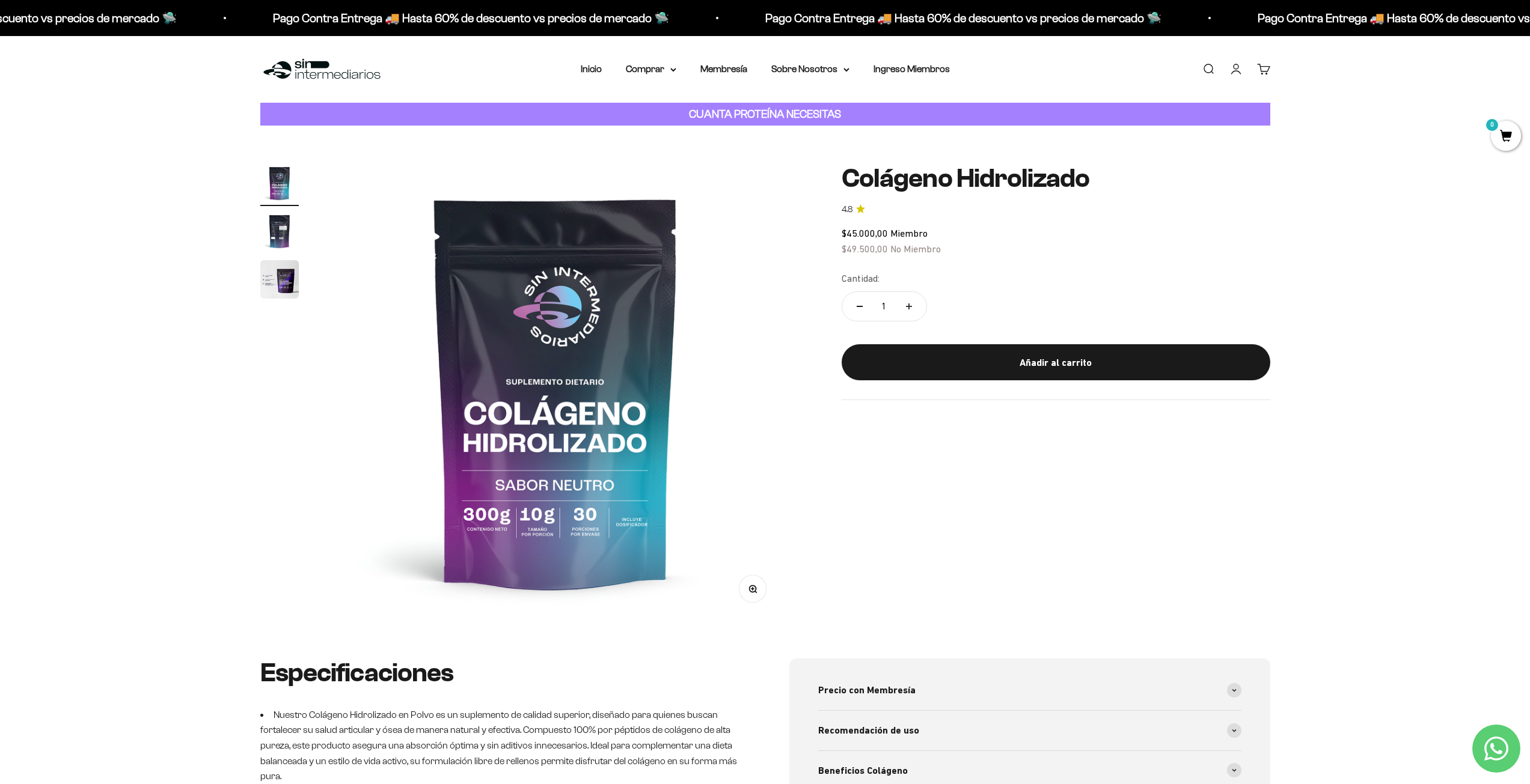
click at [299, 61] on img at bounding box center [321, 69] width 123 height 26
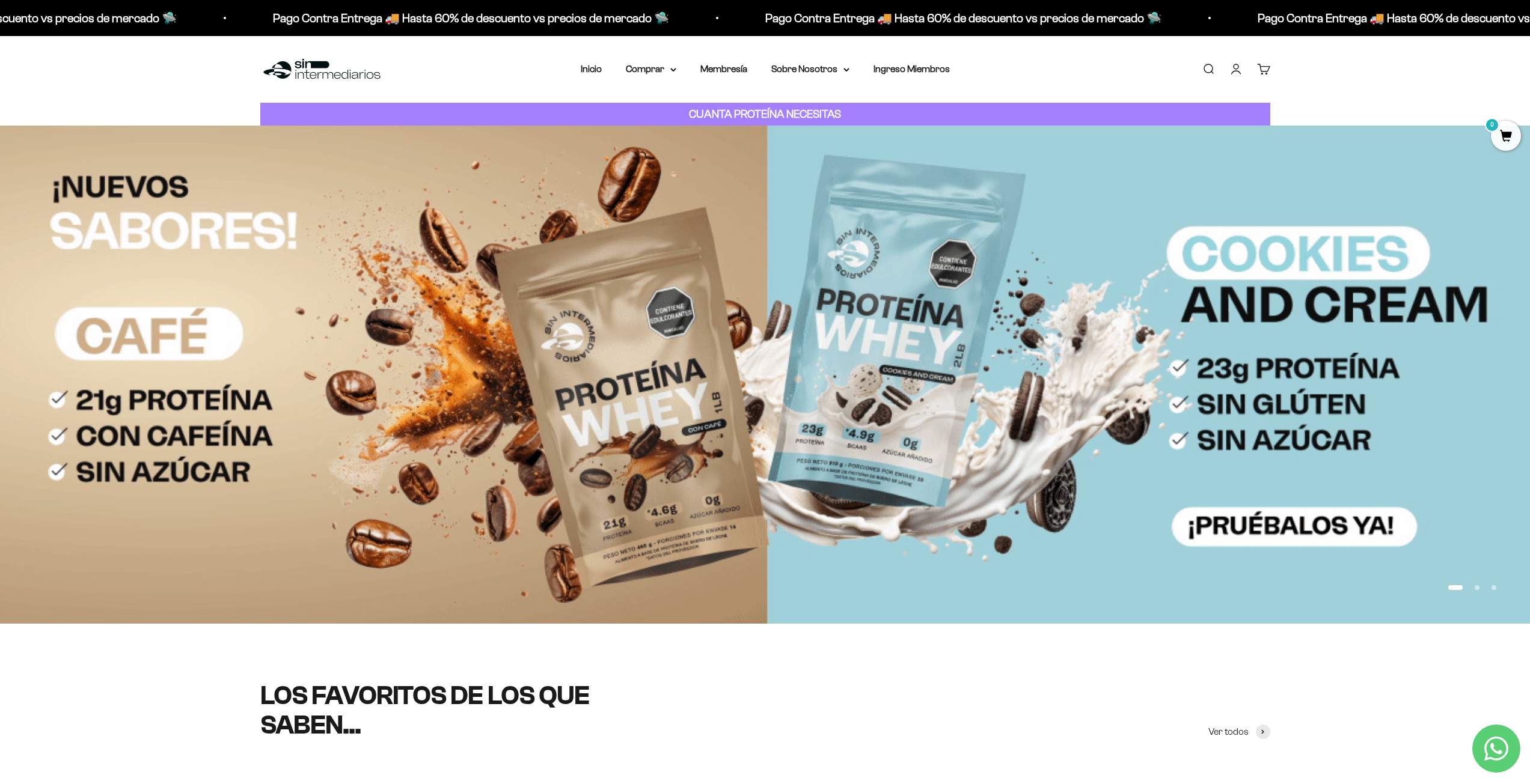
click at [657, 348] on img at bounding box center [765, 374] width 1530 height 498
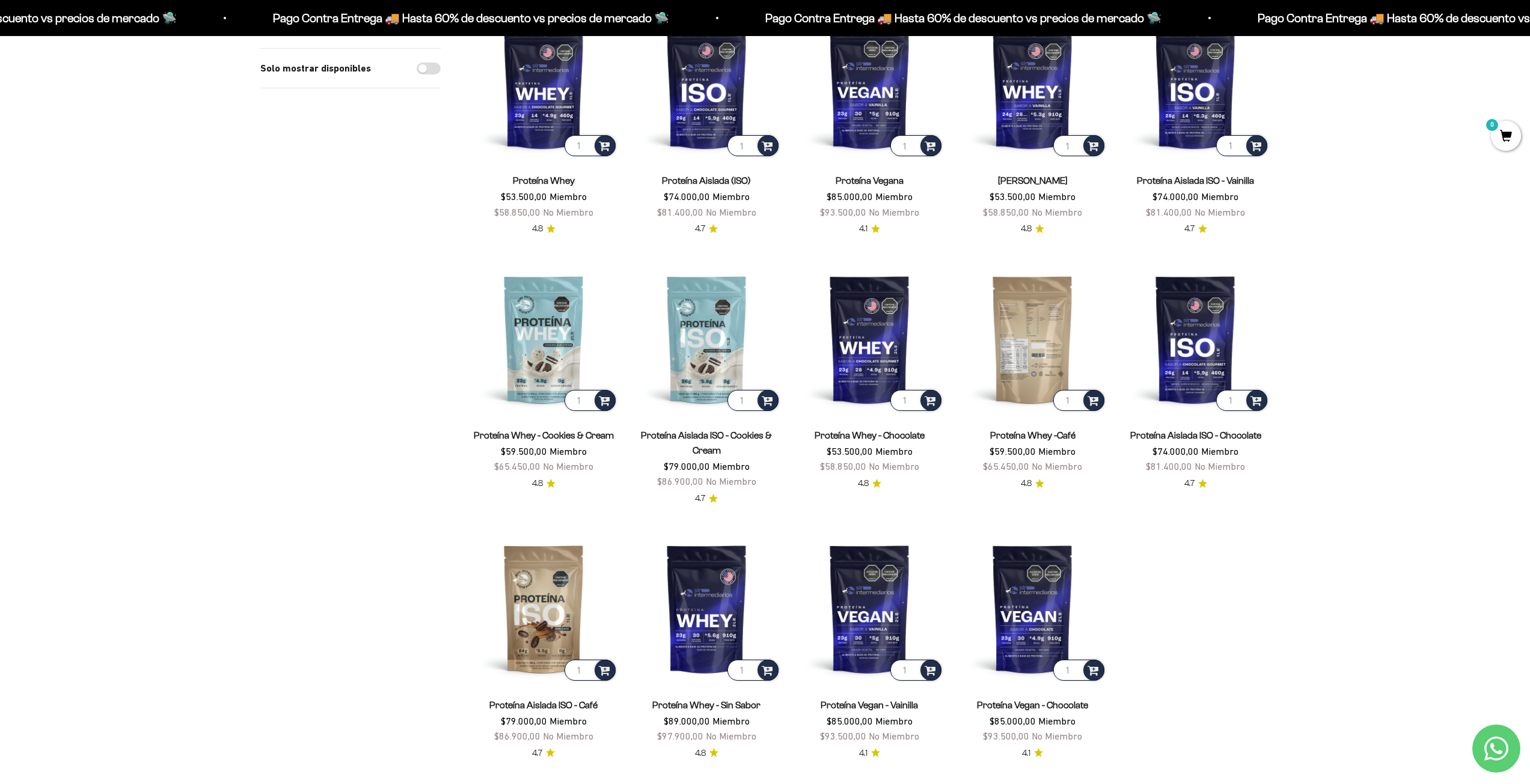
scroll to position [180, 0]
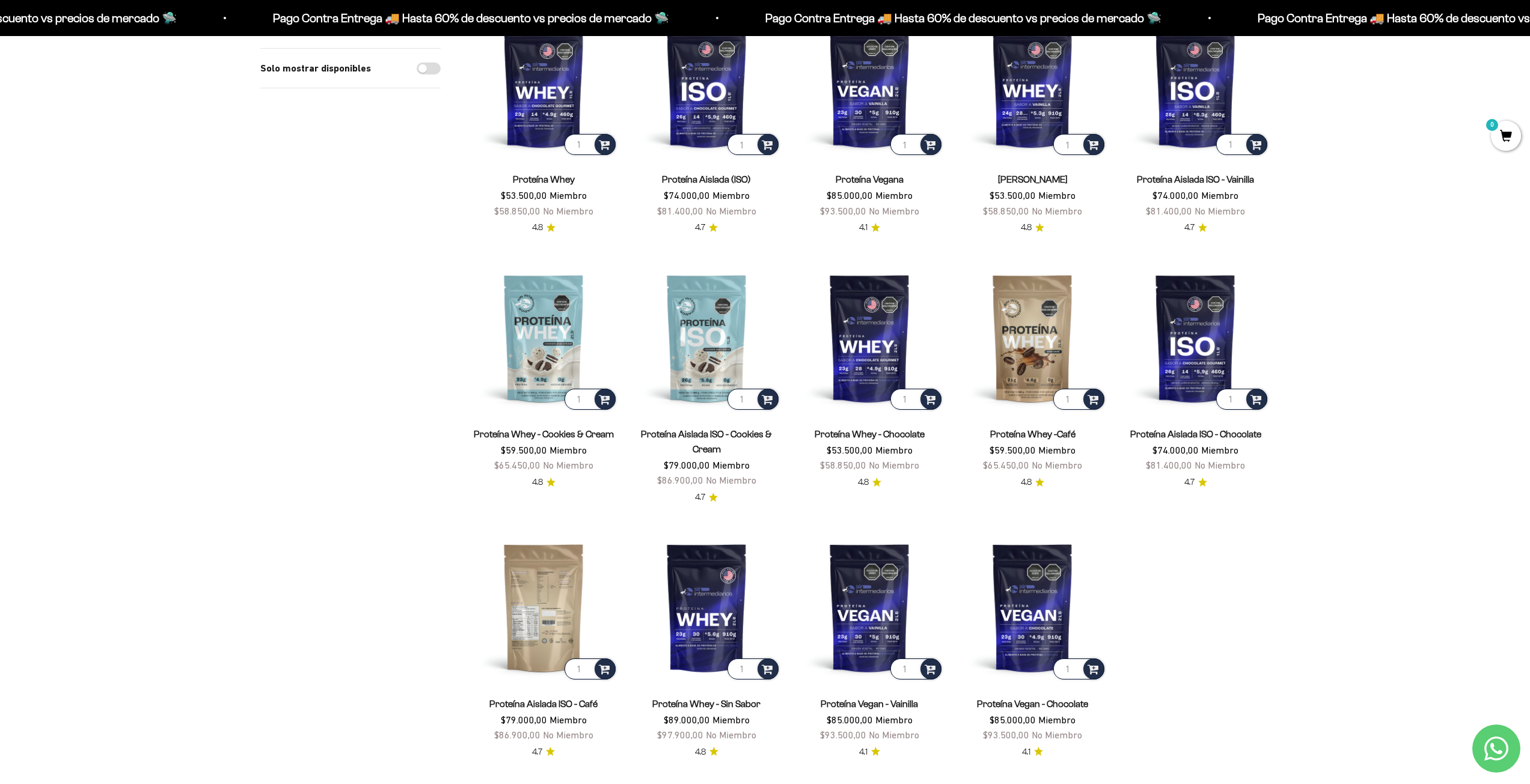
click at [561, 570] on img at bounding box center [544, 606] width 149 height 148
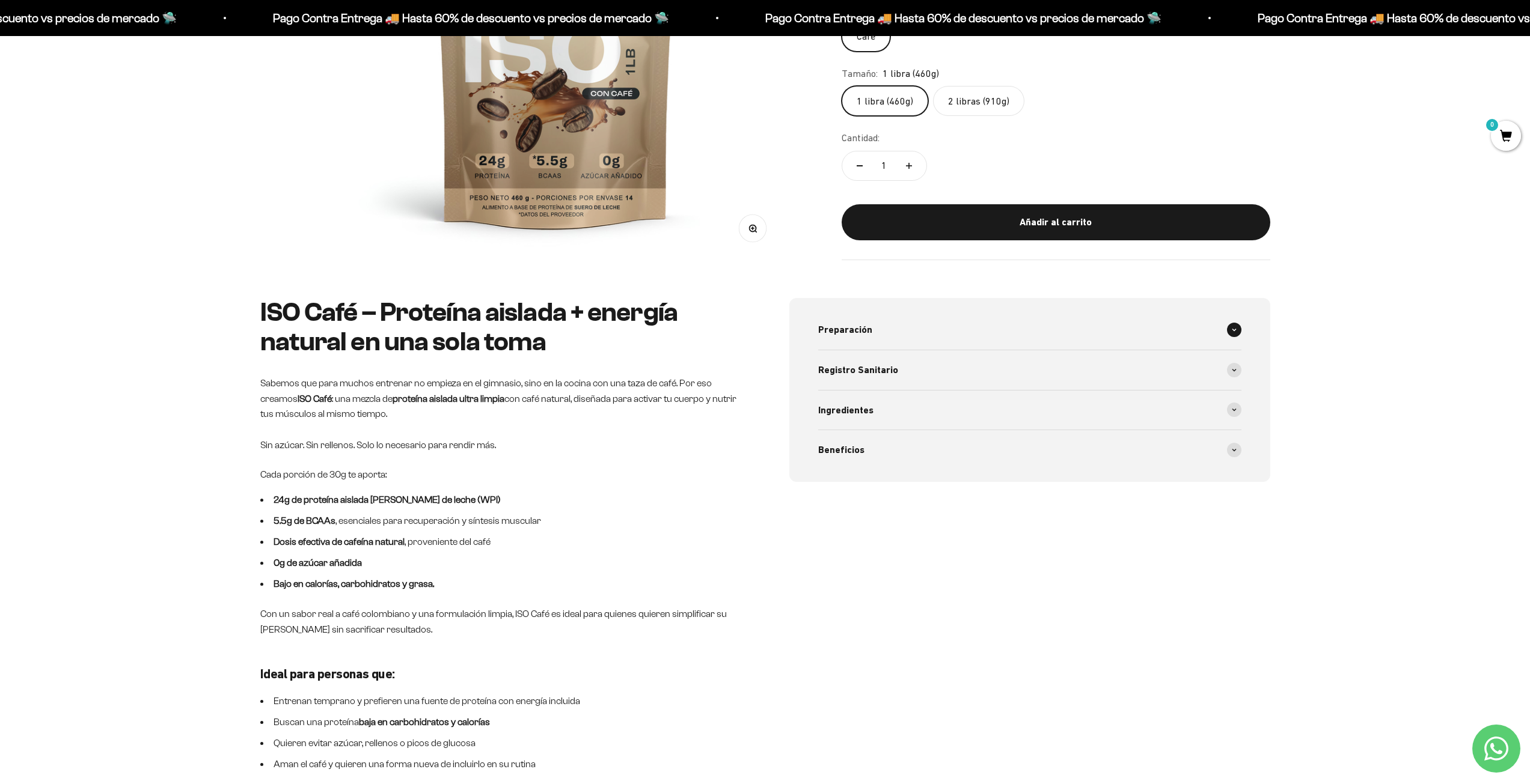
click at [888, 323] on div "Preparación" at bounding box center [1030, 330] width 423 height 40
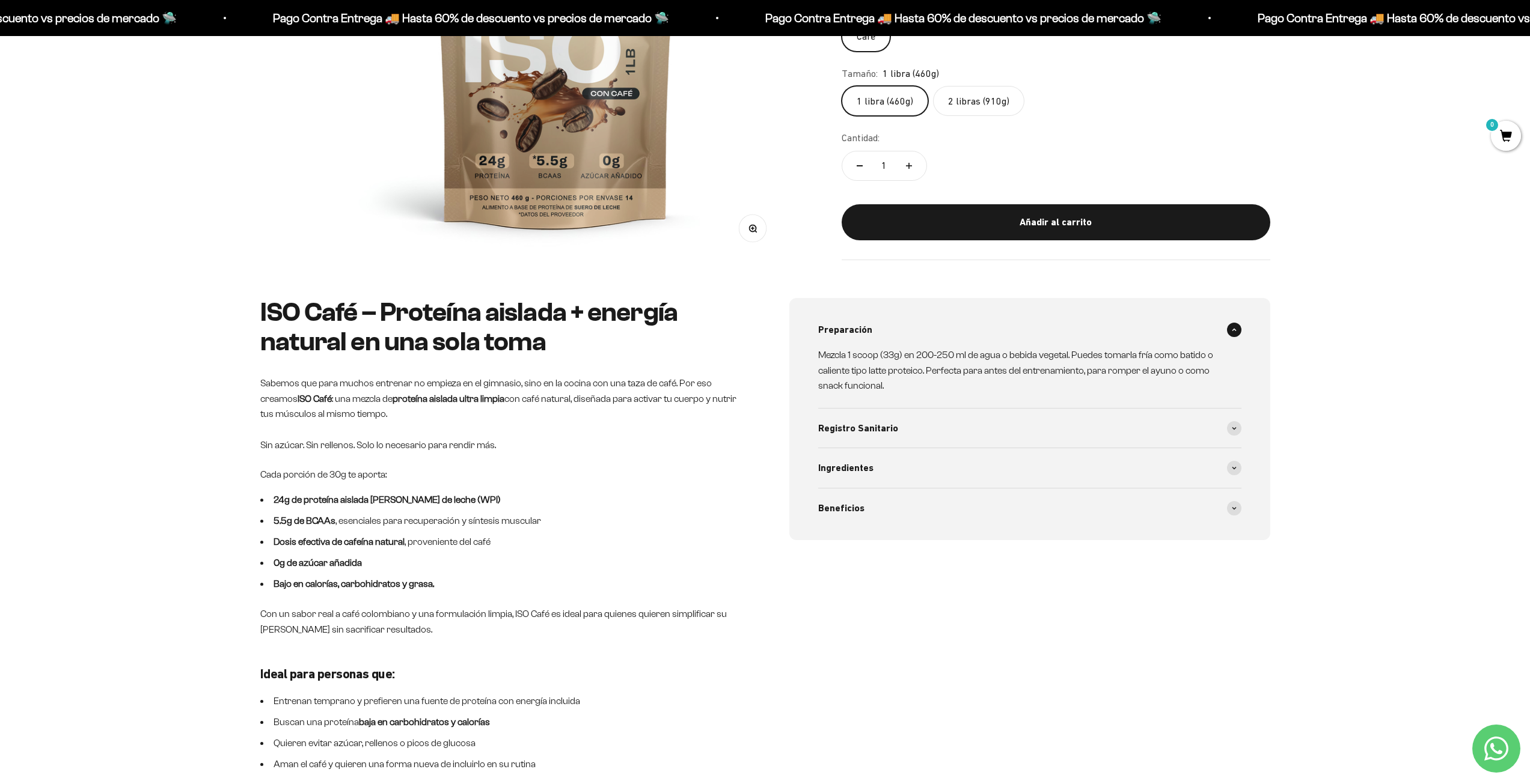
click at [1236, 334] on span at bounding box center [1234, 330] width 15 height 15
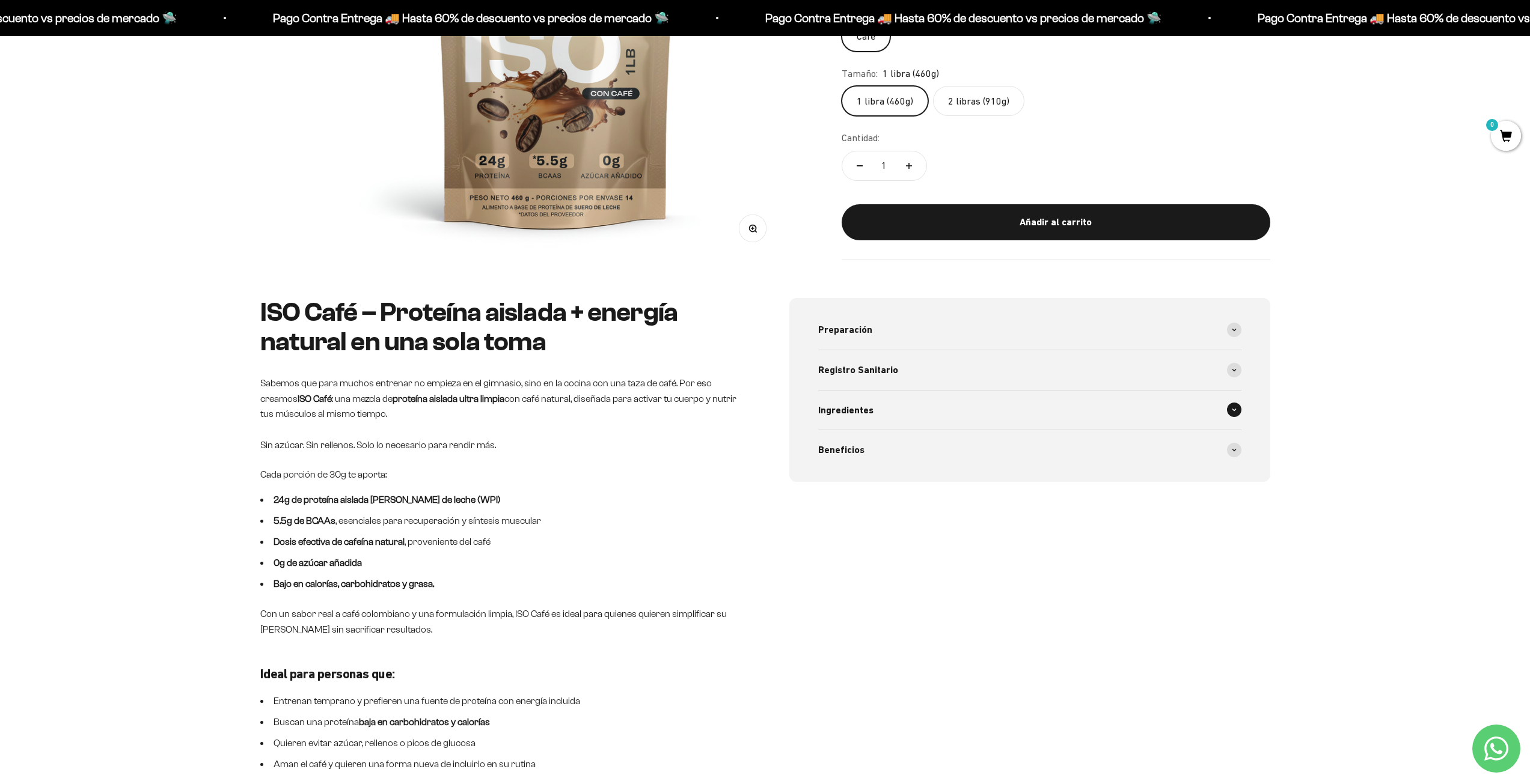
click at [1230, 424] on div "Ingredientes" at bounding box center [1030, 410] width 423 height 40
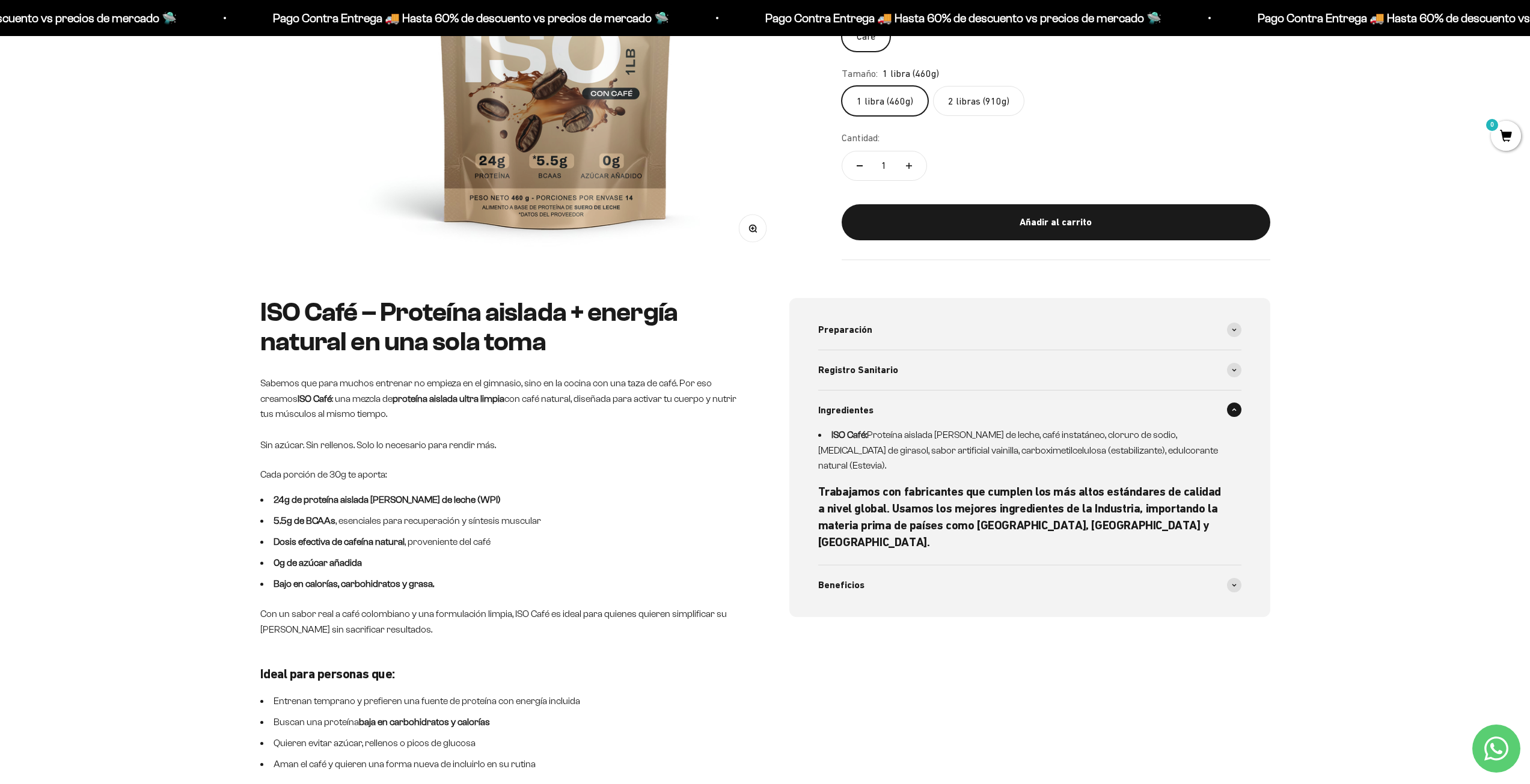
click at [1231, 422] on div "Ingredientes" at bounding box center [1030, 410] width 423 height 40
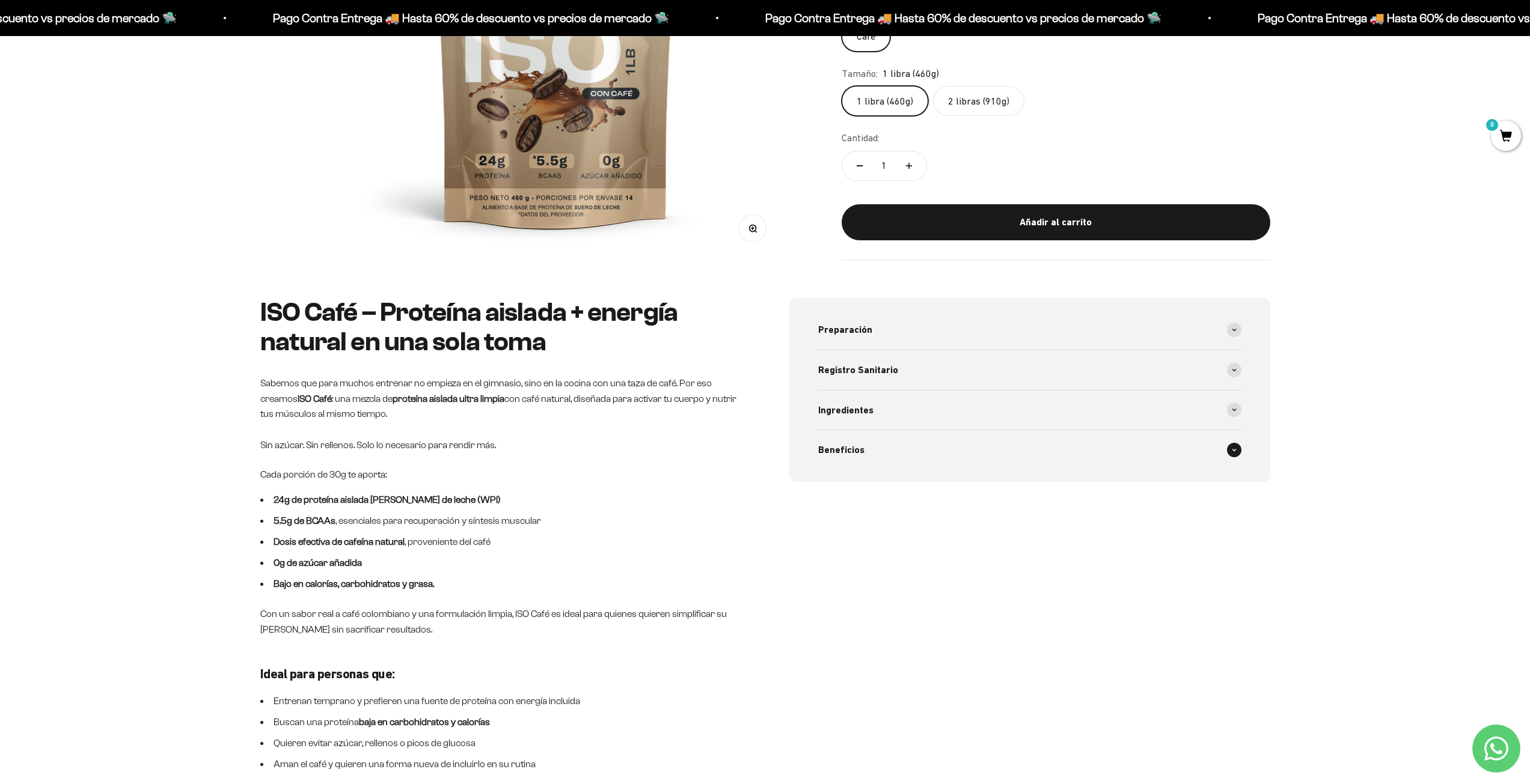
click at [1219, 450] on div "Beneficios" at bounding box center [1030, 449] width 423 height 40
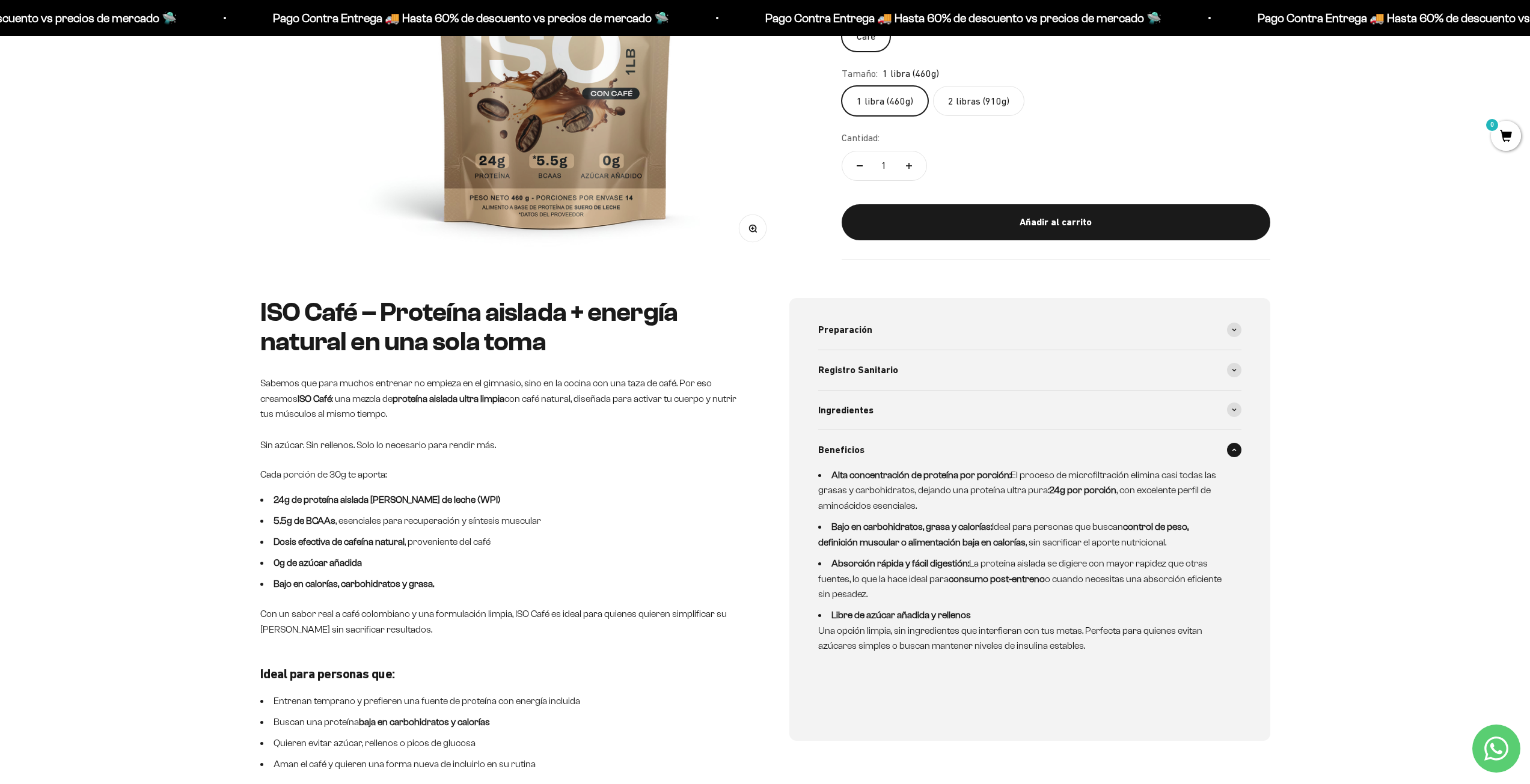
click at [1219, 450] on div "Beneficios" at bounding box center [1030, 449] width 423 height 40
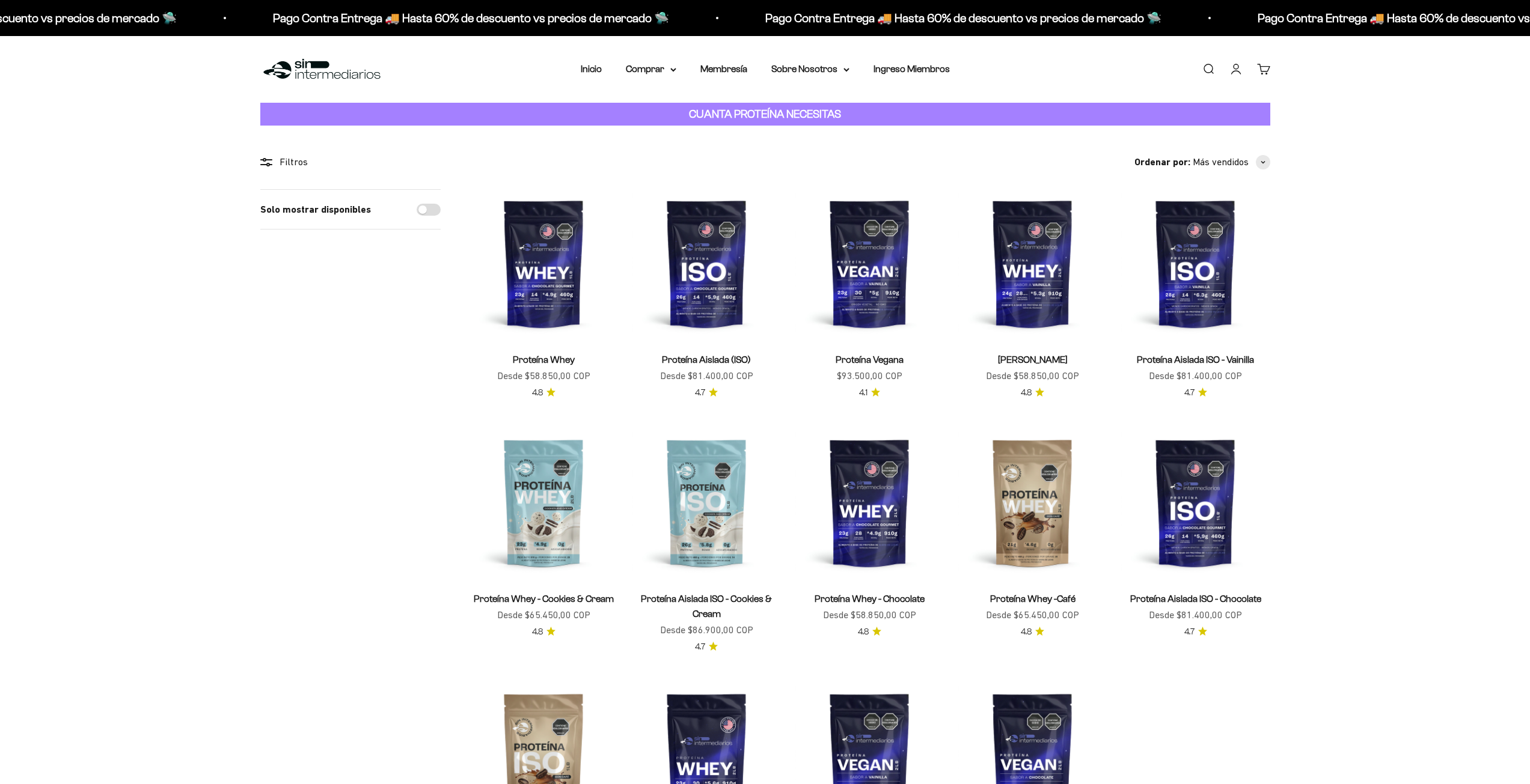
scroll to position [180, 0]
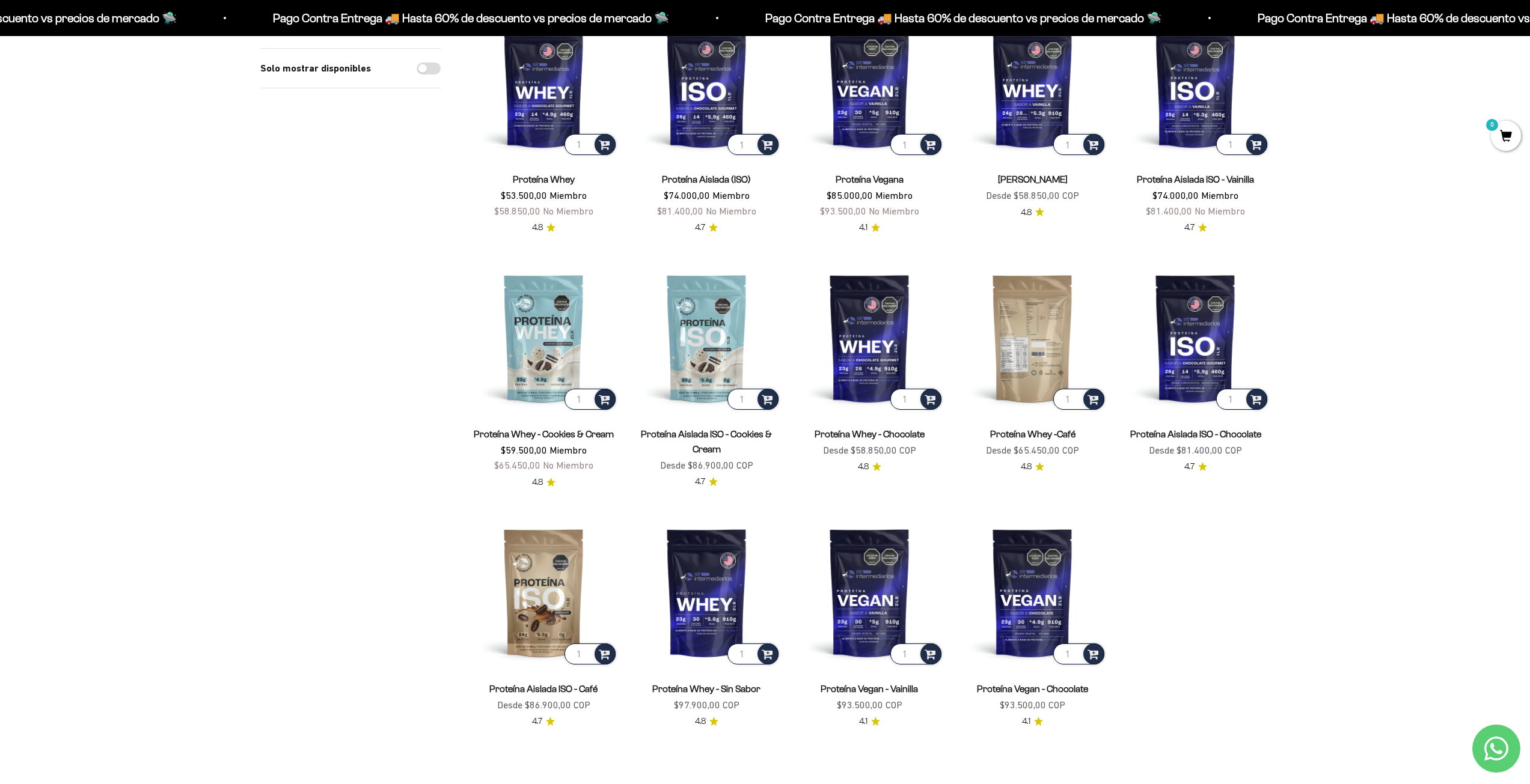
click at [1013, 357] on img at bounding box center [1032, 338] width 149 height 148
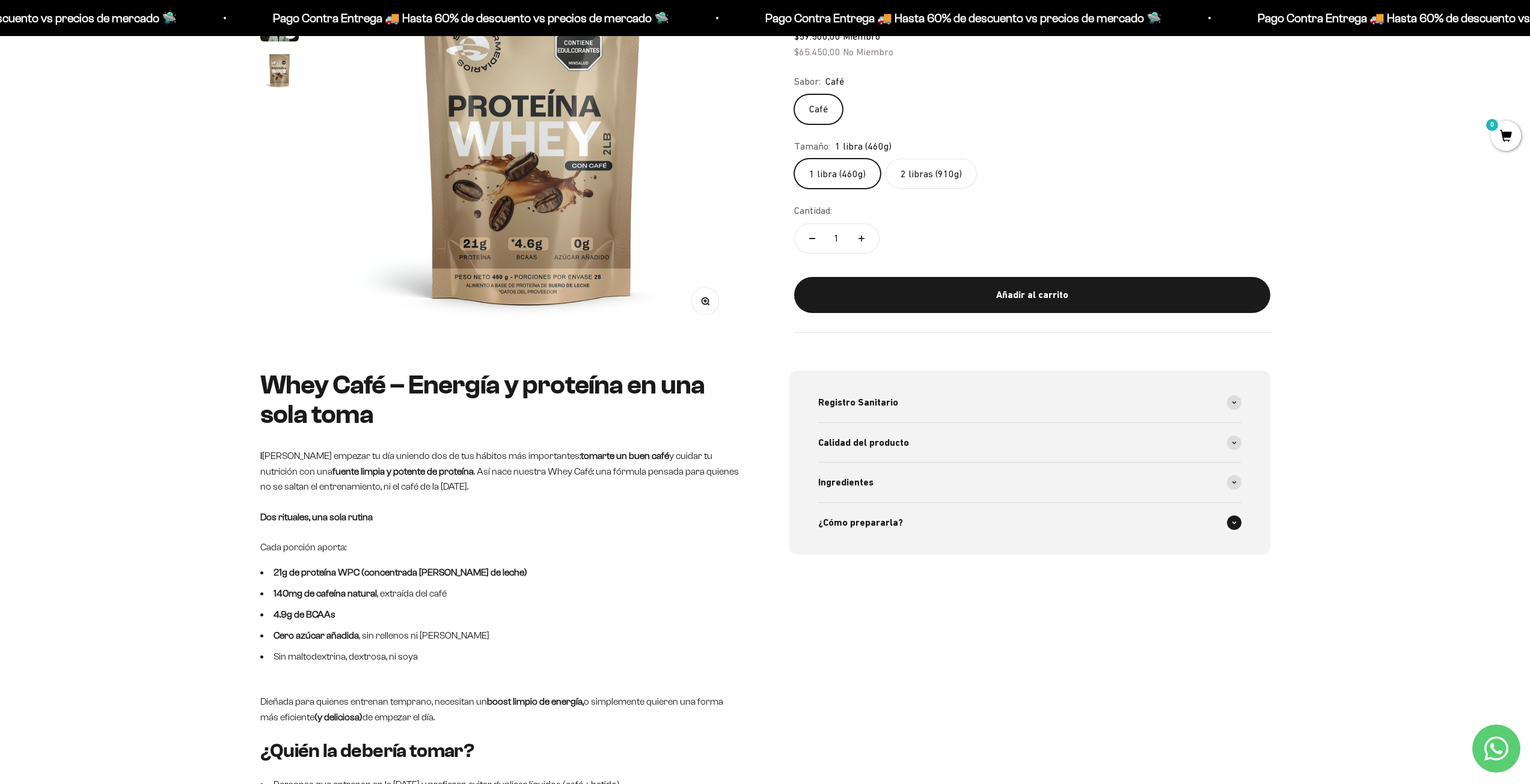
click at [1135, 519] on div "¿Cómo prepararla?" at bounding box center [1030, 522] width 423 height 40
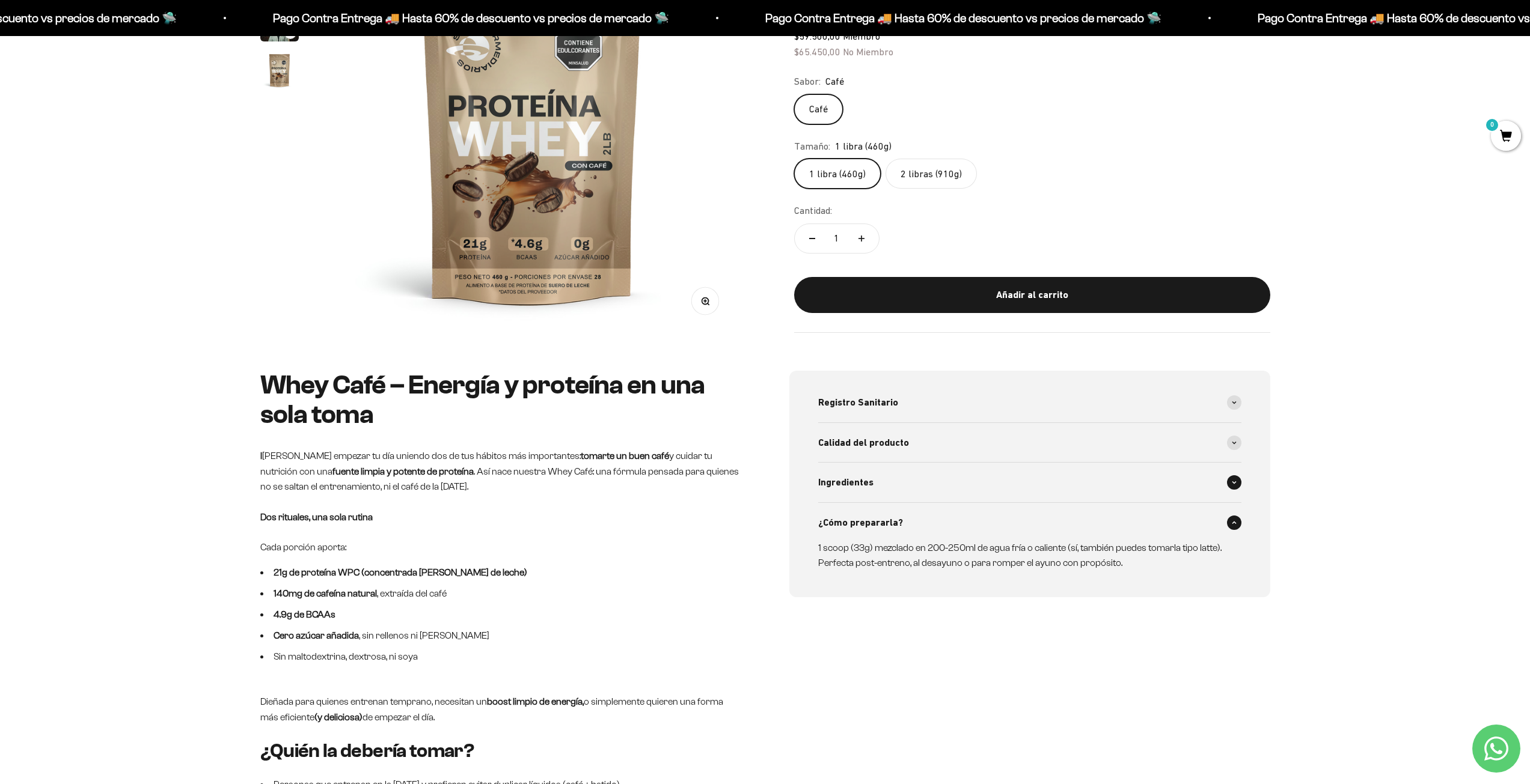
click at [1141, 483] on div "Ingredientes" at bounding box center [1030, 482] width 423 height 40
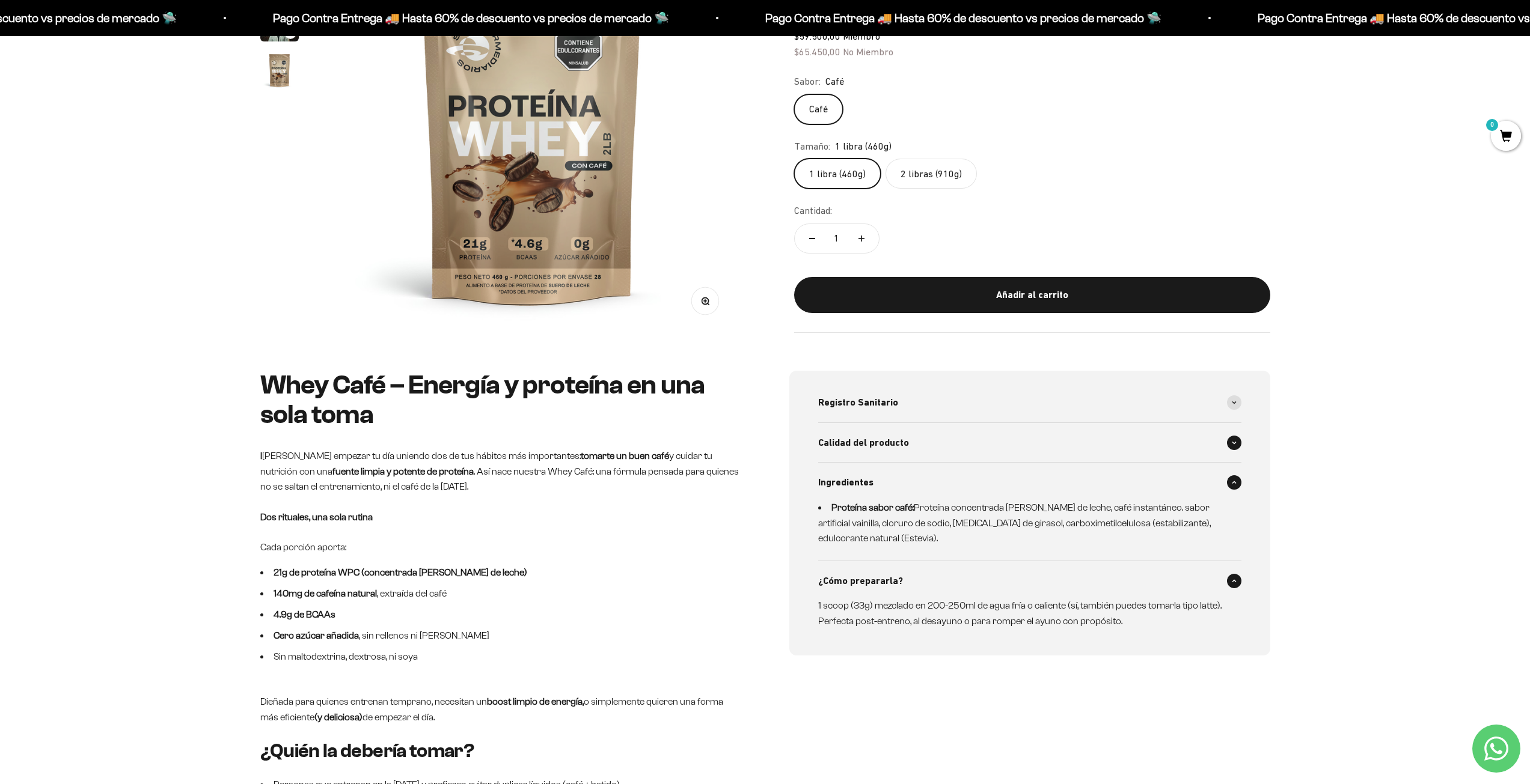
click at [1160, 450] on div "Calidad del producto" at bounding box center [1030, 442] width 423 height 40
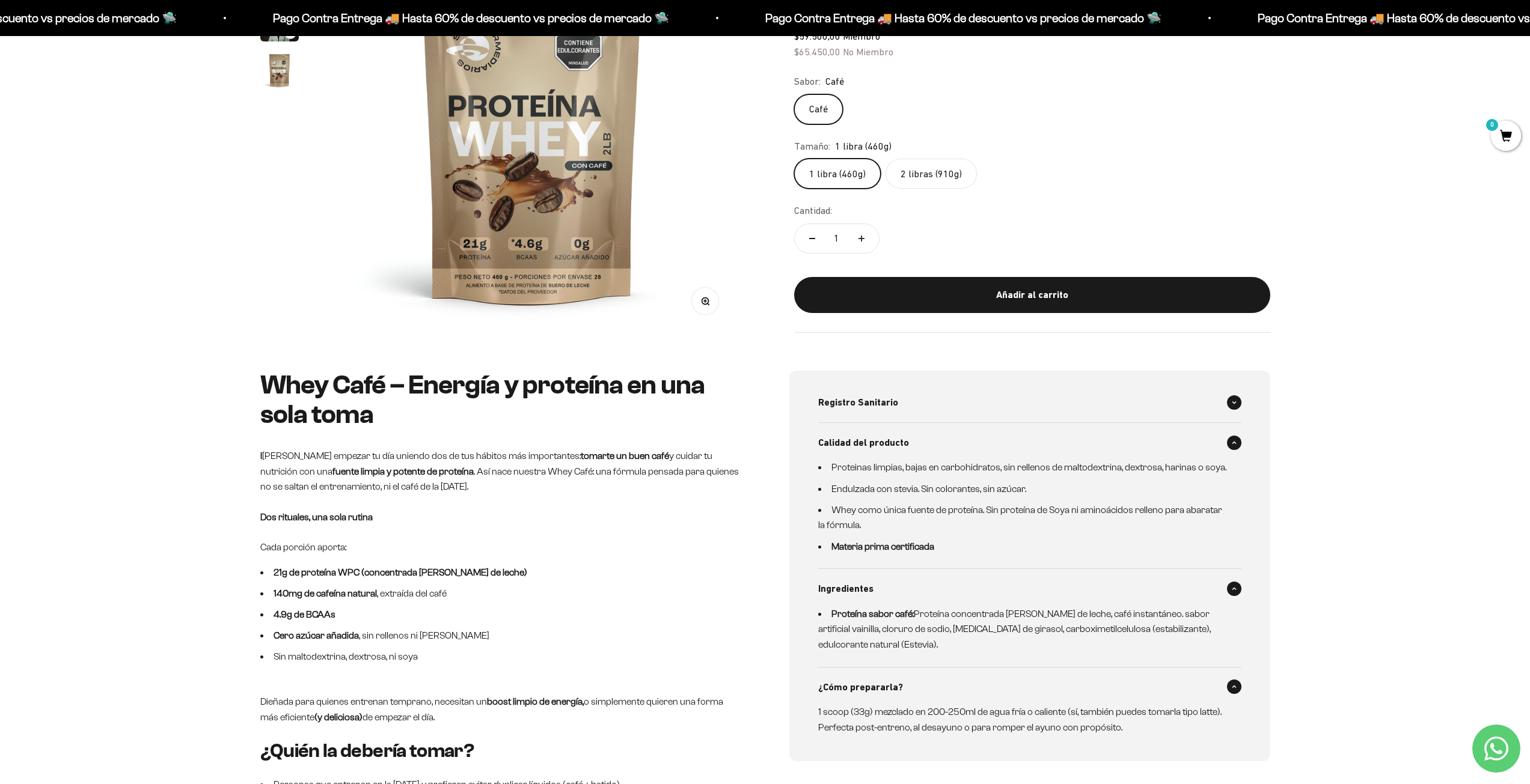
click at [1138, 395] on div "Registro Sanitario" at bounding box center [1030, 402] width 423 height 40
